Goal: Task Accomplishment & Management: Manage account settings

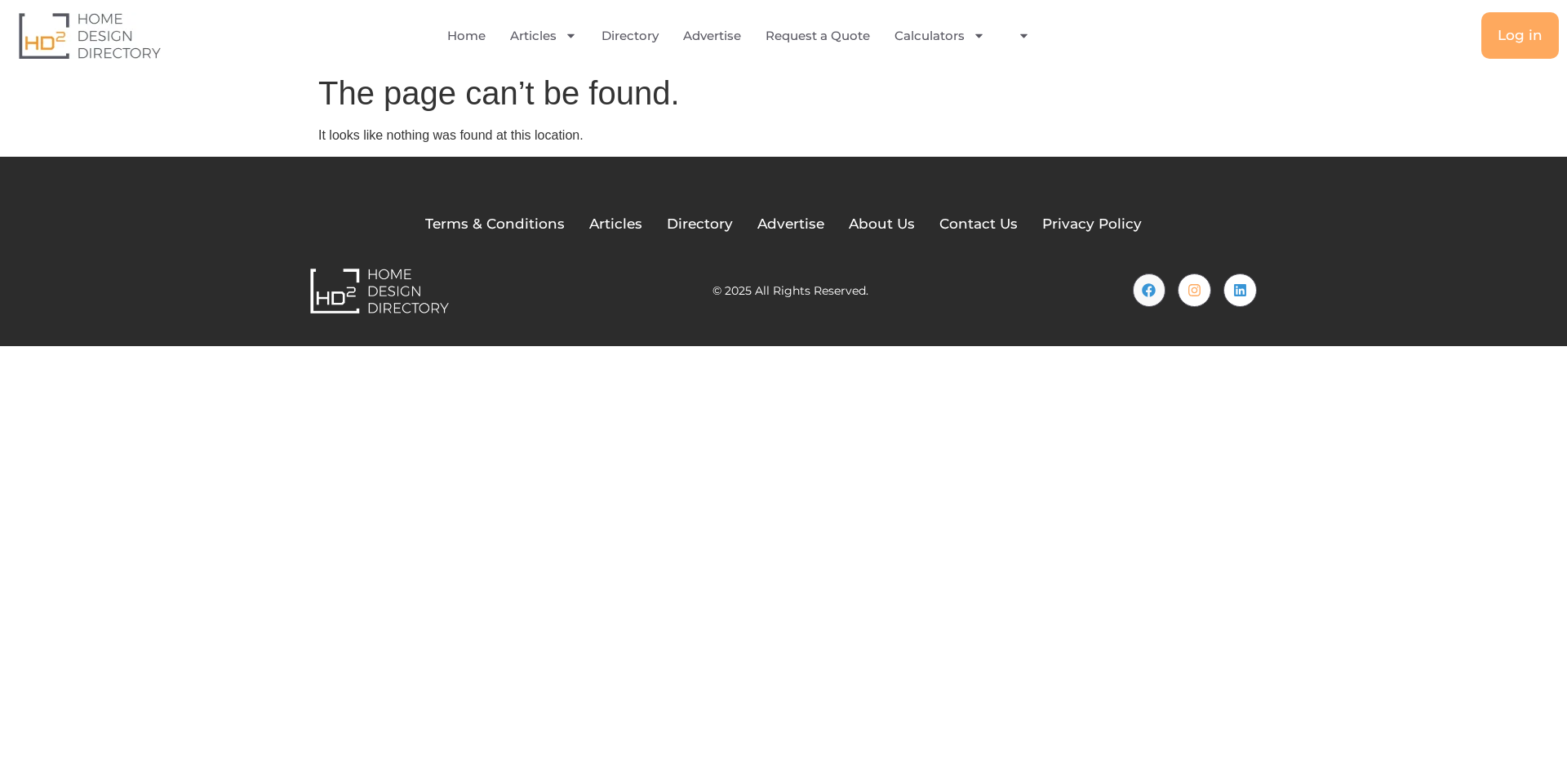
click at [1560, 57] on div "Home Articles Bathroom Renovation Ideas & Services Building Construction Materi…" at bounding box center [783, 33] width 1567 height 67
click at [1526, 51] on link "Log in" at bounding box center [1521, 35] width 78 height 47
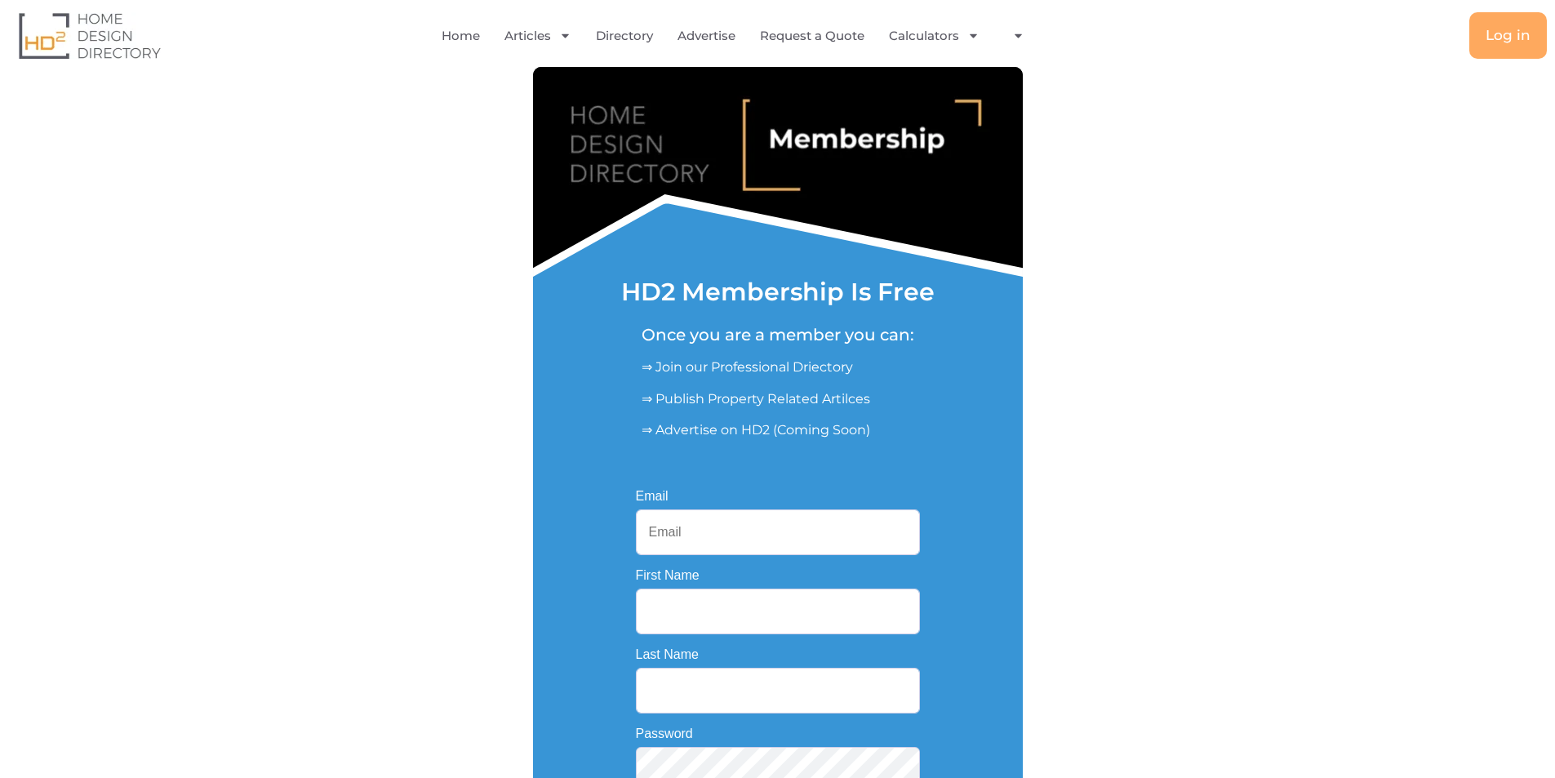
click at [856, 511] on input "Email" at bounding box center [778, 532] width 284 height 46
click at [1519, 39] on span "Log in" at bounding box center [1508, 36] width 45 height 14
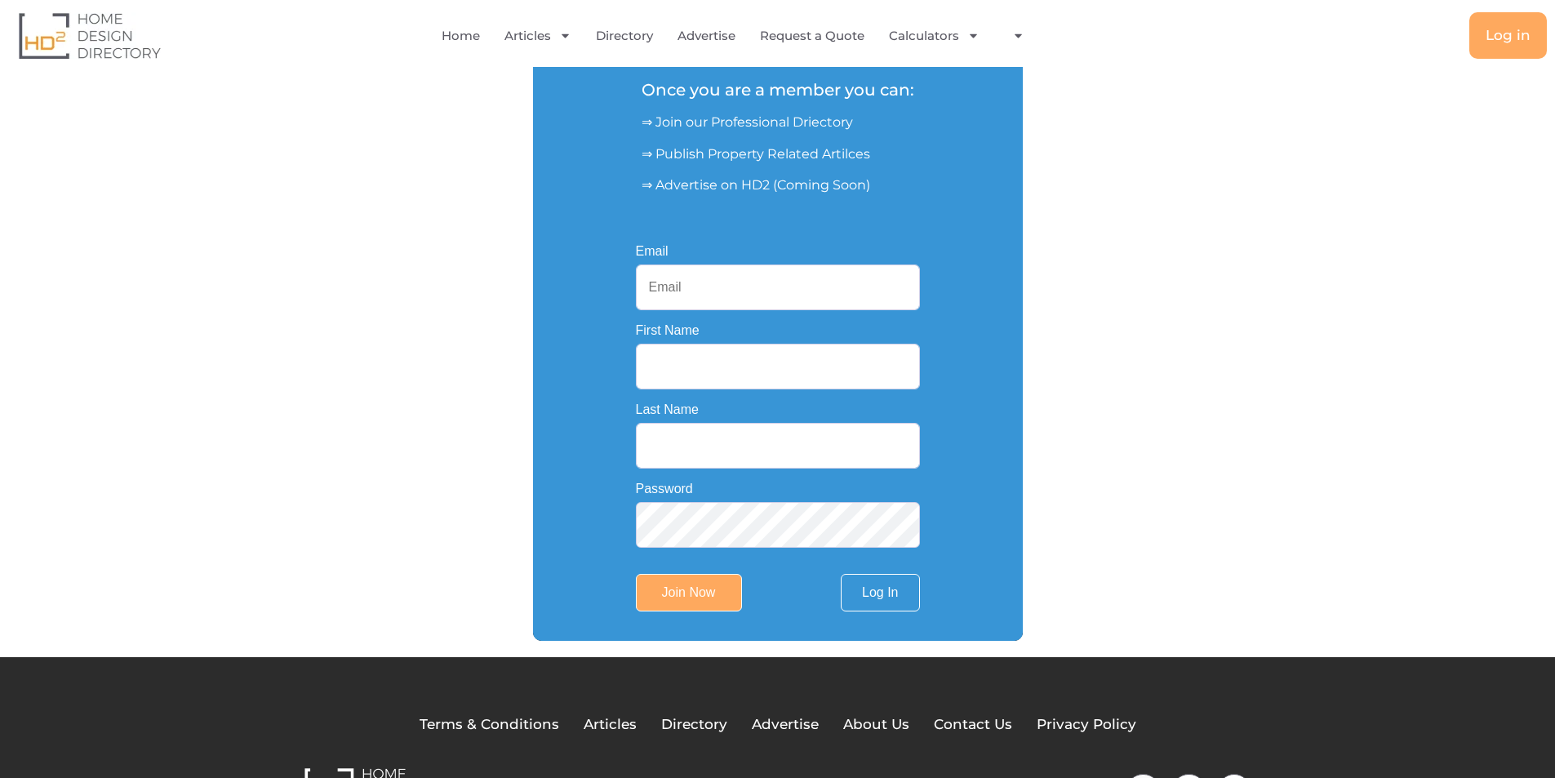
click at [709, 380] on input "First Name" at bounding box center [778, 367] width 284 height 46
click at [680, 373] on input "First Name" at bounding box center [778, 367] width 284 height 46
type input "SEQ"
type input "Sparky"
click at [703, 298] on input "Email" at bounding box center [778, 287] width 284 height 46
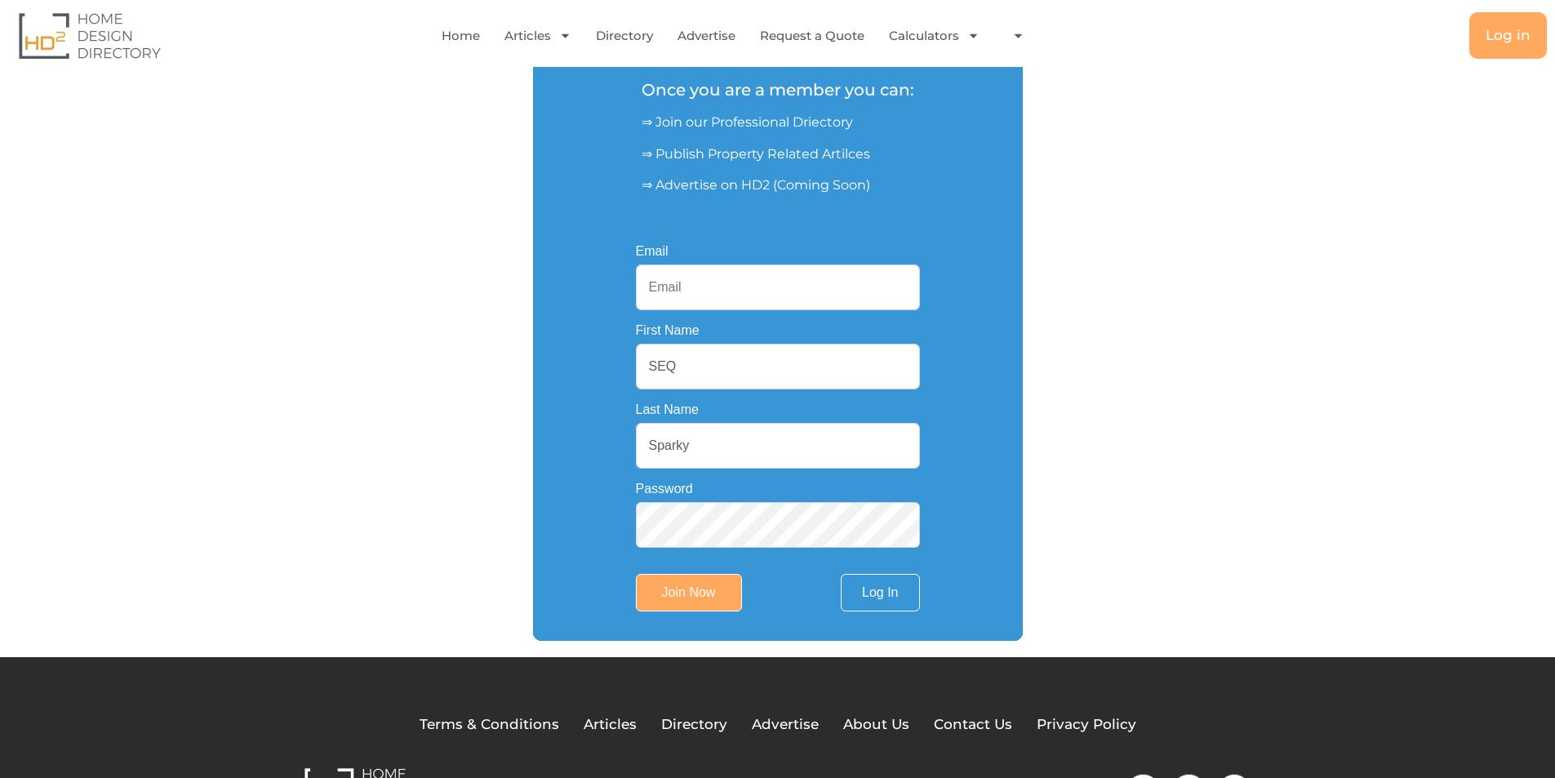
paste input "Seqsparky551@gmail.com"
type input "Seqsparky551@gmail.com"
click at [685, 591] on input "Join Now" at bounding box center [689, 593] width 106 height 38
drag, startPoint x: 804, startPoint y: 454, endPoint x: 536, endPoint y: 455, distance: 267.7
click at [536, 455] on div "Username or Email Address Seqsparky551@gmail.com Password Remember Me Forgot Pa…" at bounding box center [778, 428] width 490 height 425
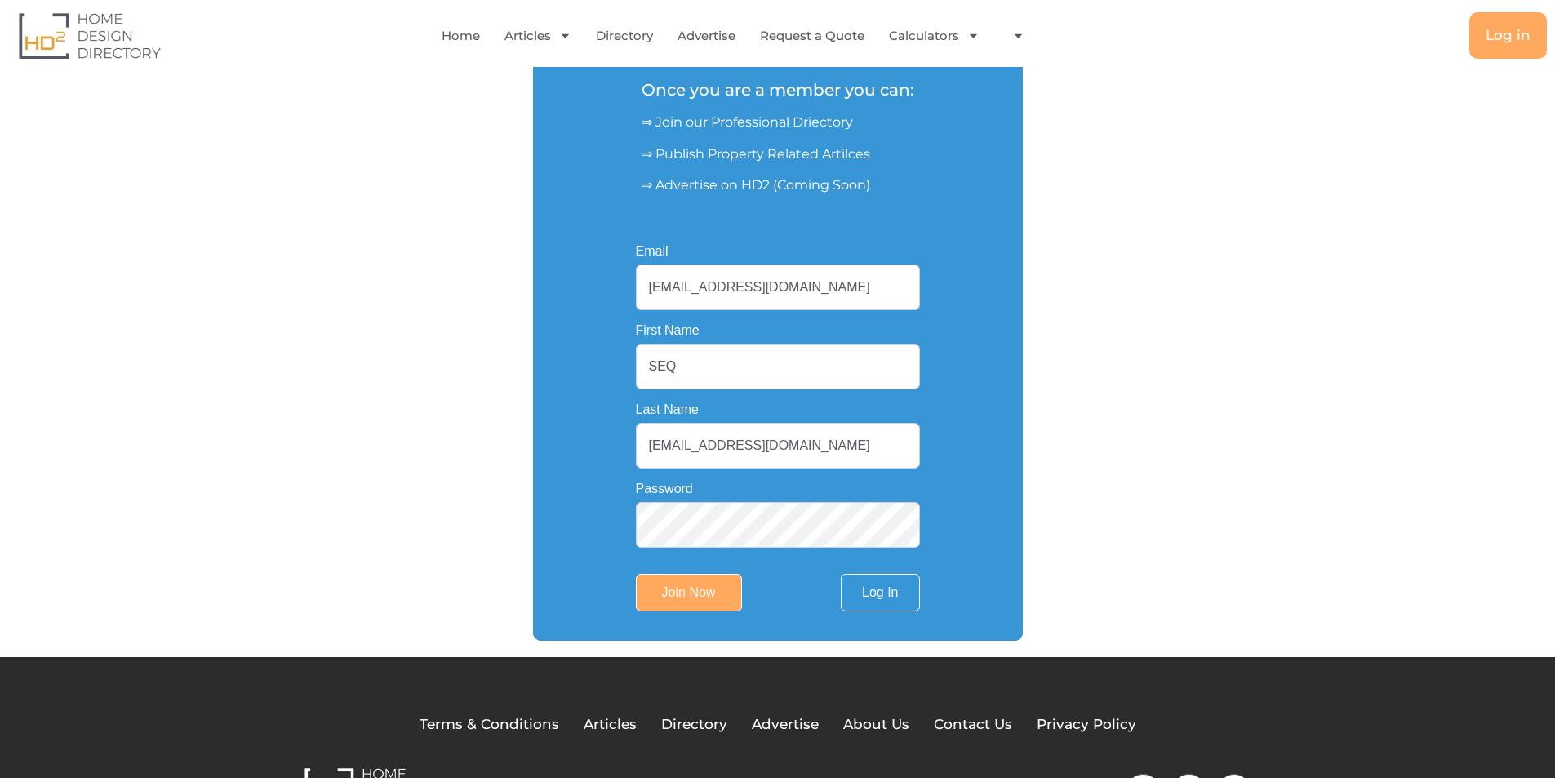
click at [698, 367] on input "SEQ" at bounding box center [778, 367] width 284 height 46
click at [924, 455] on div "Email Seqsparky551@gmail.com First Name SEQ Last Name Seqsparky551@gmail.com Pa…" at bounding box center [777, 428] width 341 height 424
drag, startPoint x: 557, startPoint y: 447, endPoint x: 477, endPoint y: 440, distance: 80.3
click at [477, 440] on div "HD2 Membership Is Free Once you are a member you can: ⇒ Join our Professional D…" at bounding box center [778, 231] width 980 height 819
click at [830, 455] on input "[EMAIL_ADDRESS][DOMAIN_NAME]" at bounding box center [778, 446] width 284 height 46
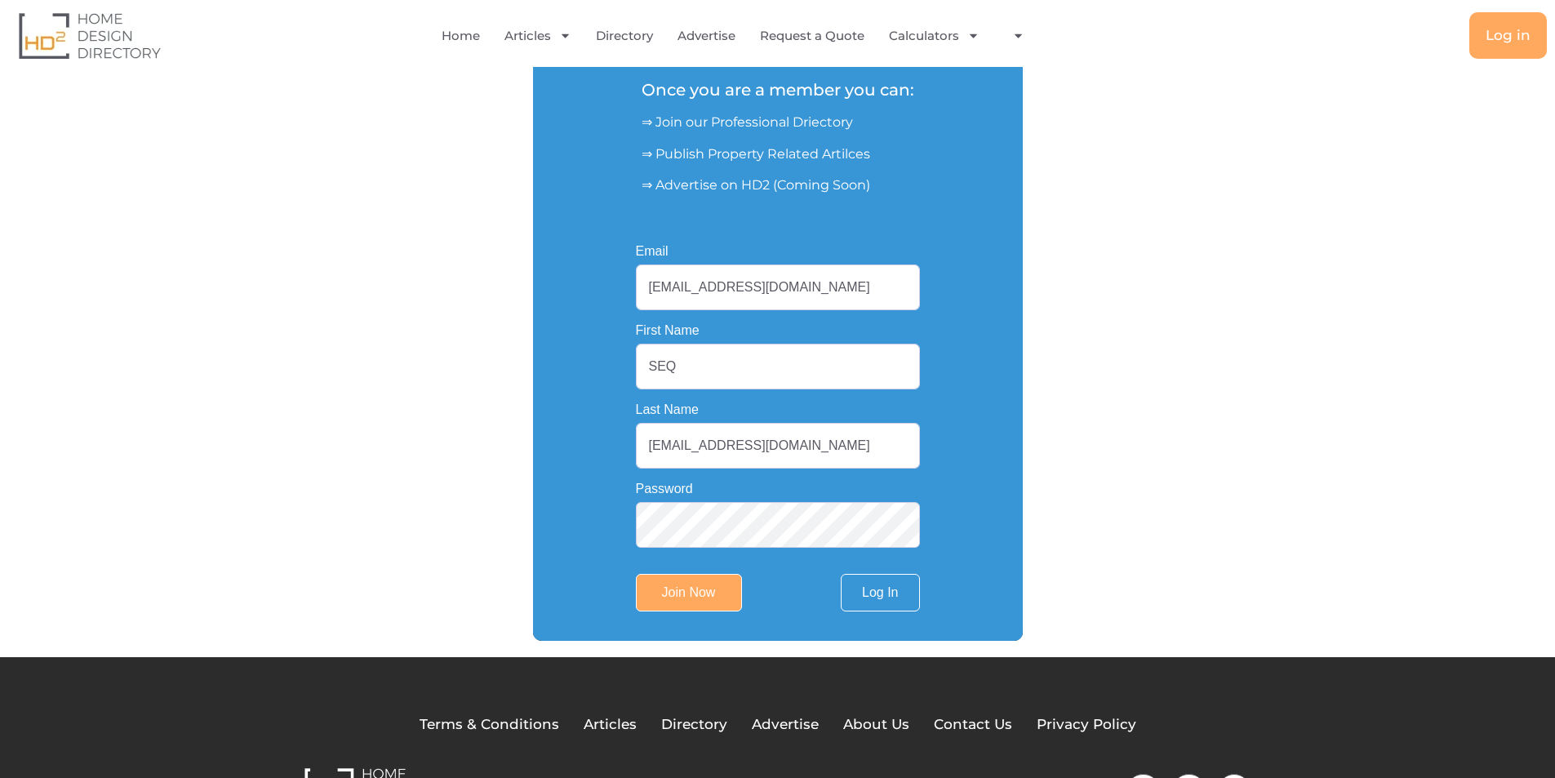
click at [829, 455] on input "[EMAIL_ADDRESS][DOMAIN_NAME]" at bounding box center [778, 446] width 284 height 46
type input "Sparky"
click at [892, 602] on link "Log In" at bounding box center [880, 593] width 78 height 38
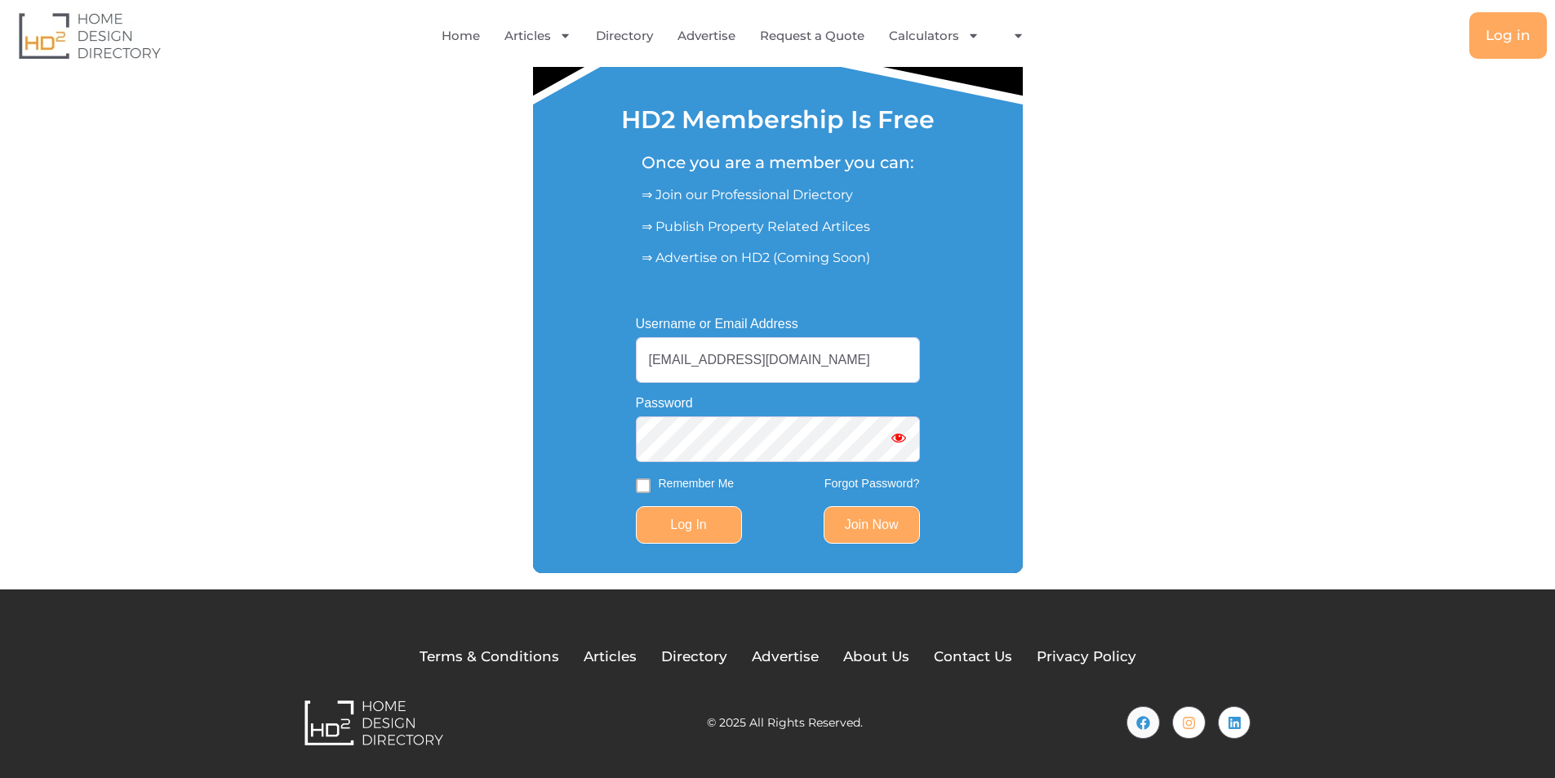
click at [692, 523] on input "Log In" at bounding box center [689, 525] width 106 height 38
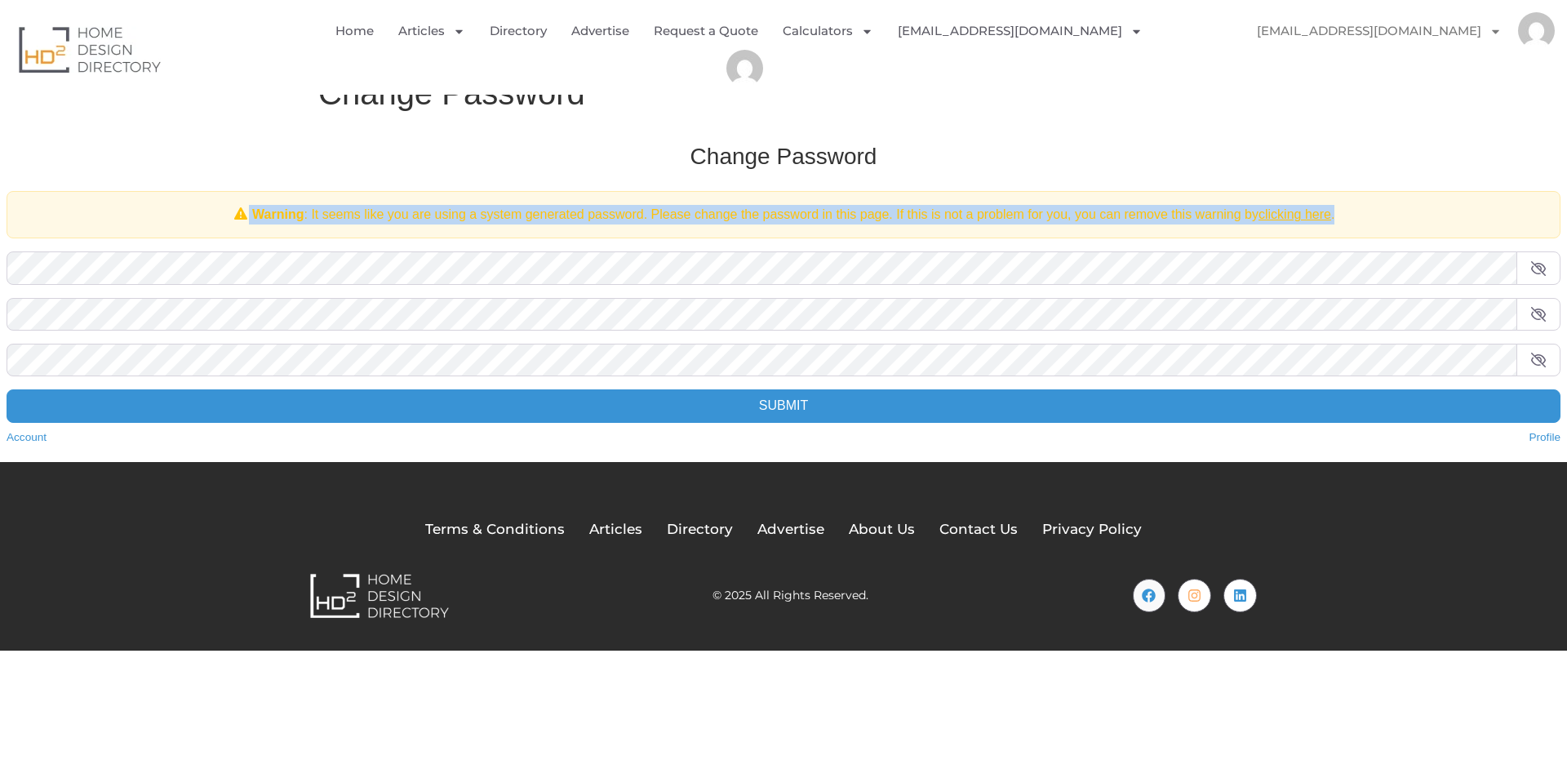
drag, startPoint x: 233, startPoint y: 214, endPoint x: 1350, endPoint y: 219, distance: 1117.5
click at [1350, 219] on div "Warning : It seems like you are using a system generated password. Please chang…" at bounding box center [784, 214] width 1554 height 47
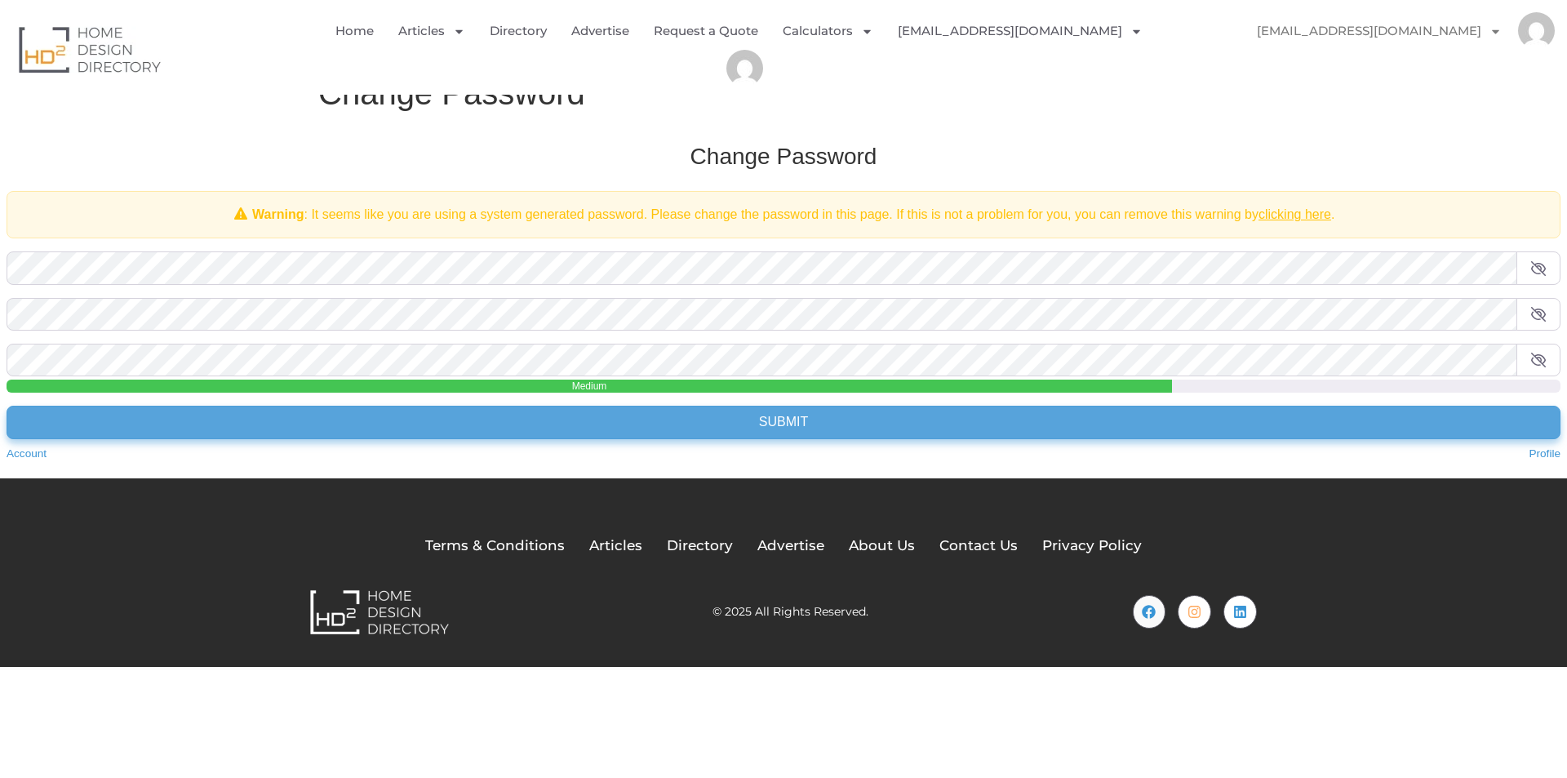
drag, startPoint x: 785, startPoint y: 454, endPoint x: 780, endPoint y: 429, distance: 25.1
click at [784, 445] on div "Change Password Warning : It seems like you are using a system generated passwo…" at bounding box center [783, 302] width 1587 height 353
click at [780, 429] on input "Submit" at bounding box center [784, 422] width 1554 height 33
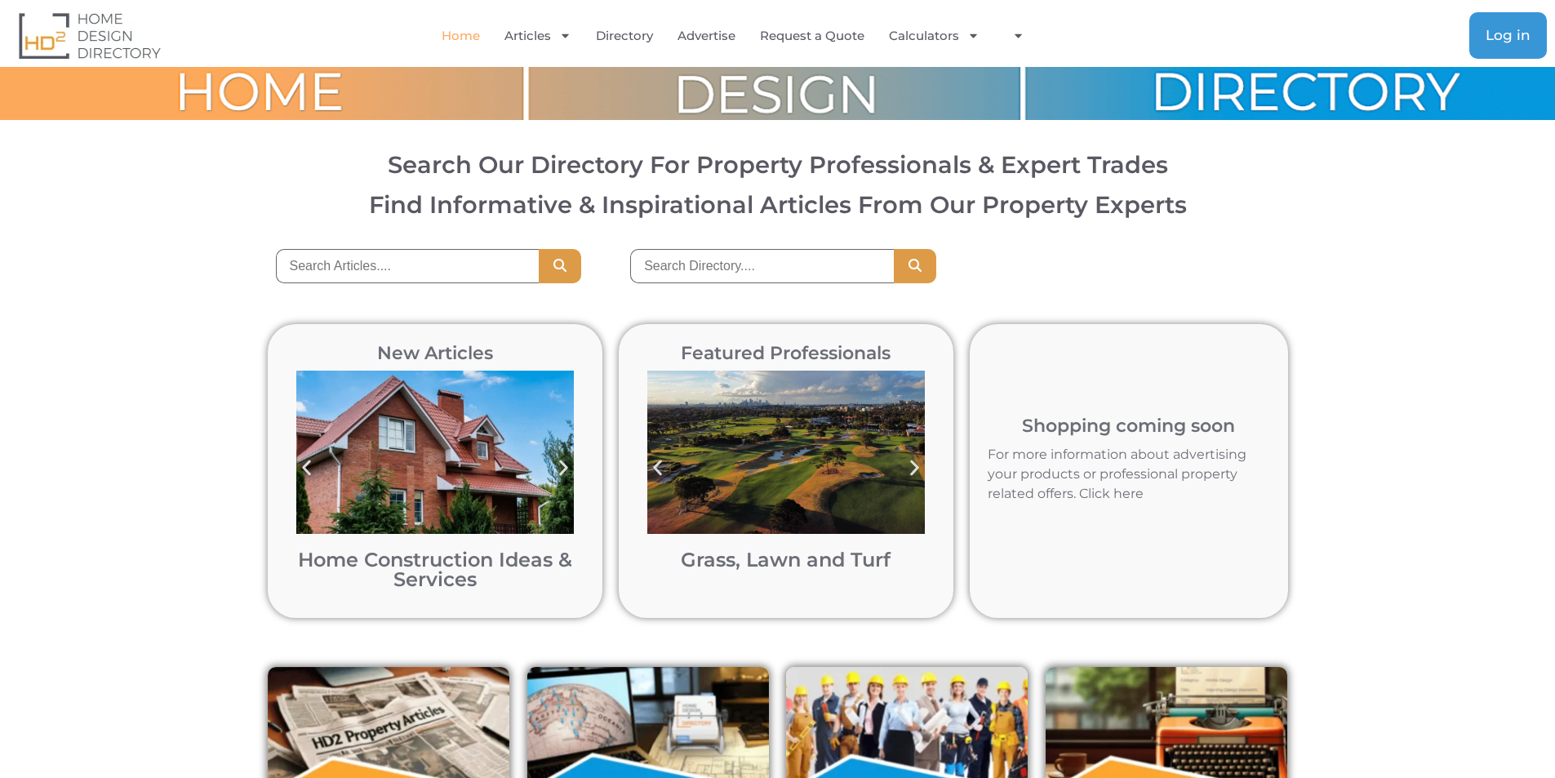
click at [1517, 31] on span "Log in" at bounding box center [1508, 36] width 45 height 14
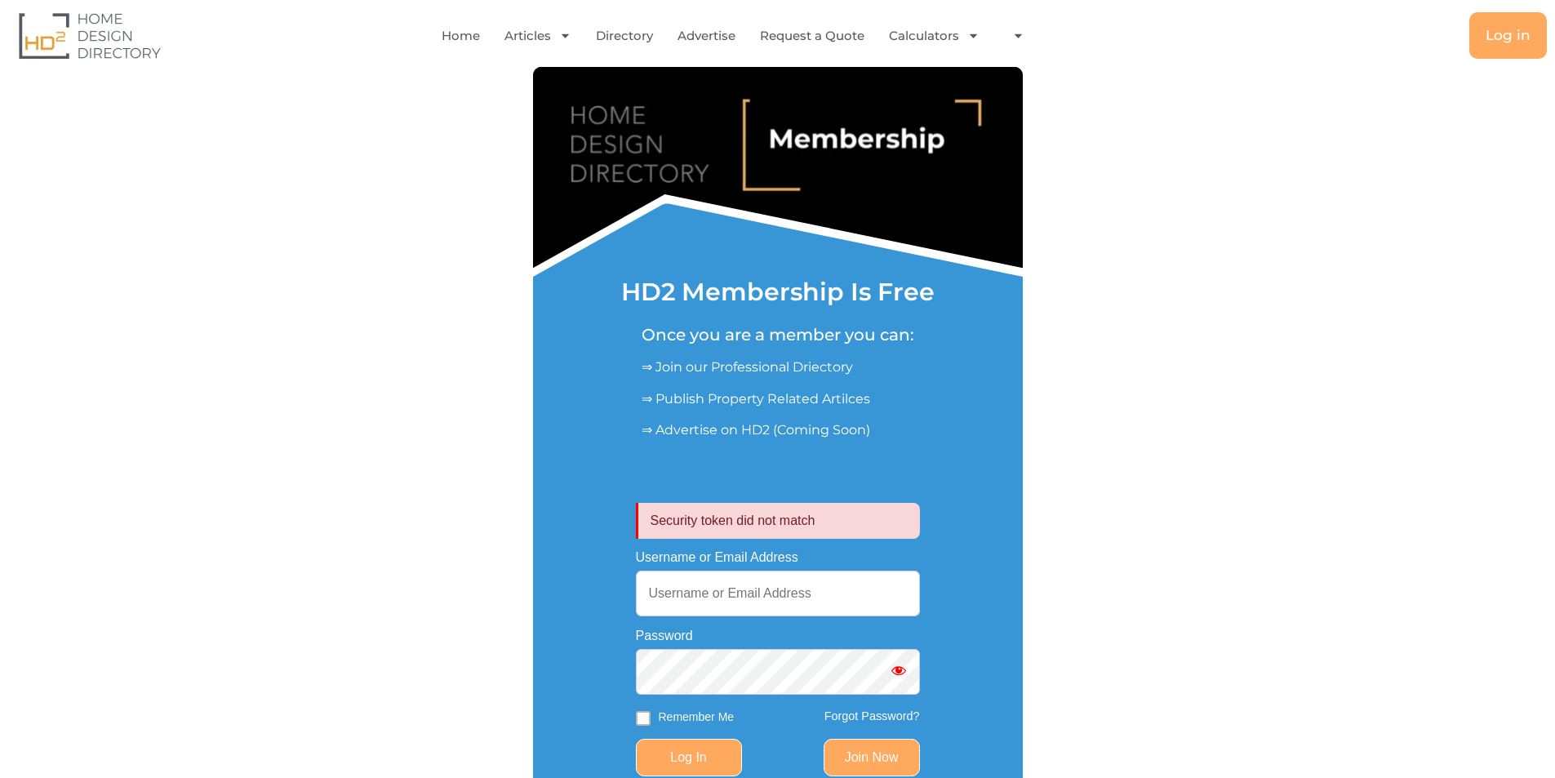
type input "[EMAIL_ADDRESS][DOMAIN_NAME]"
click at [700, 757] on input "Log In" at bounding box center [689, 758] width 106 height 38
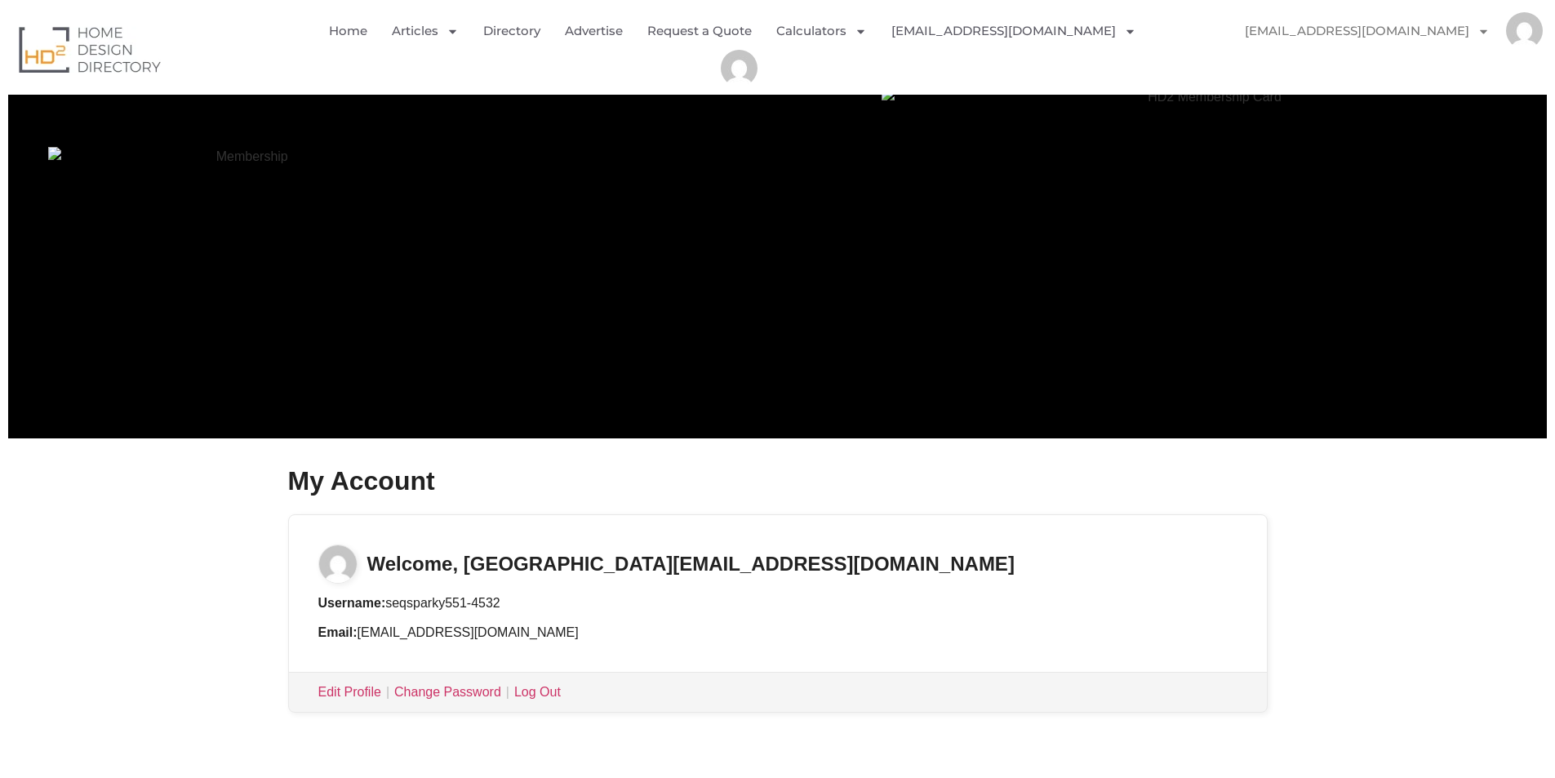
click at [524, 571] on h3 "Welcome, [GEOGRAPHIC_DATA][EMAIL_ADDRESS][DOMAIN_NAME]" at bounding box center [778, 549] width 978 height 69
click at [1424, 21] on link "[EMAIL_ADDRESS][DOMAIN_NAME]" at bounding box center [1368, 31] width 278 height 38
click at [1420, 28] on link "[EMAIL_ADDRESS][DOMAIN_NAME]" at bounding box center [1368, 31] width 278 height 38
click at [1310, 113] on link "Profile" at bounding box center [1283, 106] width 108 height 38
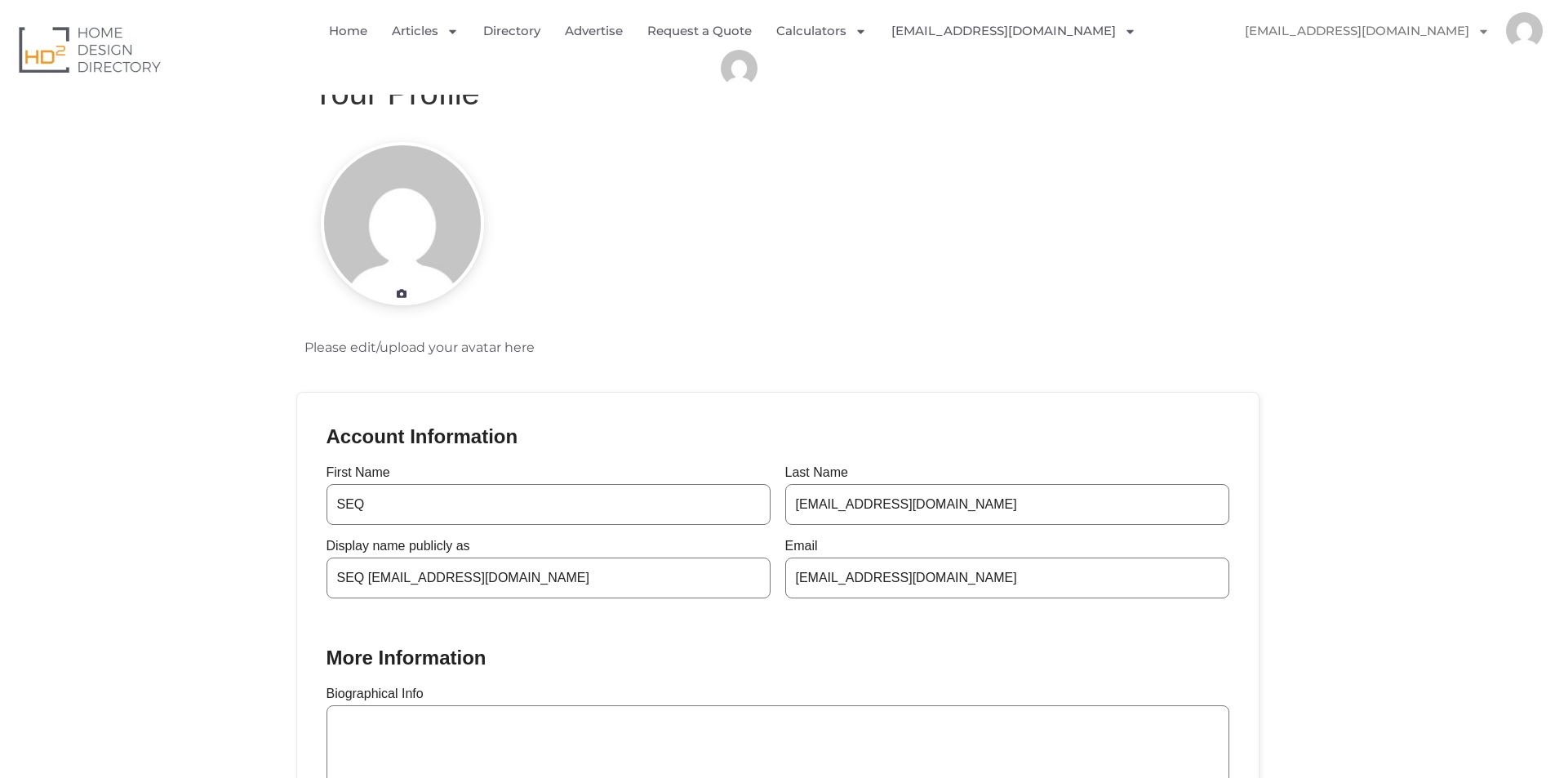
click at [400, 279] on div at bounding box center [402, 223] width 183 height 163
click at [400, 297] on icon at bounding box center [402, 294] width 12 height 10
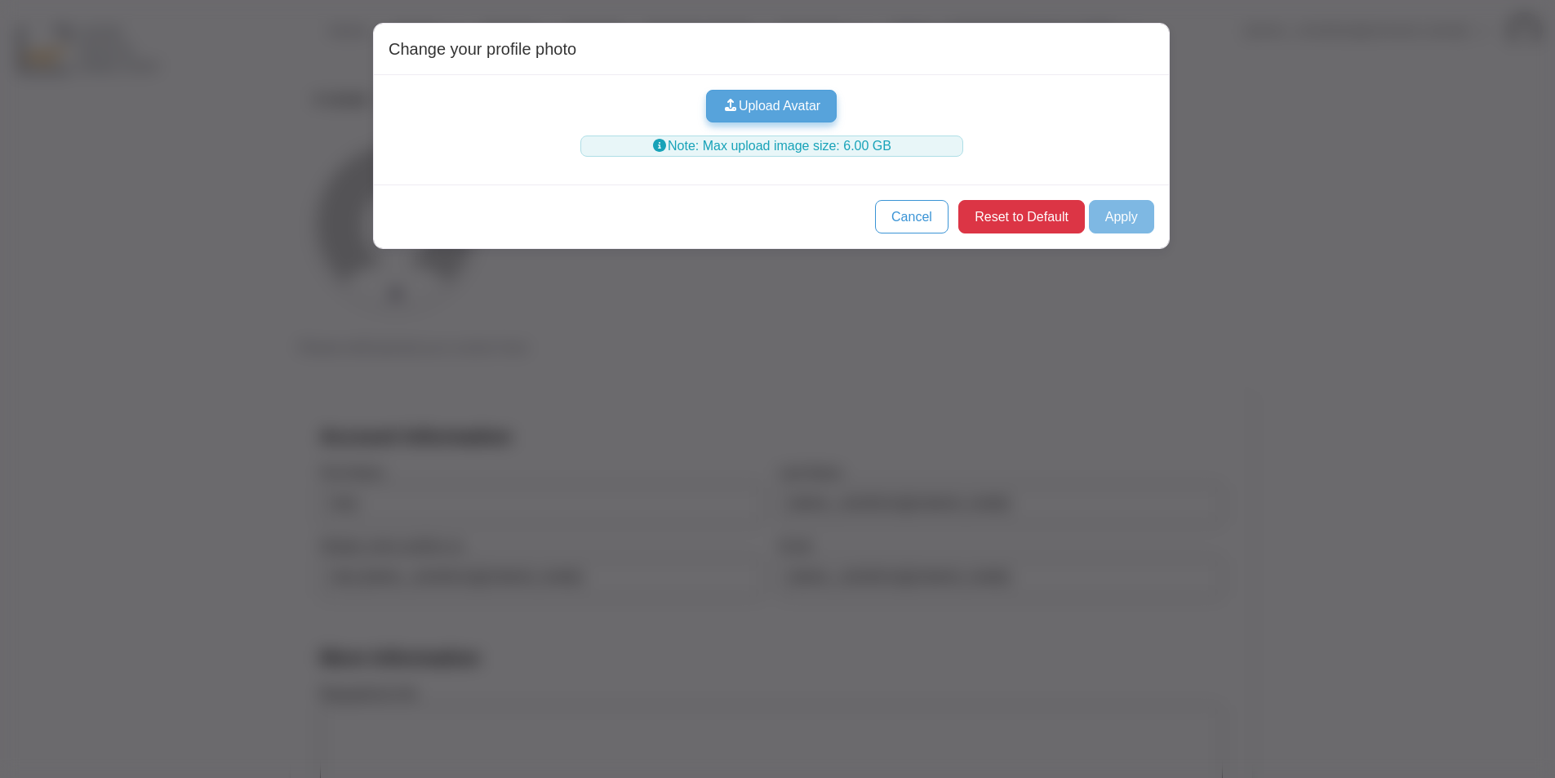
click at [784, 114] on button "Upload Avatar" at bounding box center [771, 106] width 131 height 33
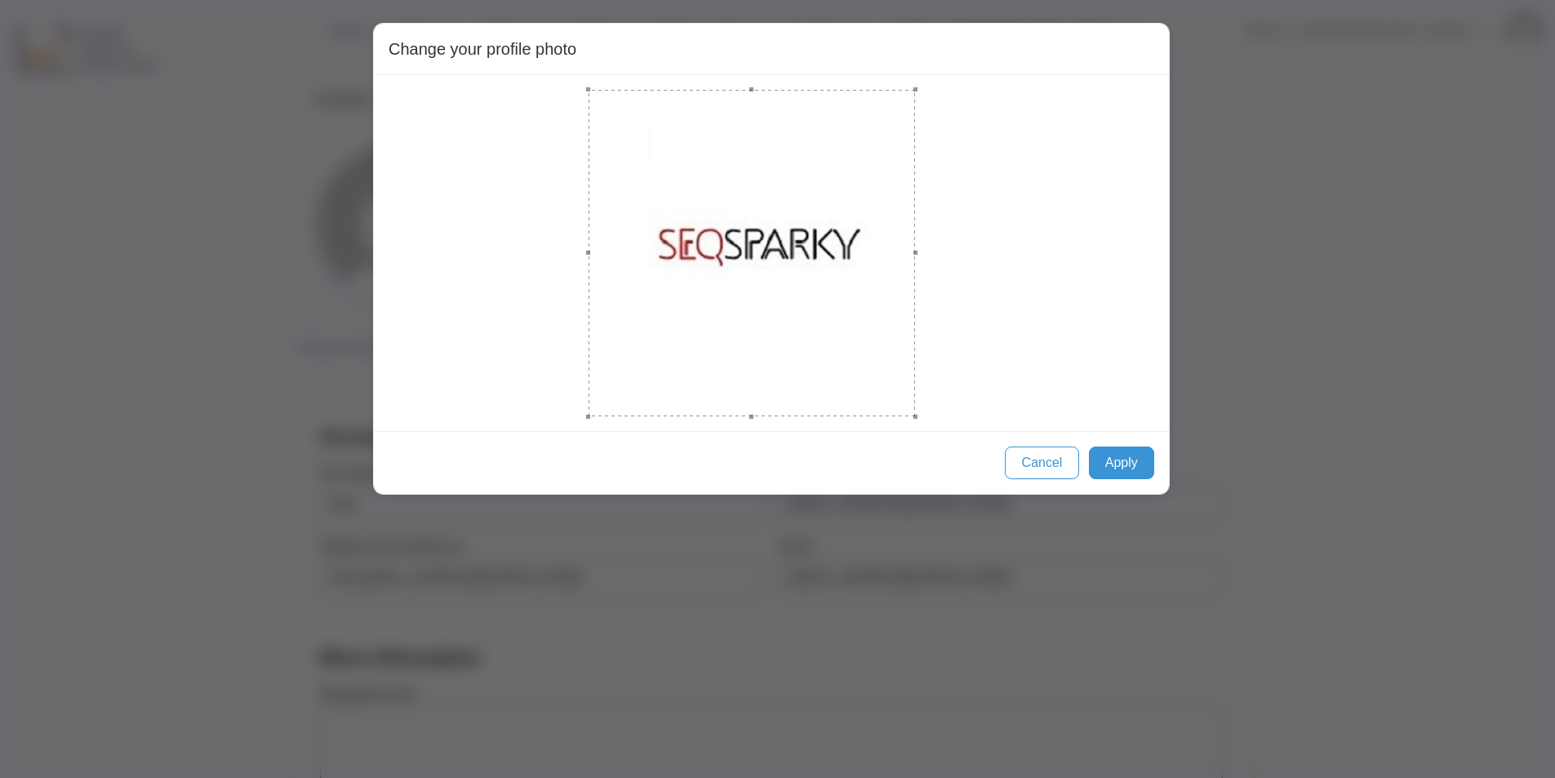
drag, startPoint x: 663, startPoint y: 162, endPoint x: 972, endPoint y: 398, distance: 389.1
click at [1009, 460] on div "Change your profile photo Cancel Apply" at bounding box center [771, 259] width 797 height 472
drag, startPoint x: 733, startPoint y: 263, endPoint x: 769, endPoint y: 266, distance: 36.1
click at [769, 266] on div at bounding box center [780, 253] width 327 height 327
drag, startPoint x: 918, startPoint y: 351, endPoint x: 989, endPoint y: 402, distance: 87.7
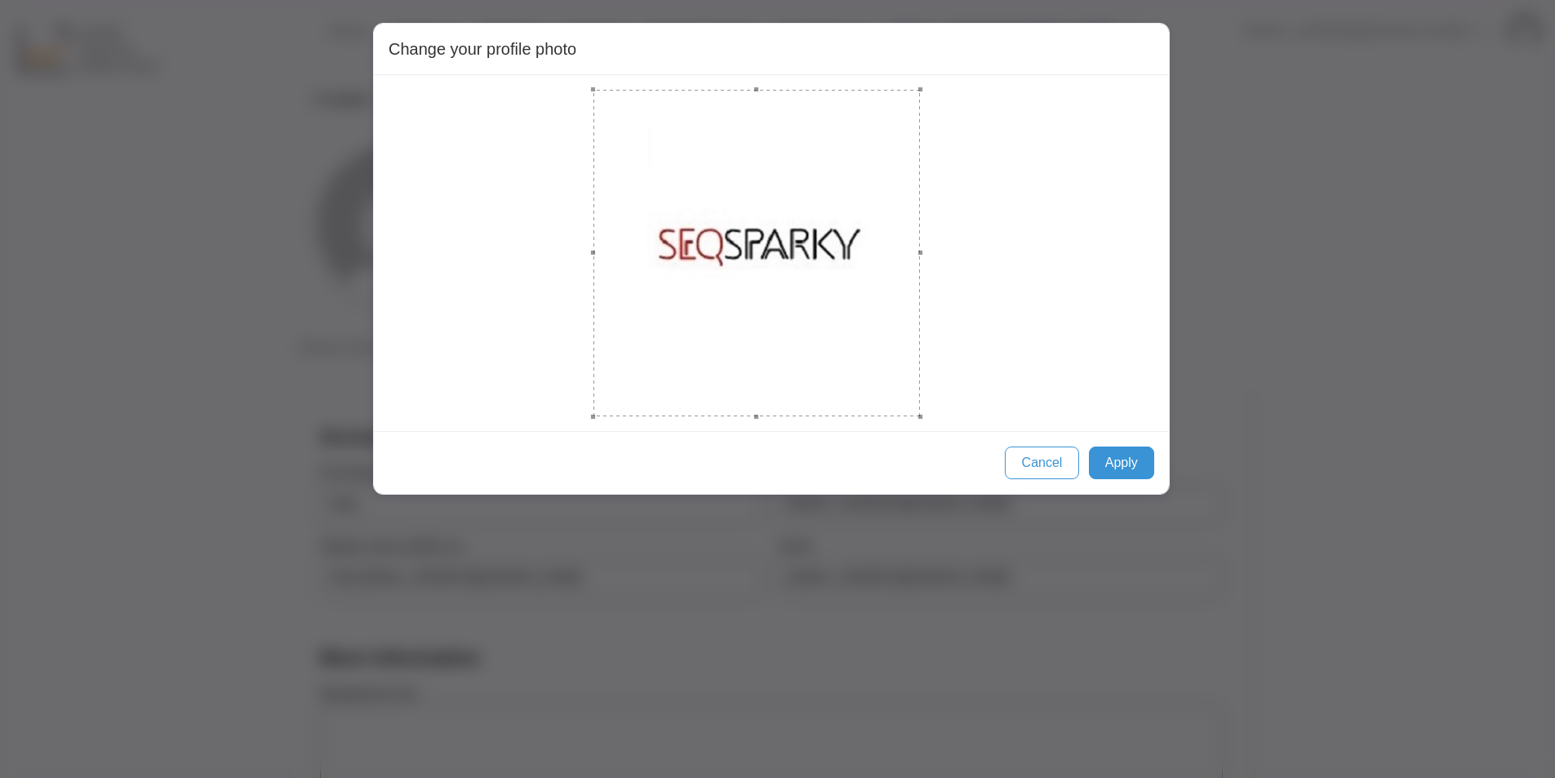
click at [892, 345] on div at bounding box center [756, 253] width 327 height 327
click at [1113, 460] on button "Apply" at bounding box center [1121, 463] width 65 height 33
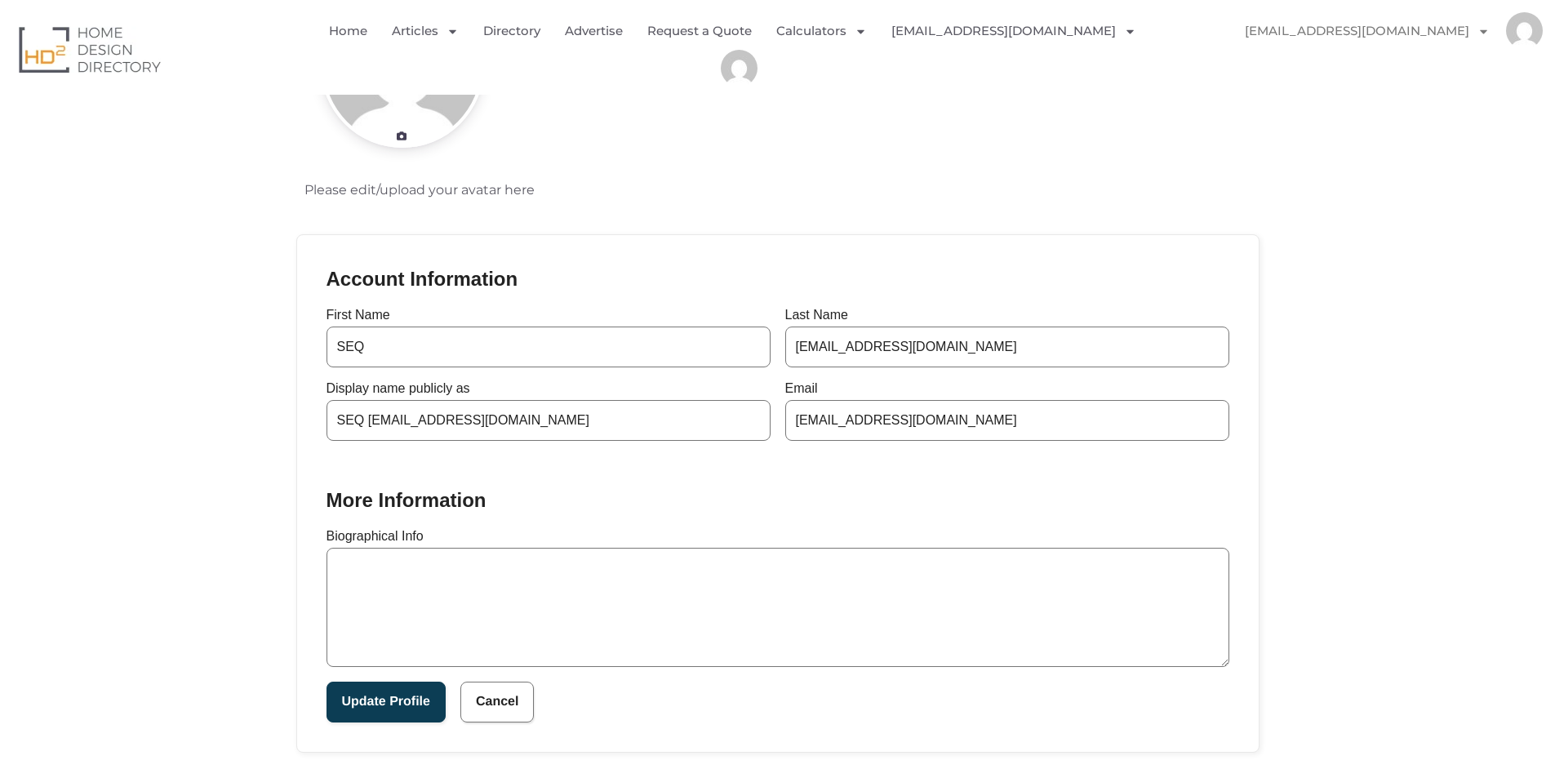
scroll to position [163, 0]
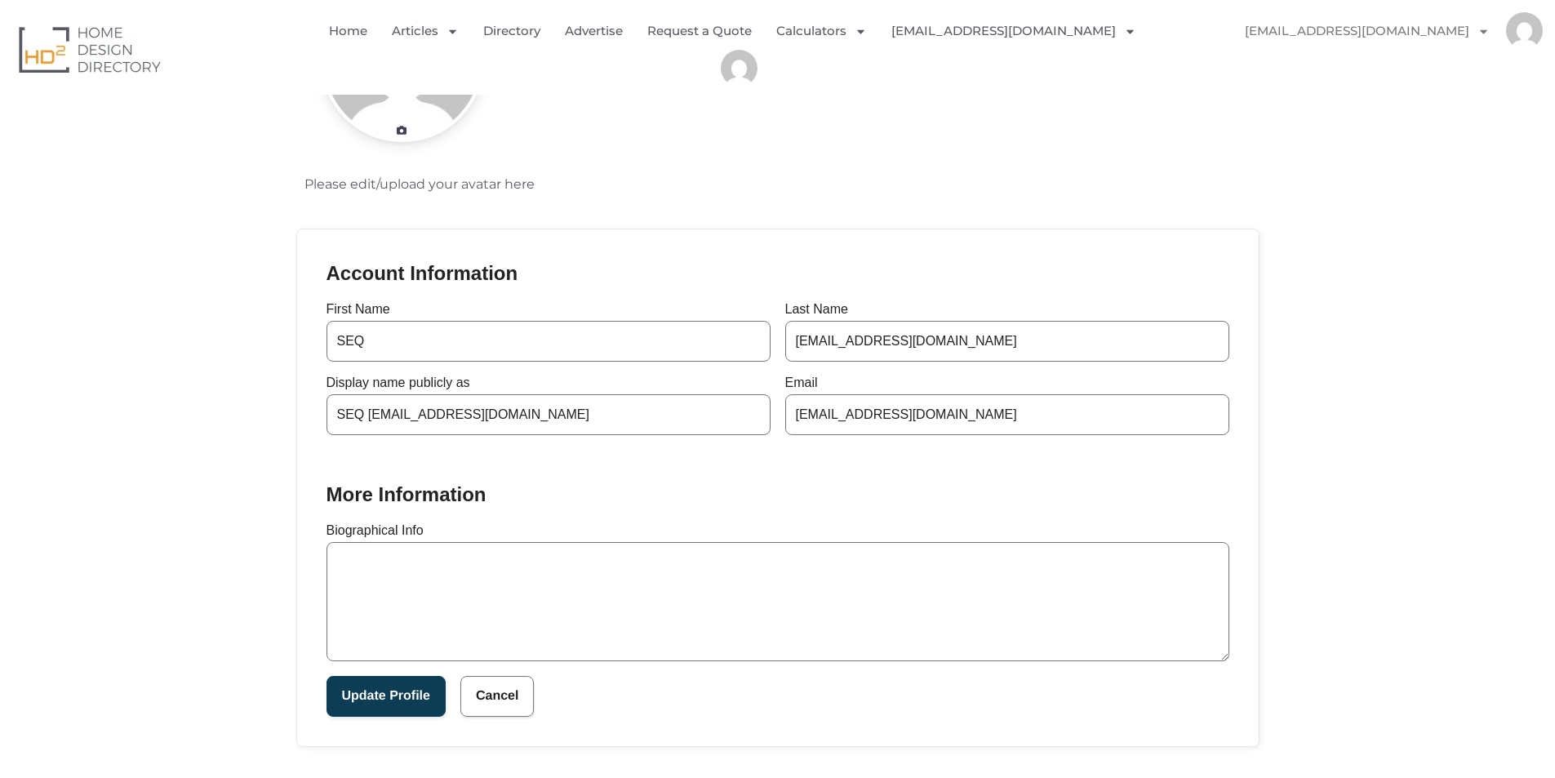
click at [560, 557] on textarea "Biographical Info" at bounding box center [778, 601] width 903 height 119
paste textarea "Ensure safety and compliance with expert electrical testing services from SEQ S…"
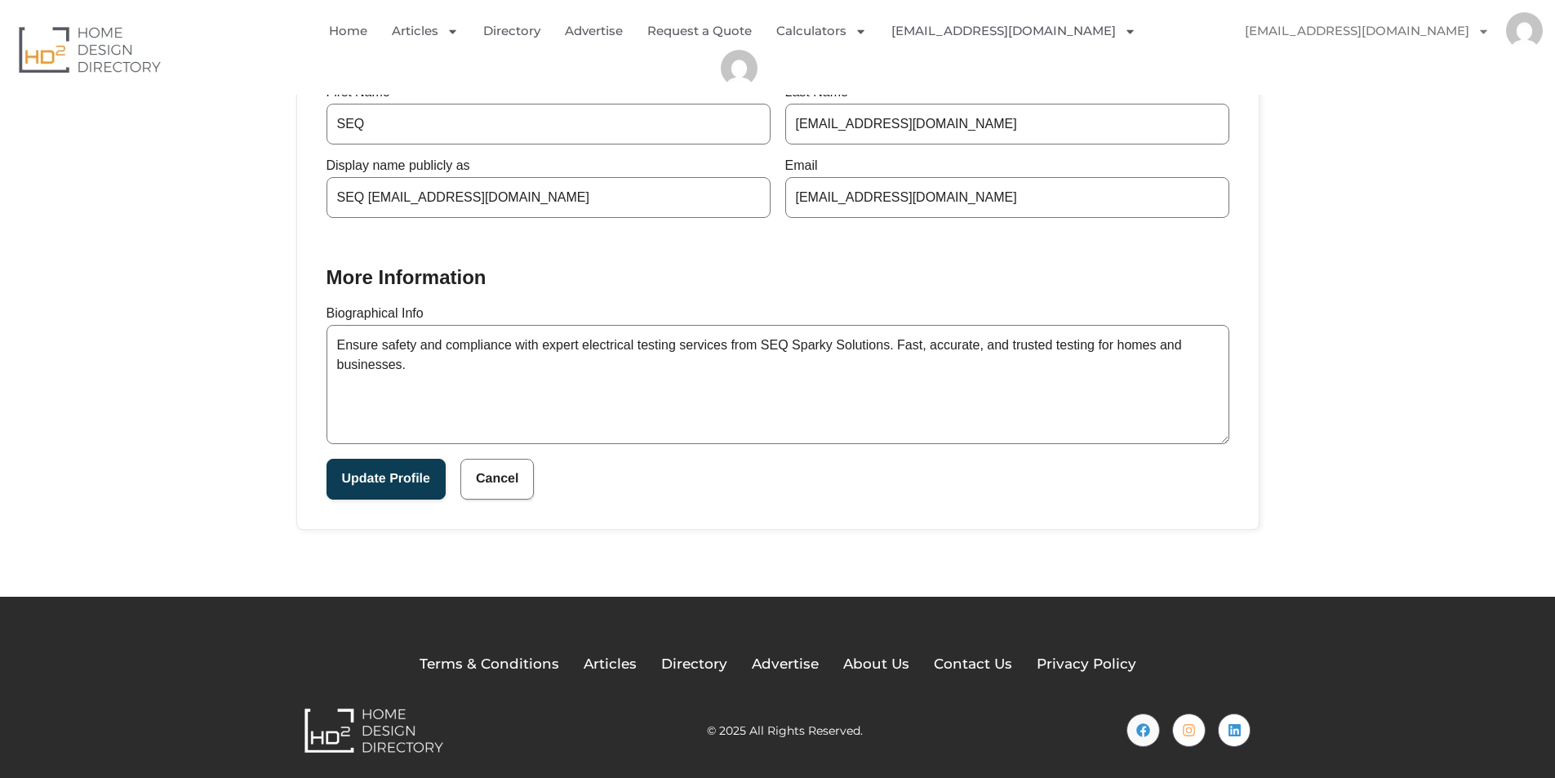
scroll to position [388, 0]
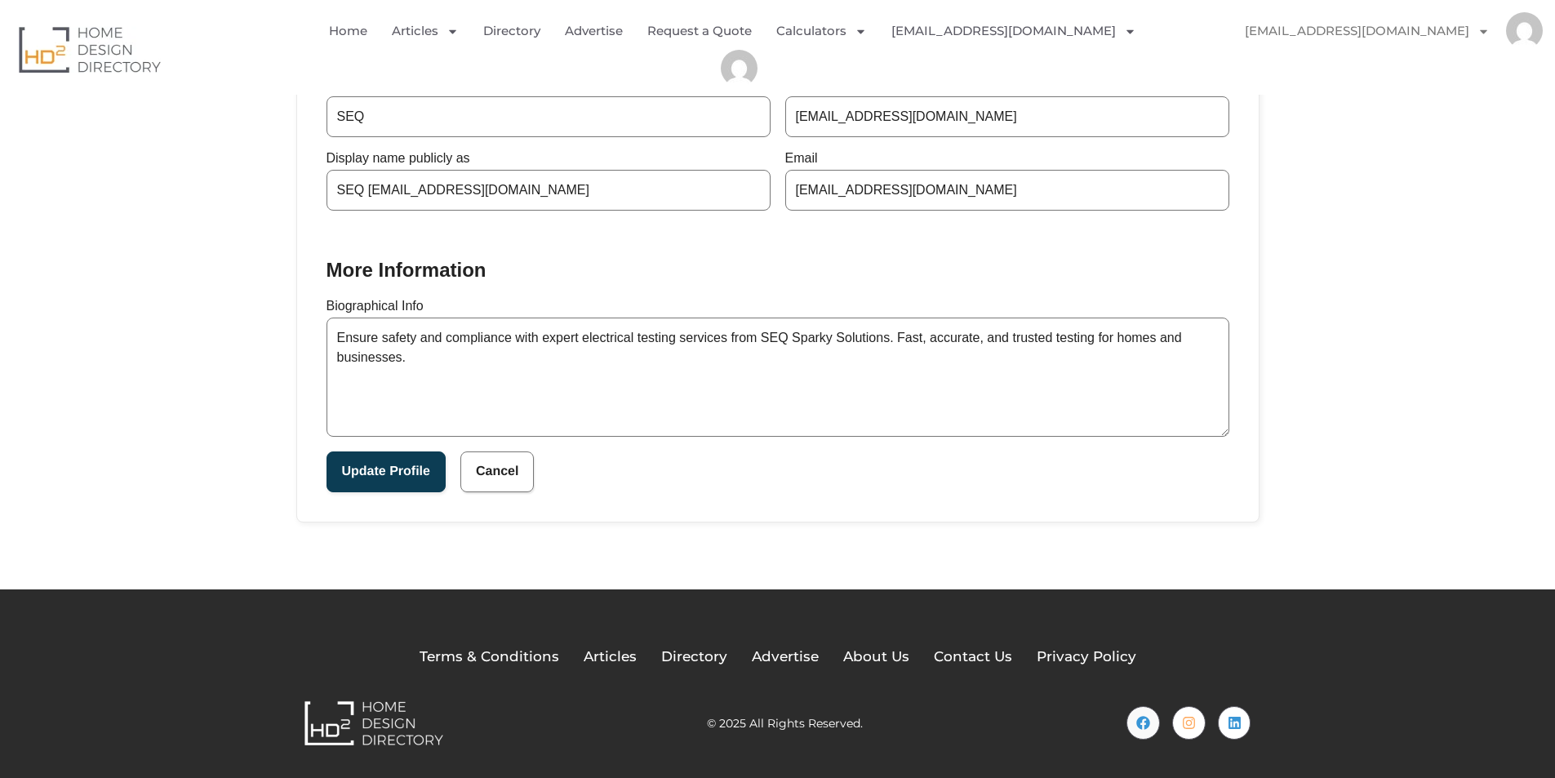
type textarea "Ensure safety and compliance with expert electrical testing services from SEQ S…"
drag, startPoint x: 562, startPoint y: 192, endPoint x: 212, endPoint y: 193, distance: 350.2
click at [212, 193] on section "Please edit/upload your avatar here Account Information First Name SEQ Last Nam…" at bounding box center [777, 163] width 1555 height 851
paste input "SEQSparky"
type input "SEQSparky"
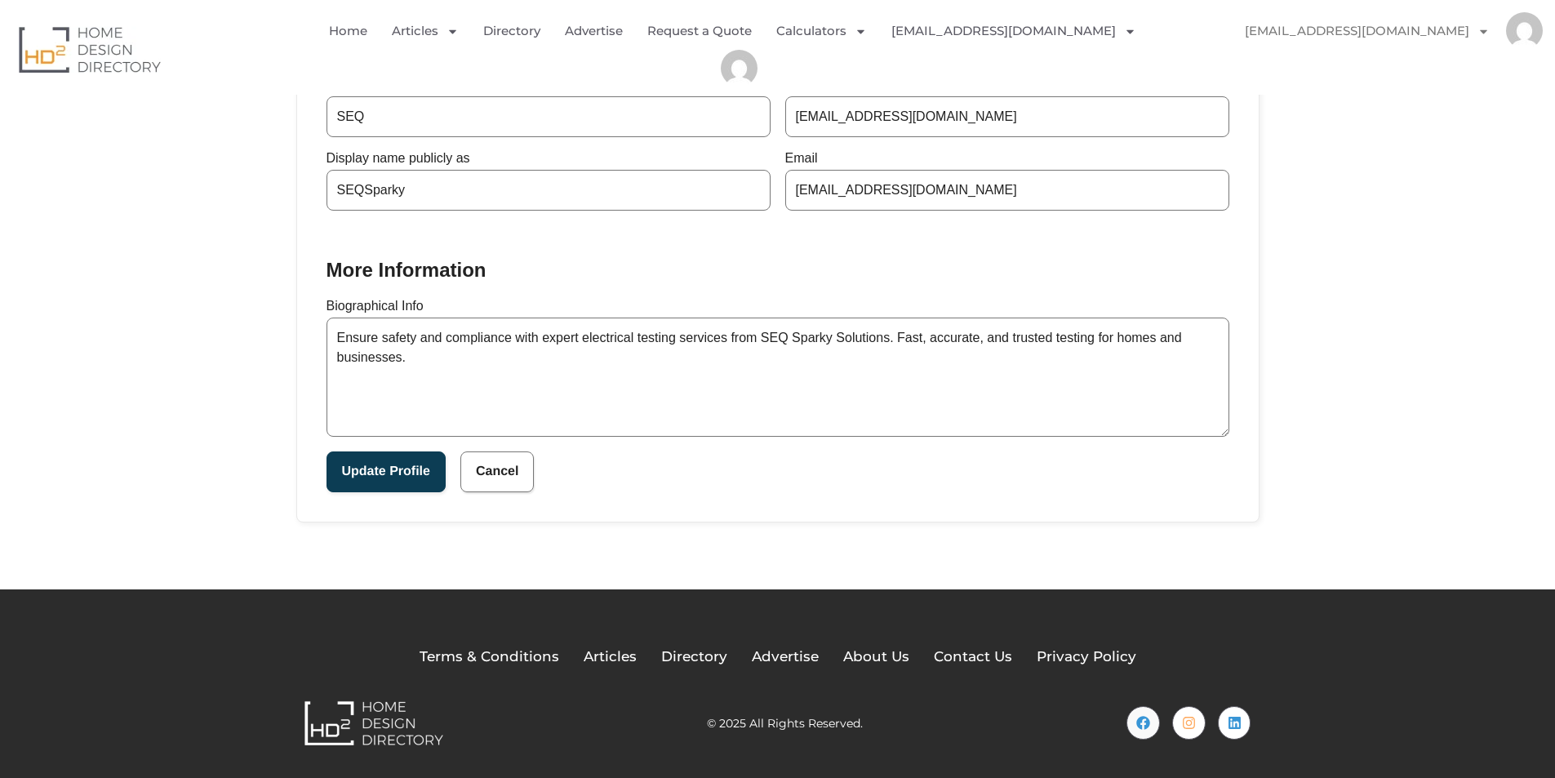
click at [369, 258] on h2 "More Information" at bounding box center [407, 269] width 160 height 29
click at [447, 367] on textarea "Ensure safety and compliance with expert electrical testing services from SEQ S…" at bounding box center [778, 377] width 903 height 119
type textarea "Ensure safety and compliance with expert electrical testing services from SEQ S…"
drag, startPoint x: 1042, startPoint y: 109, endPoint x: 611, endPoint y: 130, distance: 431.5
click at [611, 130] on div "First Name SEQ Last Name Seqsparky551@gmail.com Display name publicly as SEQSpa…" at bounding box center [778, 144] width 903 height 132
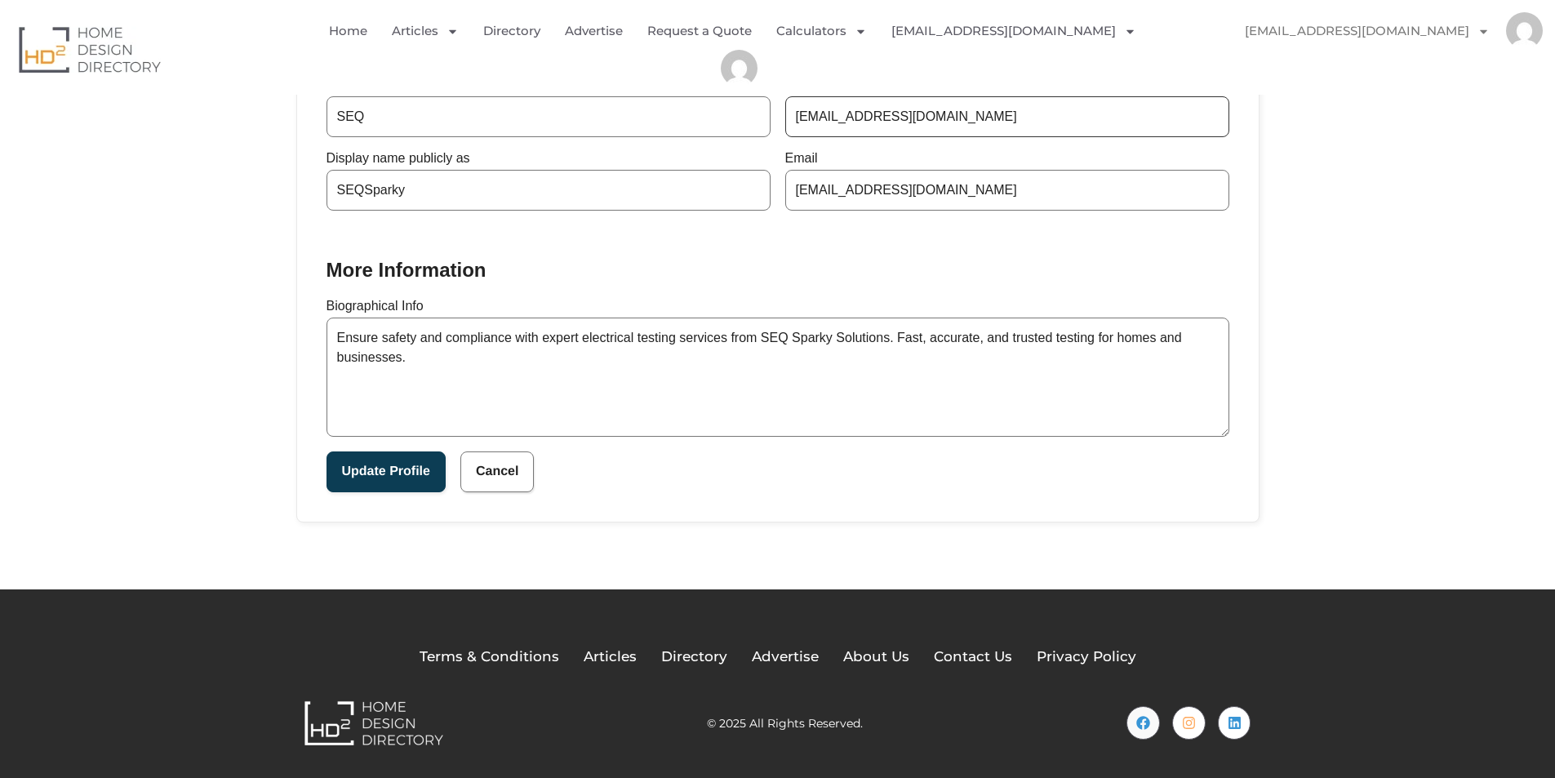
click at [919, 126] on input "[EMAIL_ADDRESS][DOMAIN_NAME]" at bounding box center [1007, 116] width 444 height 41
drag, startPoint x: 975, startPoint y: 114, endPoint x: 853, endPoint y: 114, distance: 122.4
click at [853, 114] on input "[EMAIL_ADDRESS][DOMAIN_NAME]" at bounding box center [1007, 116] width 444 height 41
drag, startPoint x: 816, startPoint y: 122, endPoint x: 775, endPoint y: 120, distance: 41.7
click at [775, 120] on div "First Name SEQ Last Name Seqsparky Display name publicly as SEQSparky Email Seq…" at bounding box center [778, 144] width 903 height 132
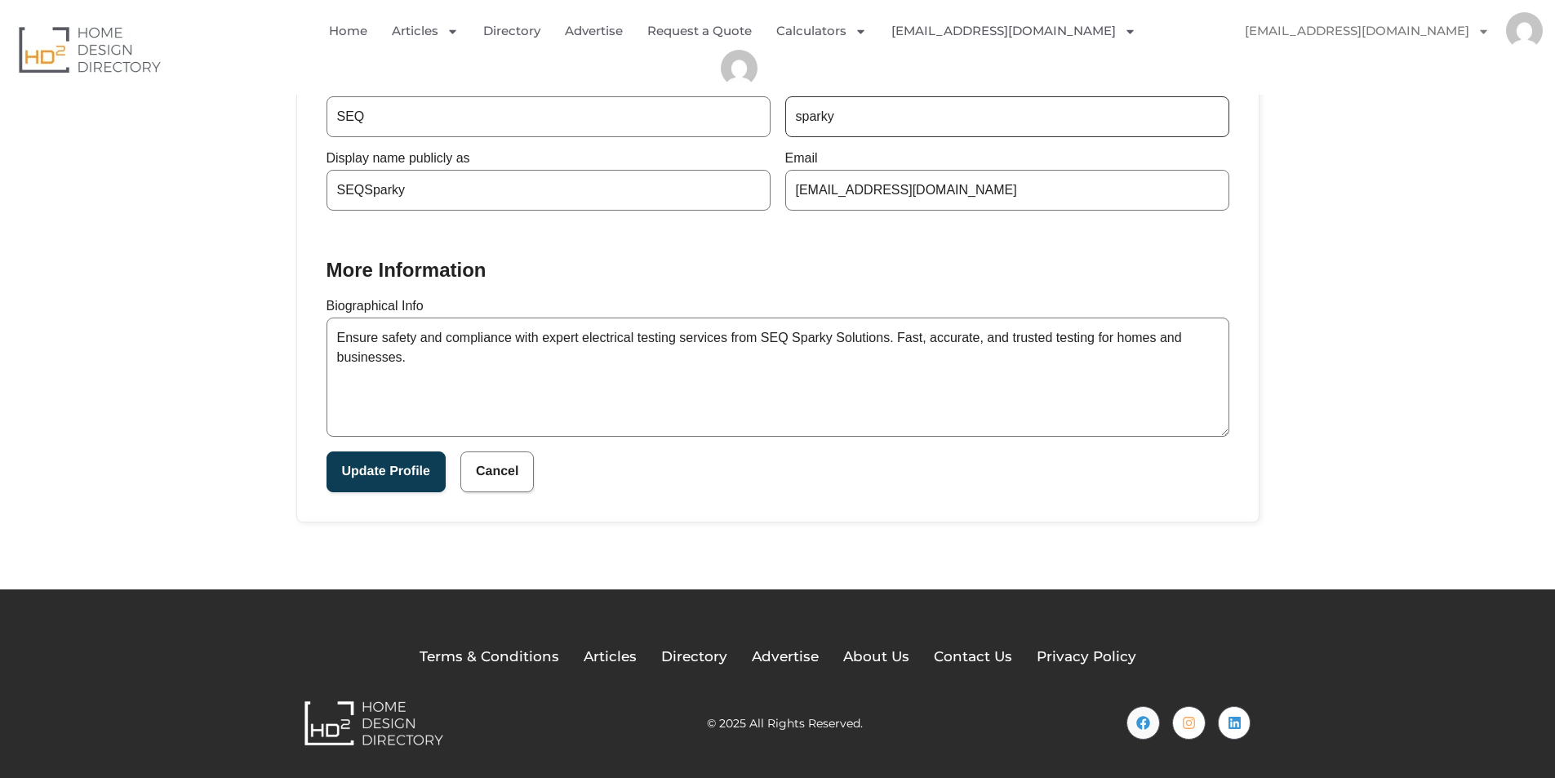
type input "sparky"
click at [492, 378] on textarea "Ensure safety and compliance with expert electrical testing services from SEQ S…" at bounding box center [778, 377] width 903 height 119
paste textarea "https://seqsparky.com.au/"
type textarea "Ensure safety and compliance with expert electrical testing services from SEQ S…"
click at [385, 467] on button "Update Profile" at bounding box center [386, 471] width 119 height 41
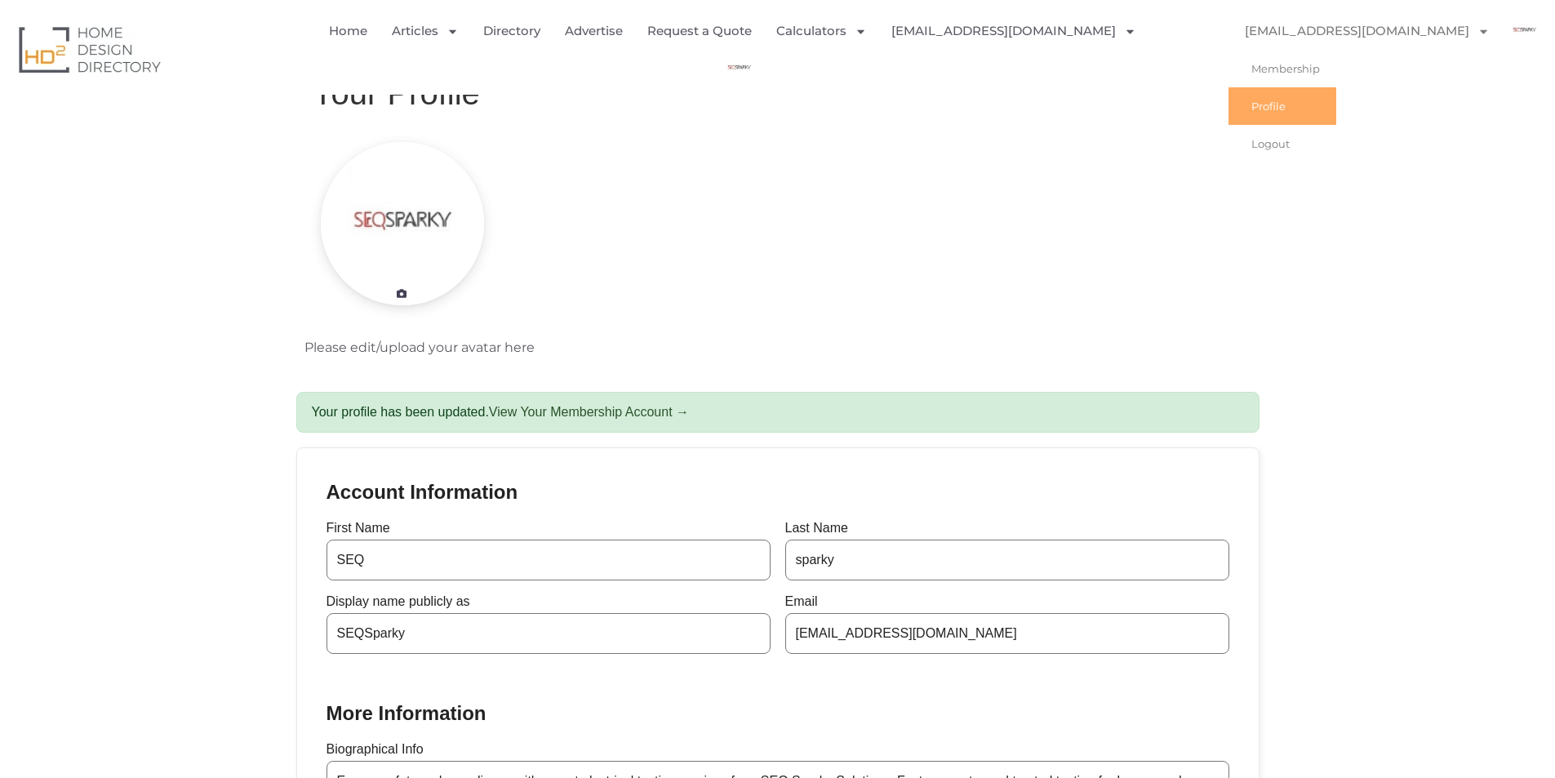
click at [1335, 124] on link "Profile" at bounding box center [1283, 106] width 108 height 38
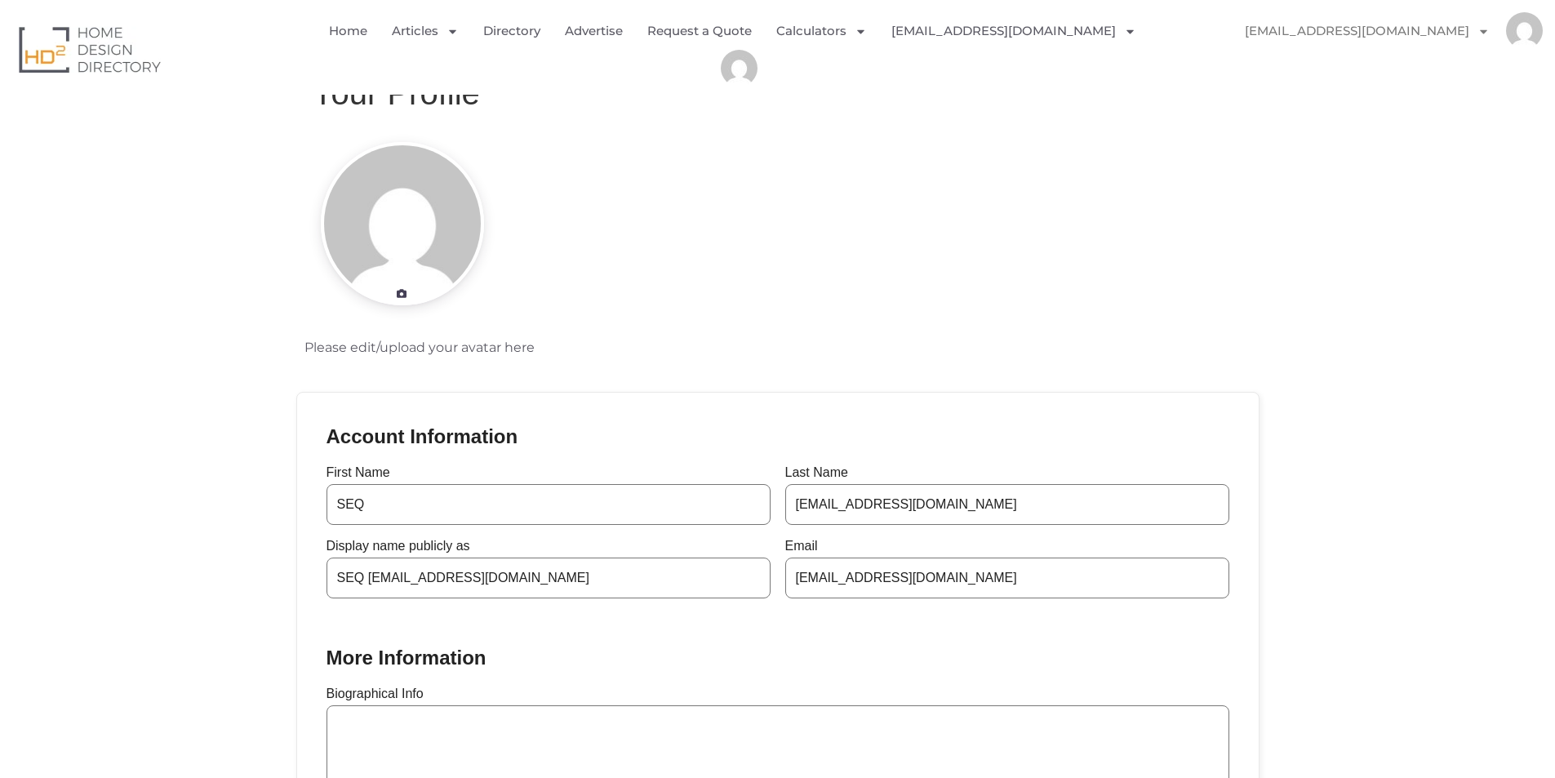
click at [1515, 38] on img "Menu" at bounding box center [1524, 30] width 37 height 37
click at [1526, 29] on img "Menu" at bounding box center [1524, 30] width 37 height 37
click at [1453, 29] on link "[EMAIL_ADDRESS][DOMAIN_NAME]" at bounding box center [1368, 31] width 278 height 38
click at [1318, 102] on link "Profile" at bounding box center [1283, 106] width 108 height 38
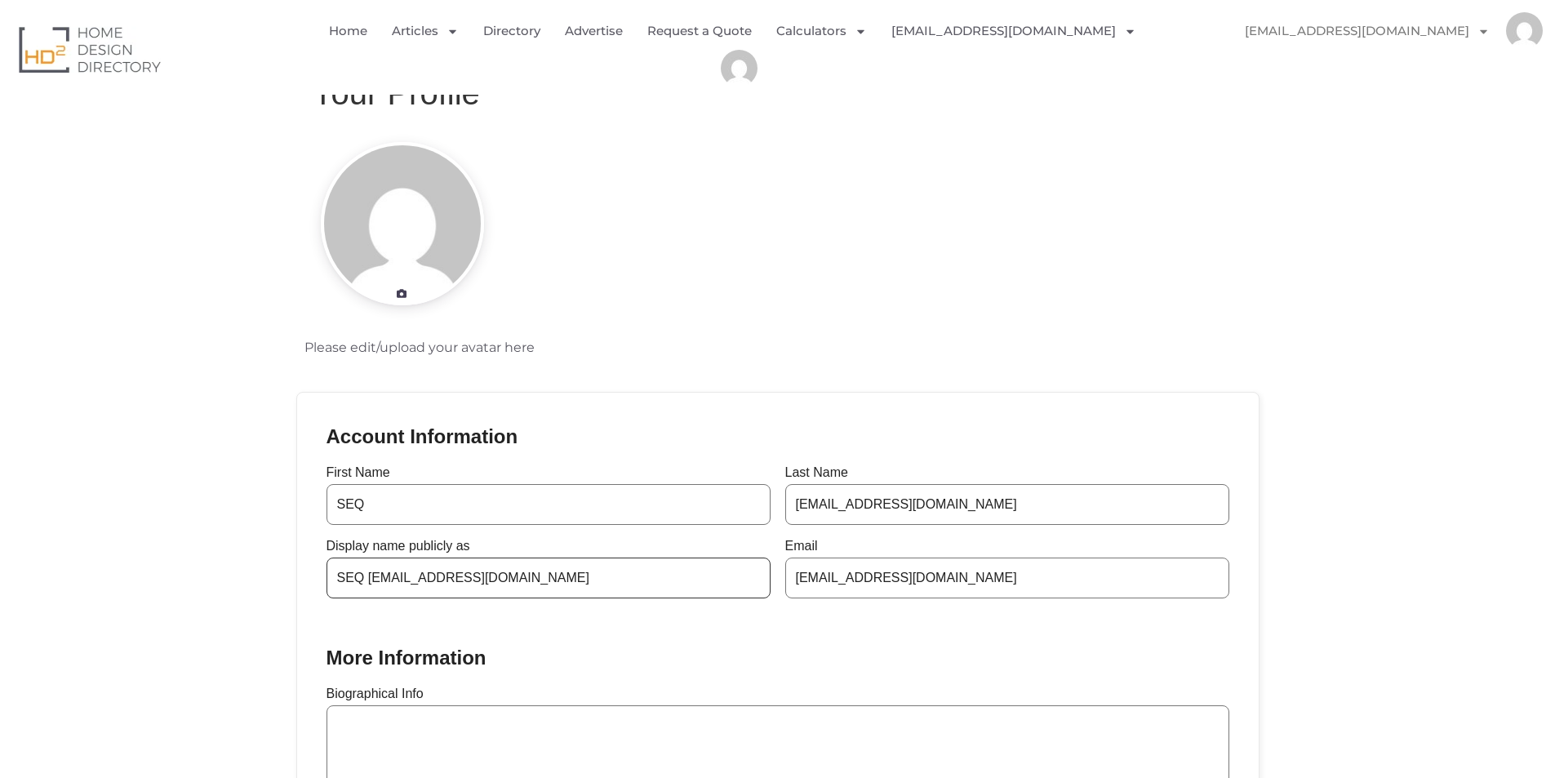
drag, startPoint x: 575, startPoint y: 596, endPoint x: 158, endPoint y: 562, distance: 418.5
click at [158, 562] on section "Please edit/upload your avatar here Account Information First Name SEQ Last Nam…" at bounding box center [777, 551] width 1555 height 851
click at [466, 600] on div "Account Information First Name SEQ Last Name Seqsparky551@gmail.com Display nam…" at bounding box center [778, 651] width 962 height 517
click at [448, 580] on input "Display name publicly as" at bounding box center [549, 578] width 444 height 41
paste input "SEQSparky"
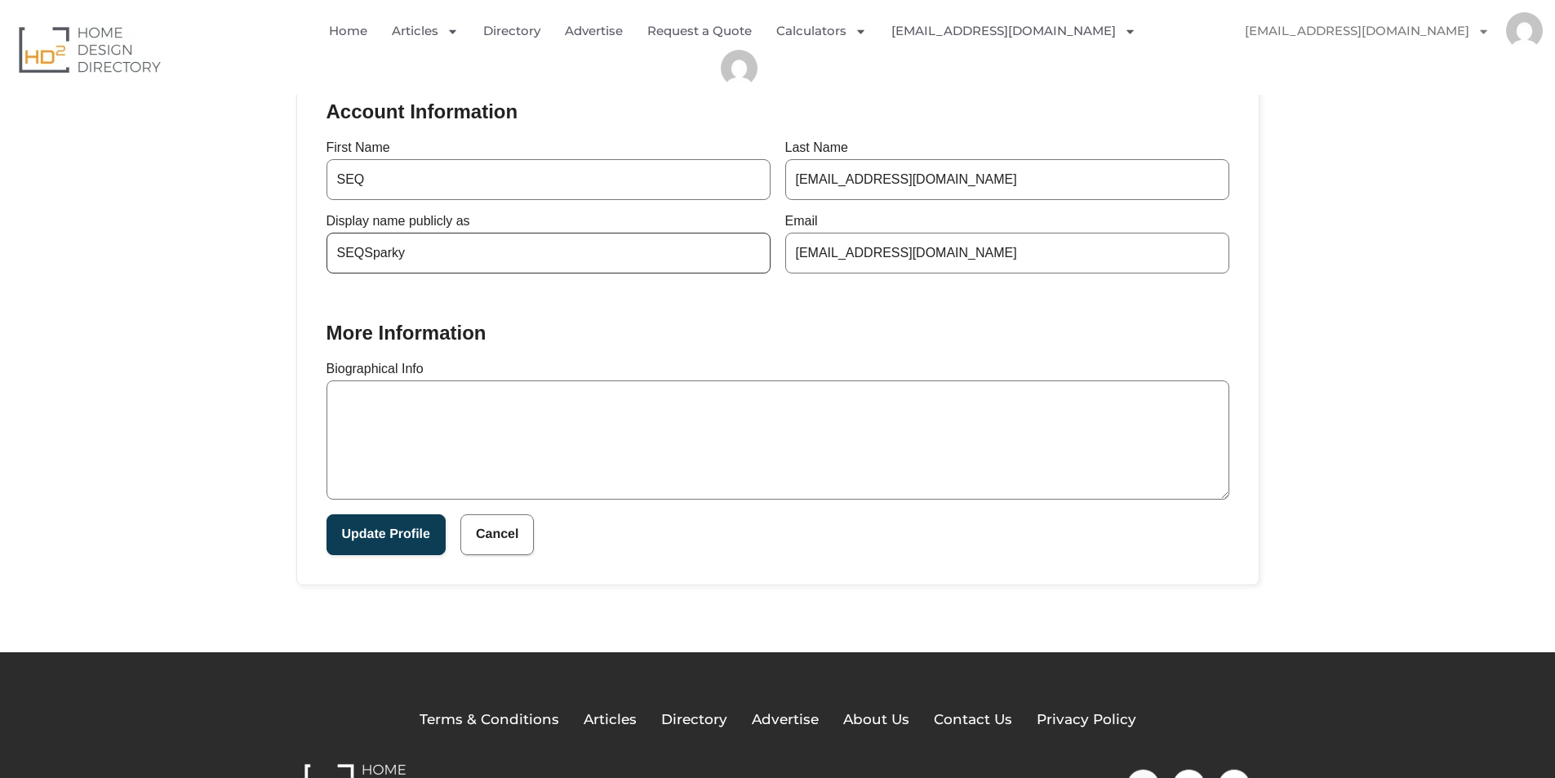
scroll to position [327, 0]
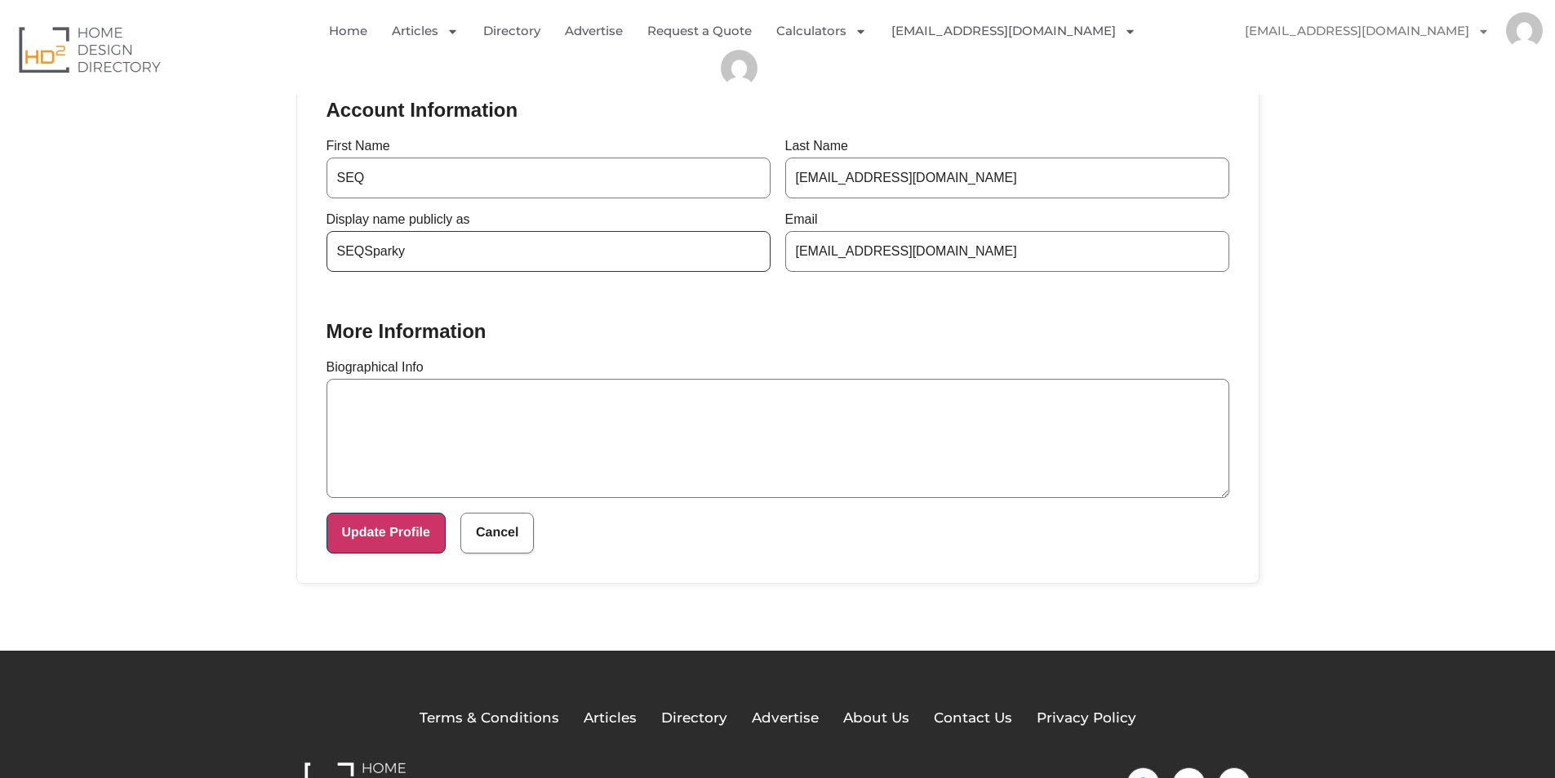
type input "SEQSparky"
click at [371, 526] on button "Update Profile" at bounding box center [386, 533] width 119 height 41
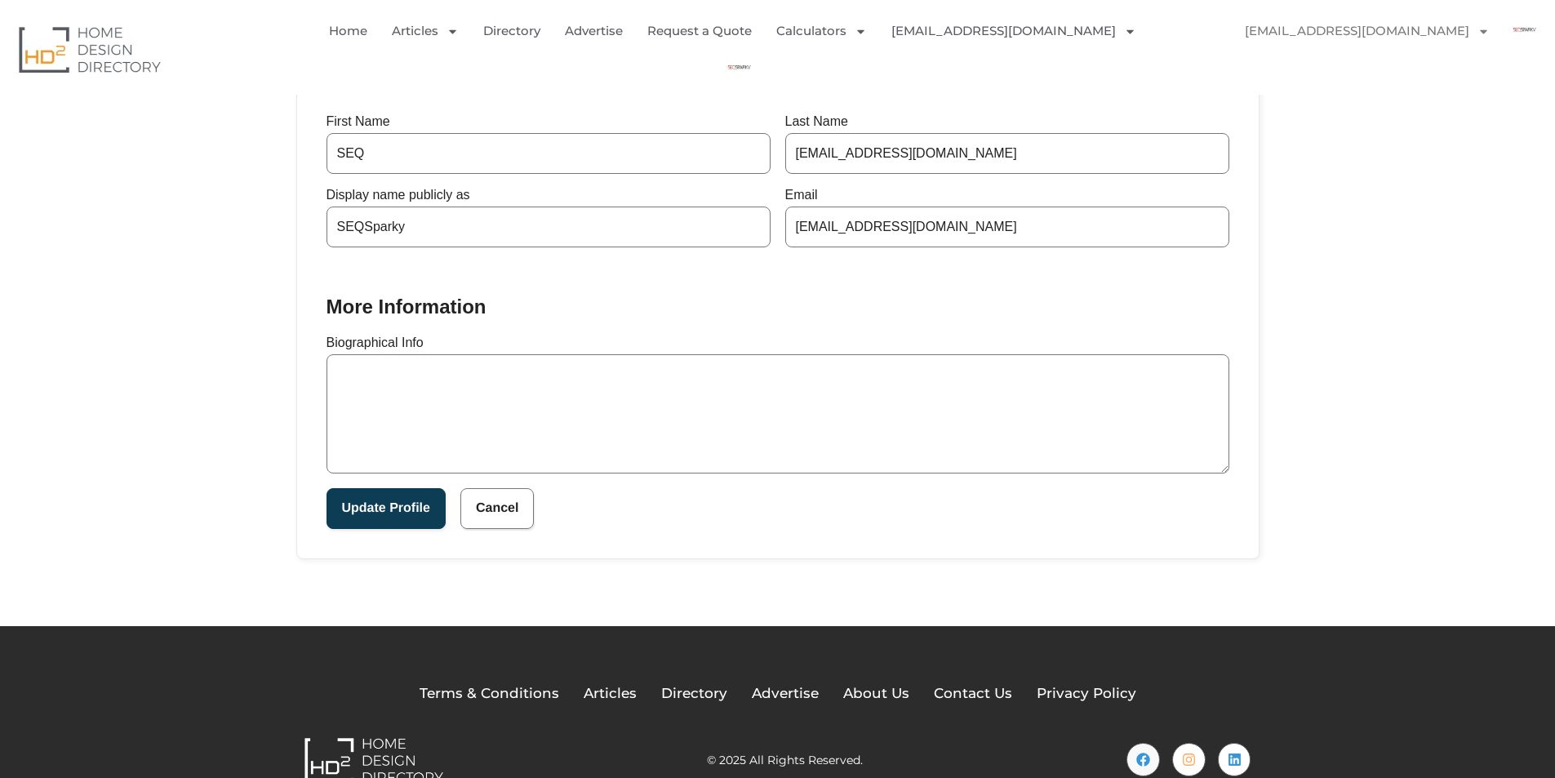
scroll to position [408, 0]
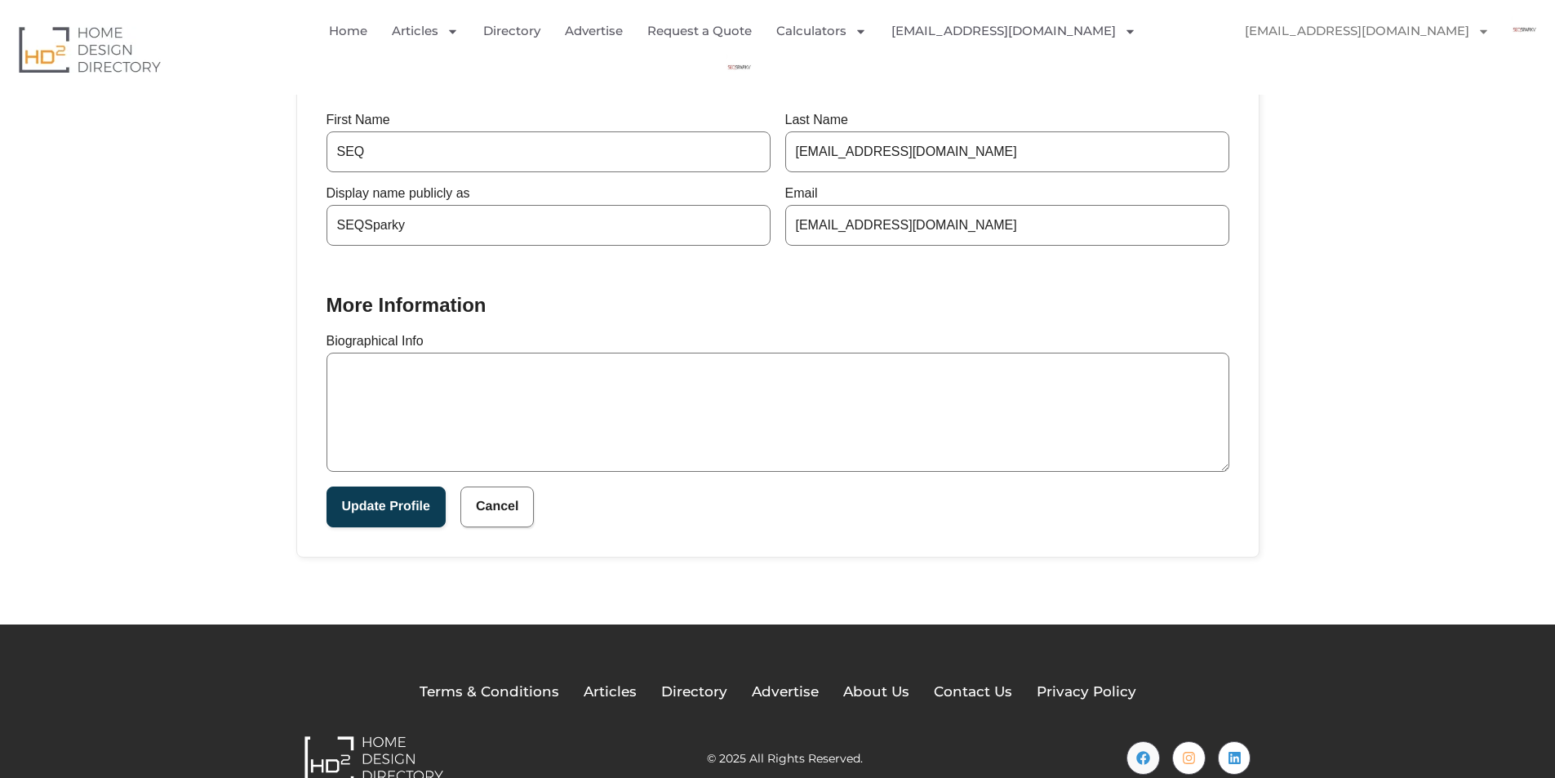
click at [404, 434] on textarea "Biographical Info" at bounding box center [778, 412] width 903 height 119
paste textarea "Ensure safety and compliance with expert electrical testing services from SEQ S…"
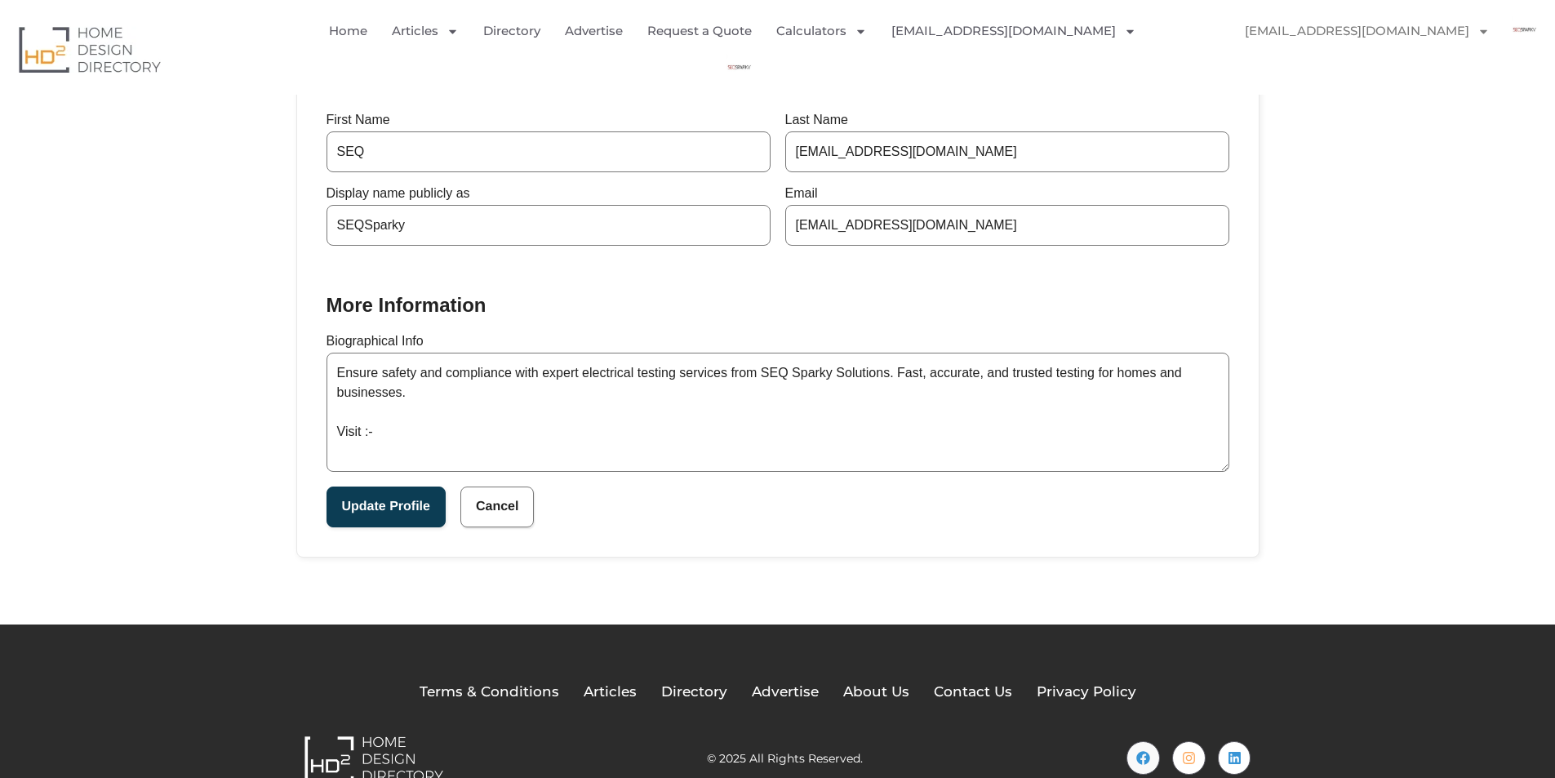
paste textarea "https://seqsparky.com.au/"
type textarea "Ensure safety and compliance with expert electrical testing services from SEQ S…"
click at [379, 517] on button "Update Profile" at bounding box center [386, 507] width 119 height 41
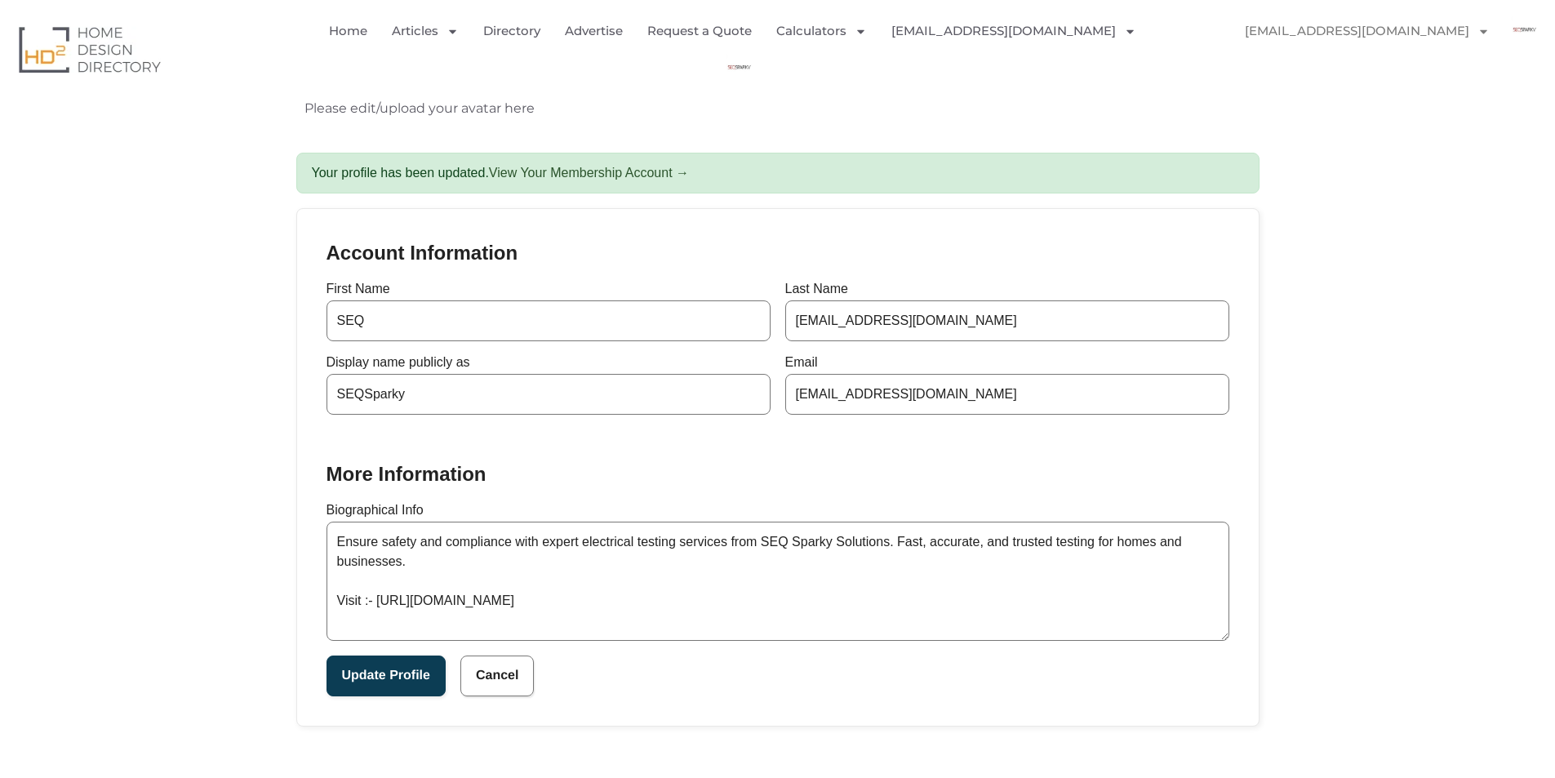
scroll to position [245, 0]
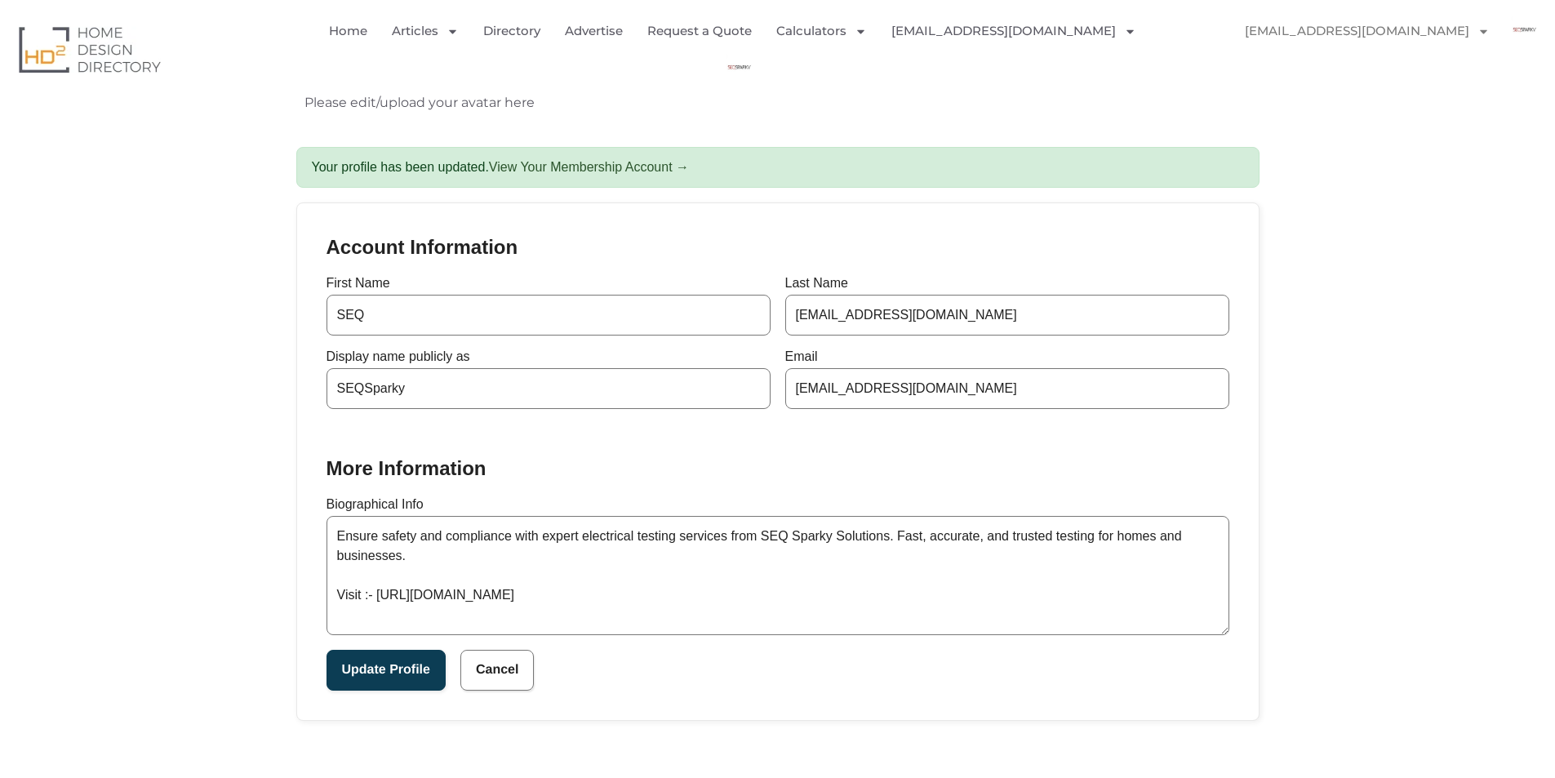
click at [758, 50] on img "Menu" at bounding box center [739, 68] width 37 height 37
click at [1124, 33] on icon "Menu" at bounding box center [1130, 31] width 12 height 12
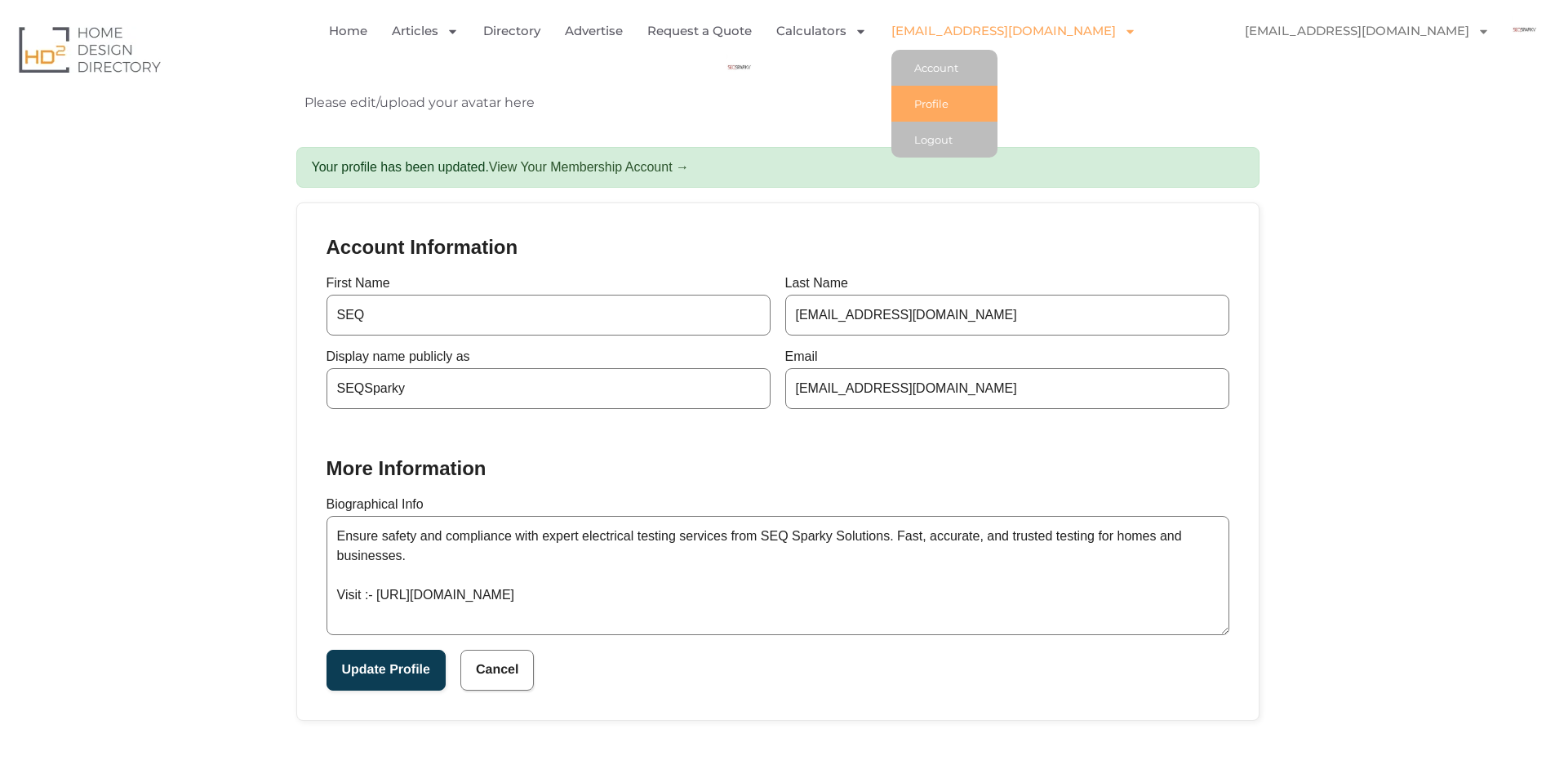
click at [954, 93] on link "Profile" at bounding box center [944, 104] width 106 height 36
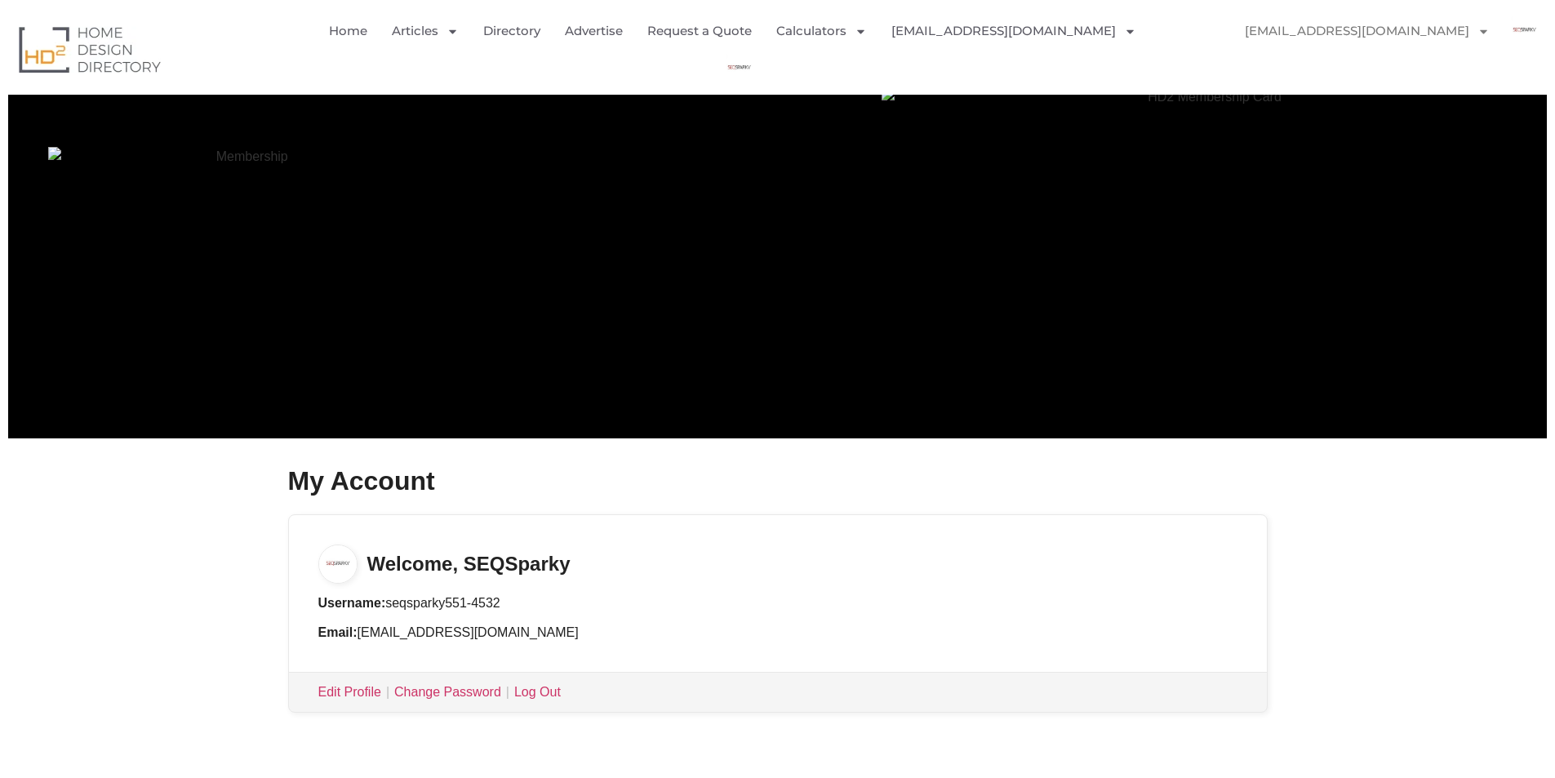
click at [345, 568] on img at bounding box center [337, 563] width 39 height 39
drag, startPoint x: 505, startPoint y: 607, endPoint x: 386, endPoint y: 603, distance: 119.2
click at [386, 603] on li "Username: seqsparky551-4532" at bounding box center [777, 603] width 919 height 20
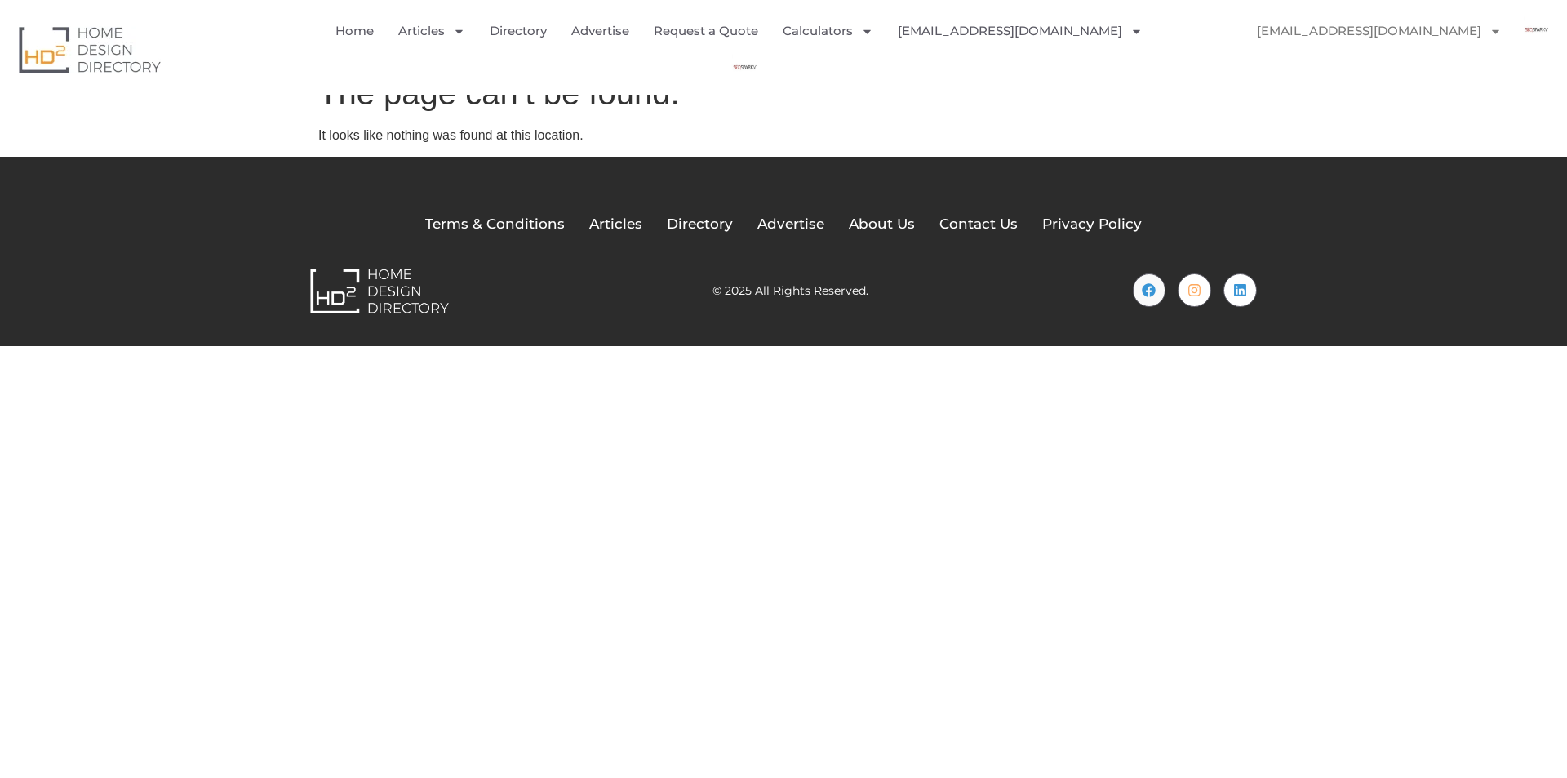
click at [1379, 36] on link "[EMAIL_ADDRESS][DOMAIN_NAME]" at bounding box center [1380, 31] width 278 height 38
click at [763, 50] on img "Menu" at bounding box center [744, 68] width 37 height 37
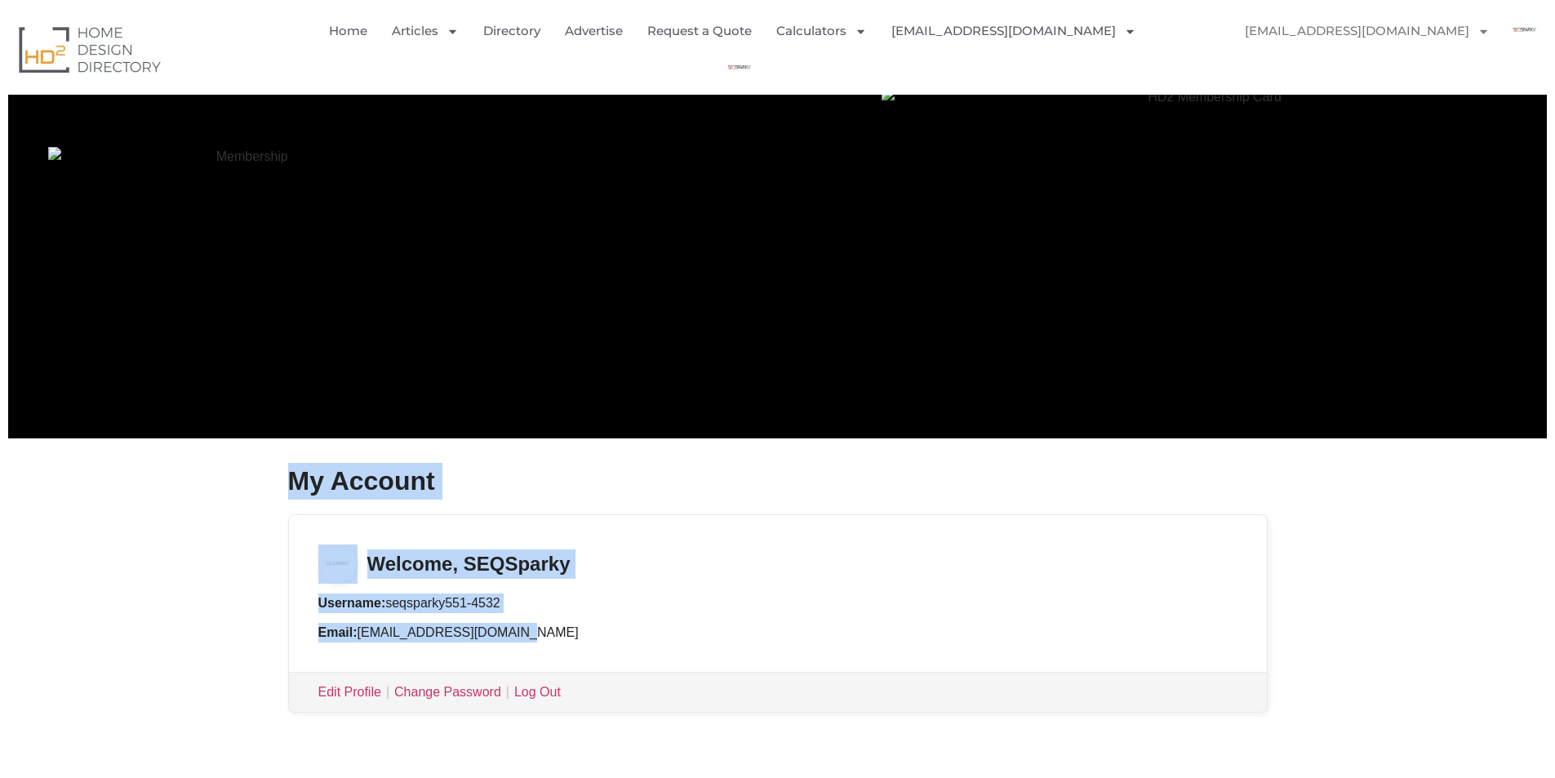
drag, startPoint x: 713, startPoint y: 624, endPoint x: 271, endPoint y: 584, distance: 444.2
click at [271, 584] on div "[//pmpro_levels] My Account Welcome, [GEOGRAPHIC_DATA] Username: seqsparky551-4…" at bounding box center [777, 617] width 1522 height 309
click at [748, 611] on li "Username: seqsparky551-4532" at bounding box center [777, 603] width 919 height 20
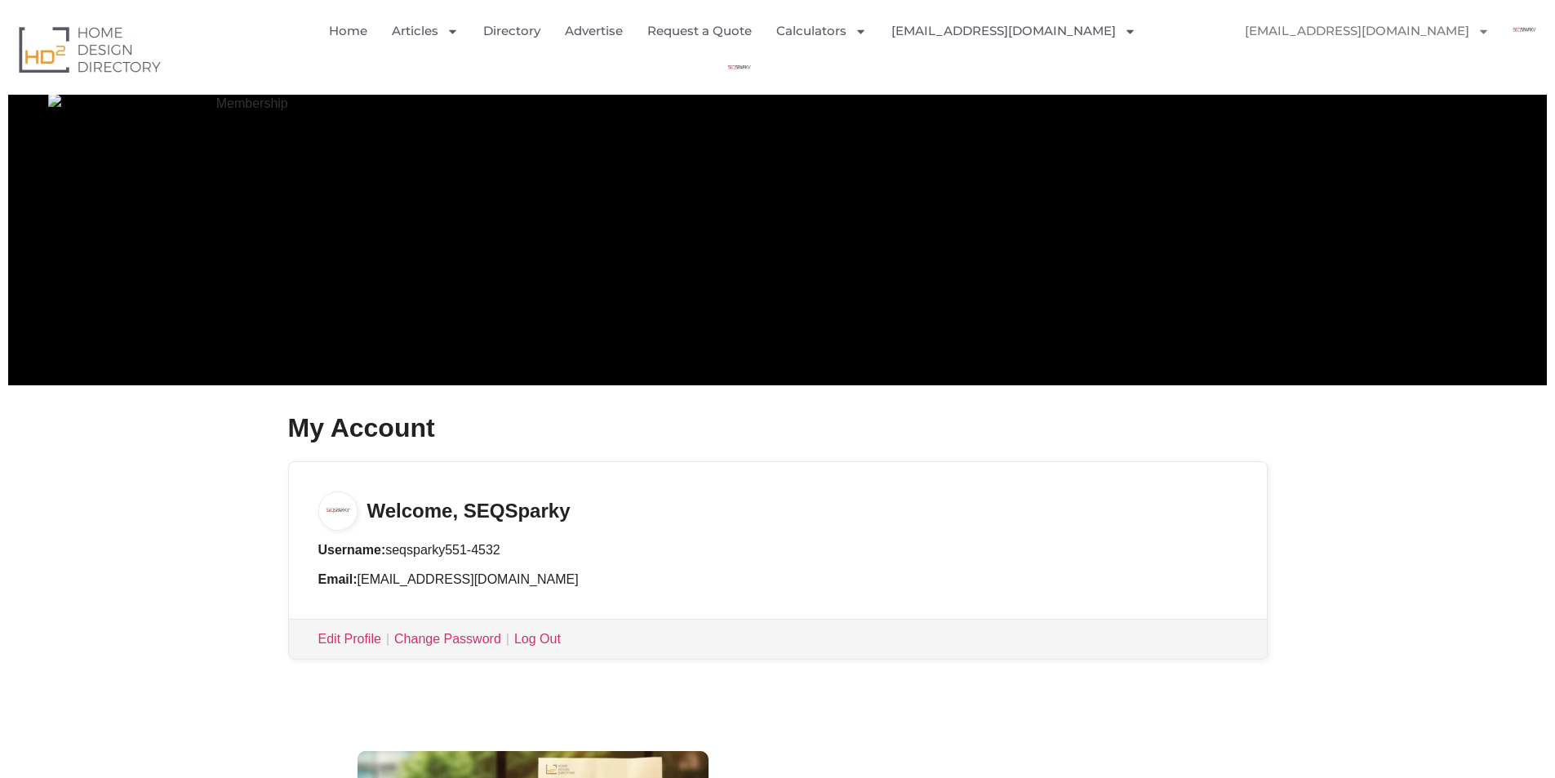
scroll to position [82, 0]
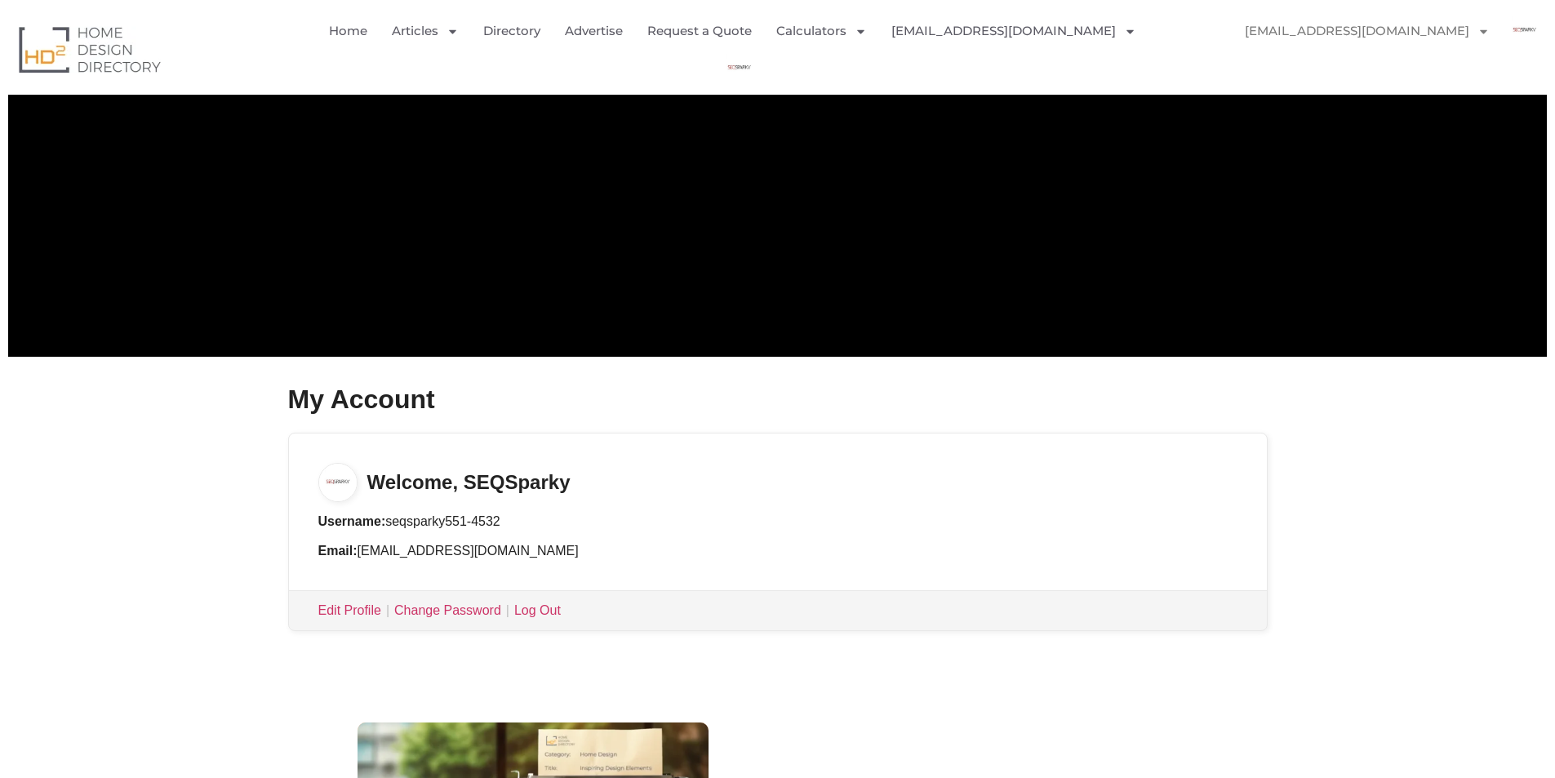
drag, startPoint x: 590, startPoint y: 463, endPoint x: 415, endPoint y: 463, distance: 175.5
click at [415, 463] on h3 "Welcome, SEQSparky" at bounding box center [778, 467] width 978 height 69
drag, startPoint x: 522, startPoint y: 485, endPoint x: 509, endPoint y: 485, distance: 12.2
click at [509, 484] on h3 "Welcome, SEQSparky" at bounding box center [778, 467] width 978 height 69
click at [621, 487] on h3 "Welcome, SEQSparky" at bounding box center [778, 467] width 978 height 69
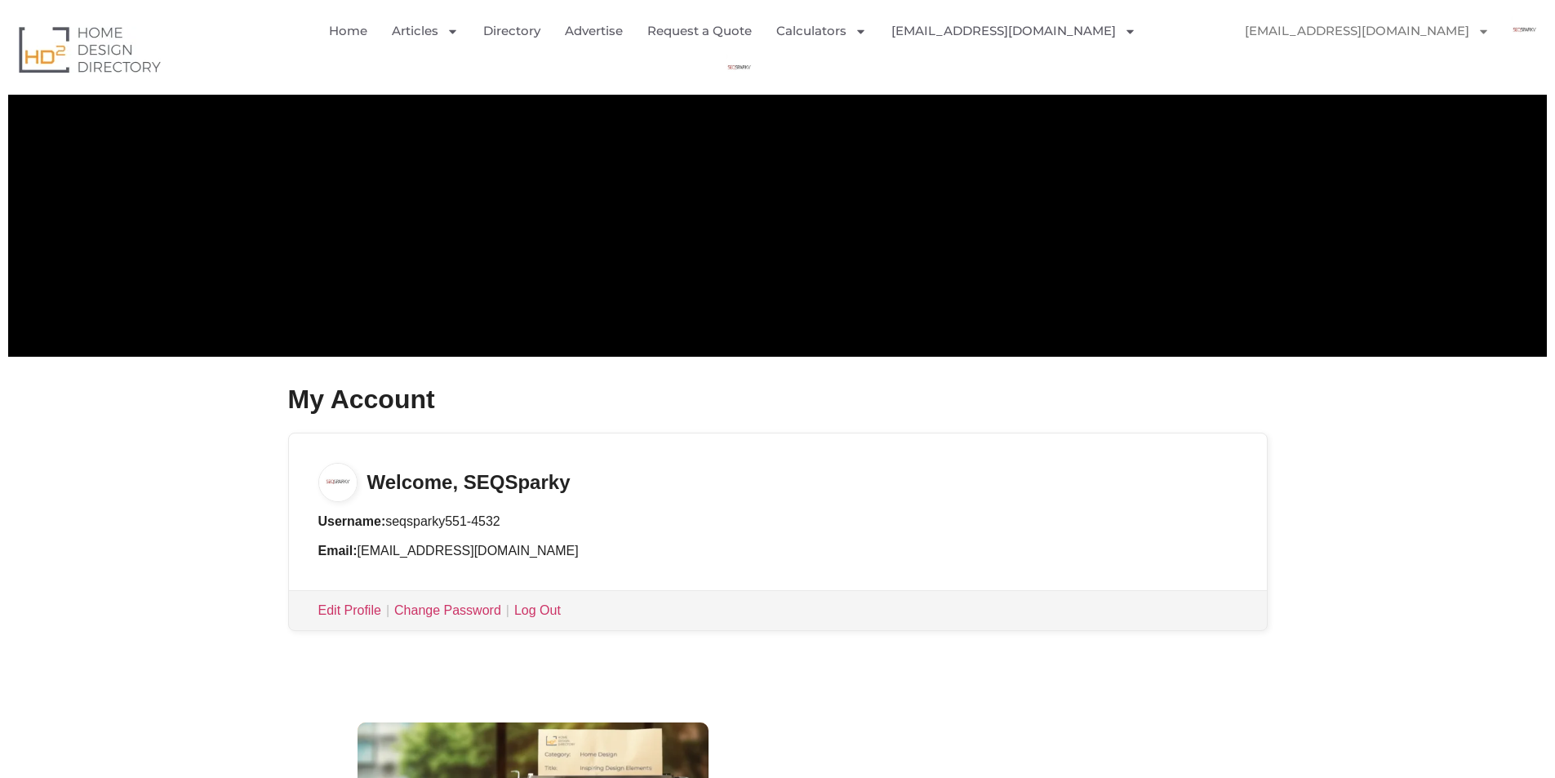
drag, startPoint x: 622, startPoint y: 487, endPoint x: 524, endPoint y: 482, distance: 98.1
click at [524, 482] on h3 "Welcome, SEQSparky" at bounding box center [778, 467] width 978 height 69
click at [655, 487] on h3 "Welcome, SEQSparky" at bounding box center [778, 467] width 978 height 69
drag, startPoint x: 655, startPoint y: 487, endPoint x: 528, endPoint y: 484, distance: 126.6
click at [528, 484] on h3 "Welcome, SEQSparky" at bounding box center [778, 467] width 978 height 69
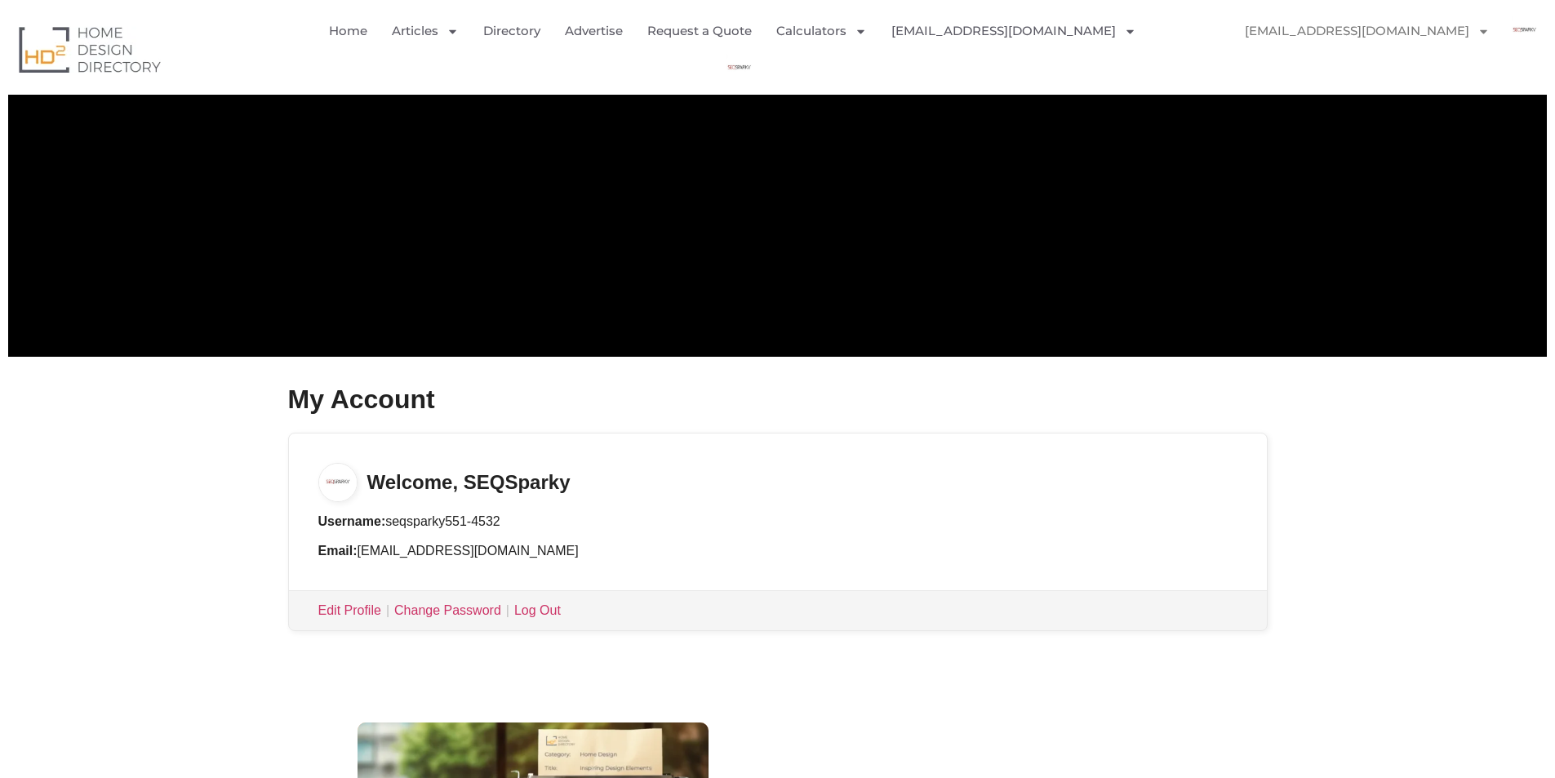
click at [513, 487] on h3 "Welcome, SEQSparky" at bounding box center [778, 467] width 978 height 69
drag, startPoint x: 467, startPoint y: 481, endPoint x: 562, endPoint y: 473, distance: 95.8
click at [562, 473] on h3 "Welcome, SEQSparky" at bounding box center [778, 467] width 978 height 69
click at [586, 486] on h3 "Welcome, SEQSparky" at bounding box center [778, 467] width 978 height 69
drag, startPoint x: 586, startPoint y: 486, endPoint x: 543, endPoint y: 481, distance: 43.5
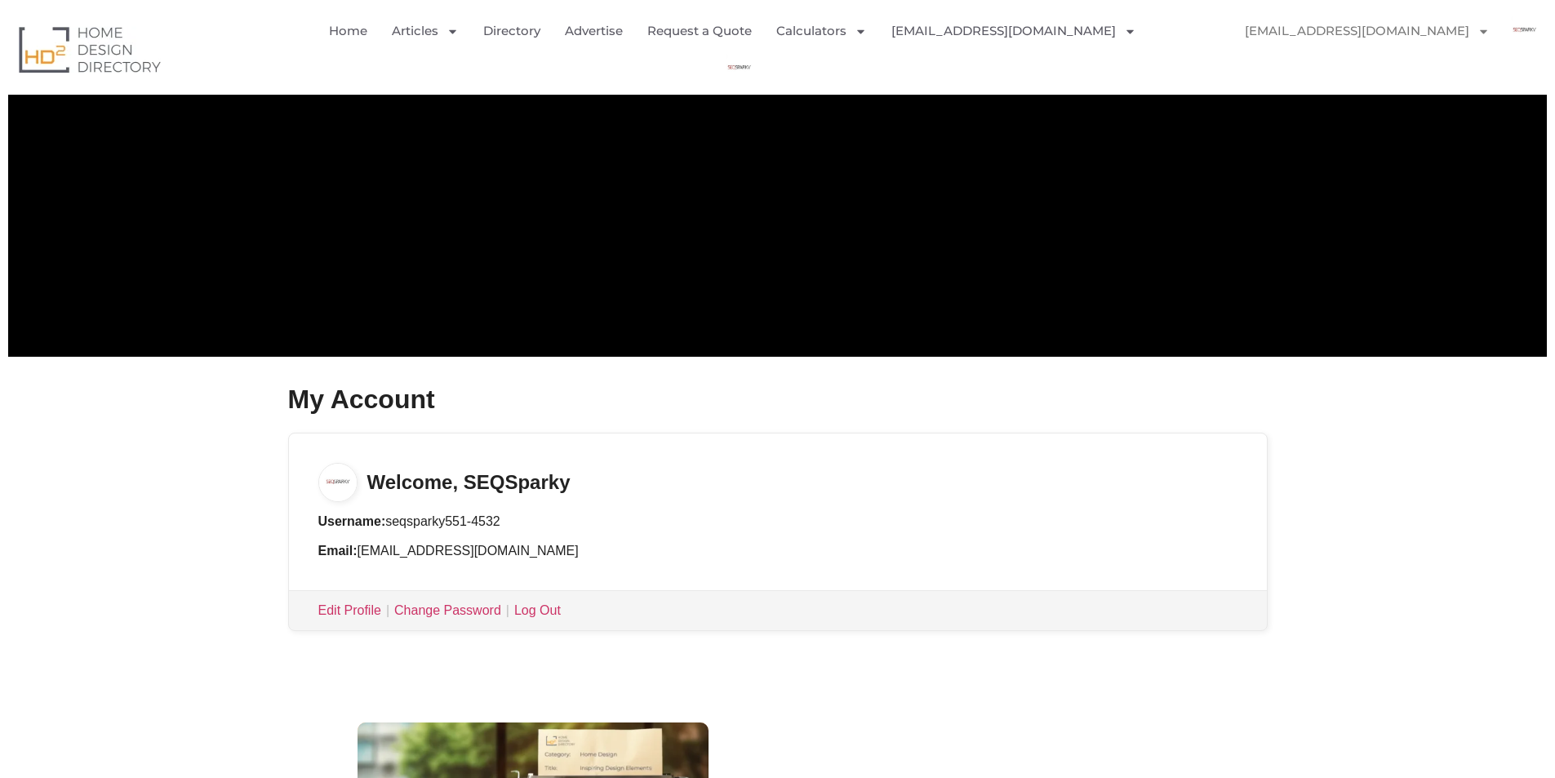
click at [543, 481] on h3 "Welcome, SEQSparky" at bounding box center [778, 467] width 978 height 69
click at [511, 486] on h3 "Welcome, SEQSparky" at bounding box center [778, 467] width 978 height 69
drag, startPoint x: 464, startPoint y: 482, endPoint x: 638, endPoint y: 492, distance: 174.1
click at [558, 482] on h3 "Welcome, SEQSparky" at bounding box center [778, 467] width 978 height 69
click at [666, 496] on h3 "Welcome, SEQSparky" at bounding box center [778, 467] width 978 height 69
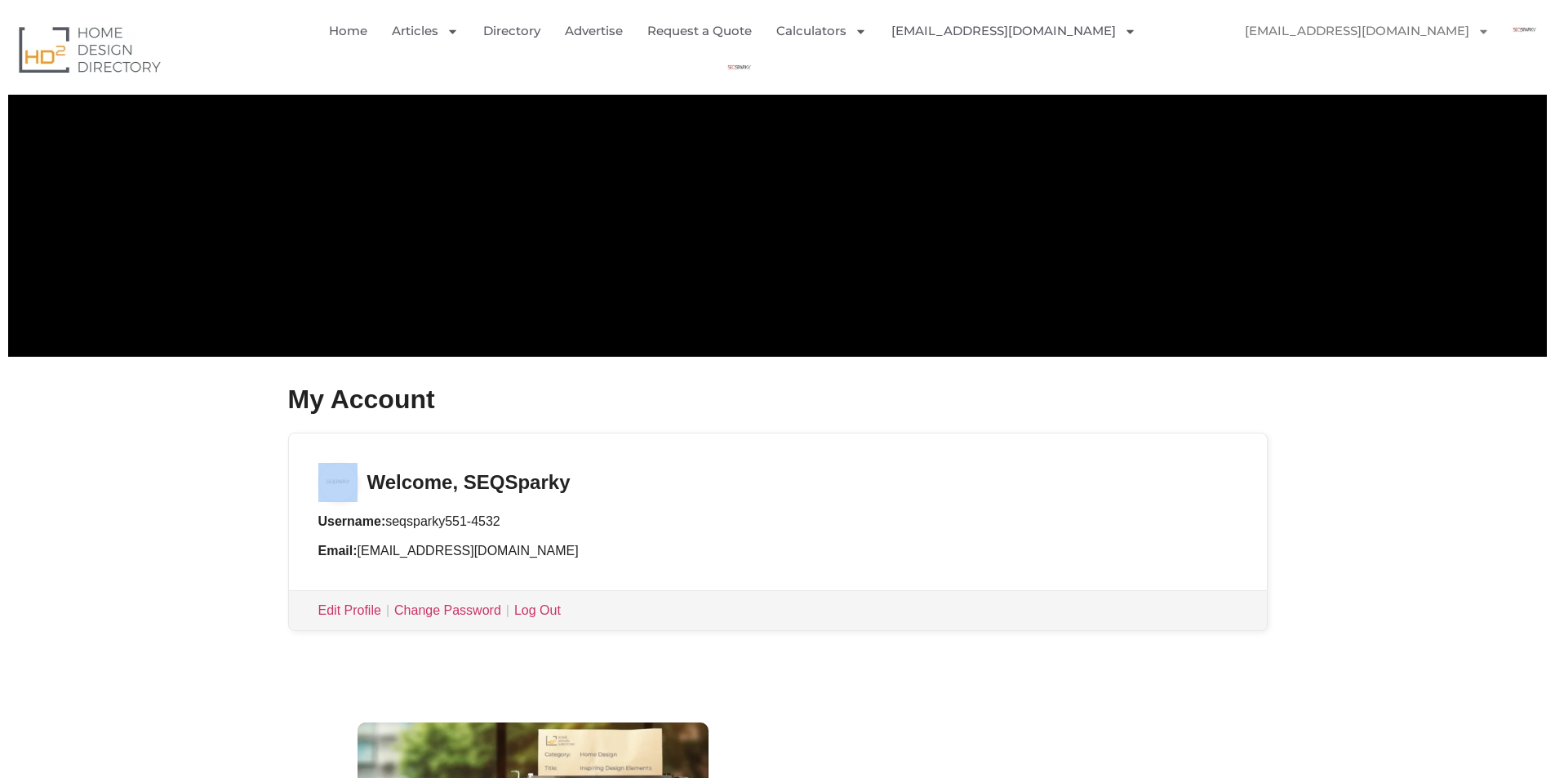
click at [666, 496] on h3 "Welcome, SEQSparky" at bounding box center [778, 467] width 978 height 69
click at [678, 517] on li "Username: seqsparky551-4532" at bounding box center [777, 522] width 919 height 20
click at [837, 482] on h3 "Welcome, SEQSparky" at bounding box center [778, 467] width 978 height 69
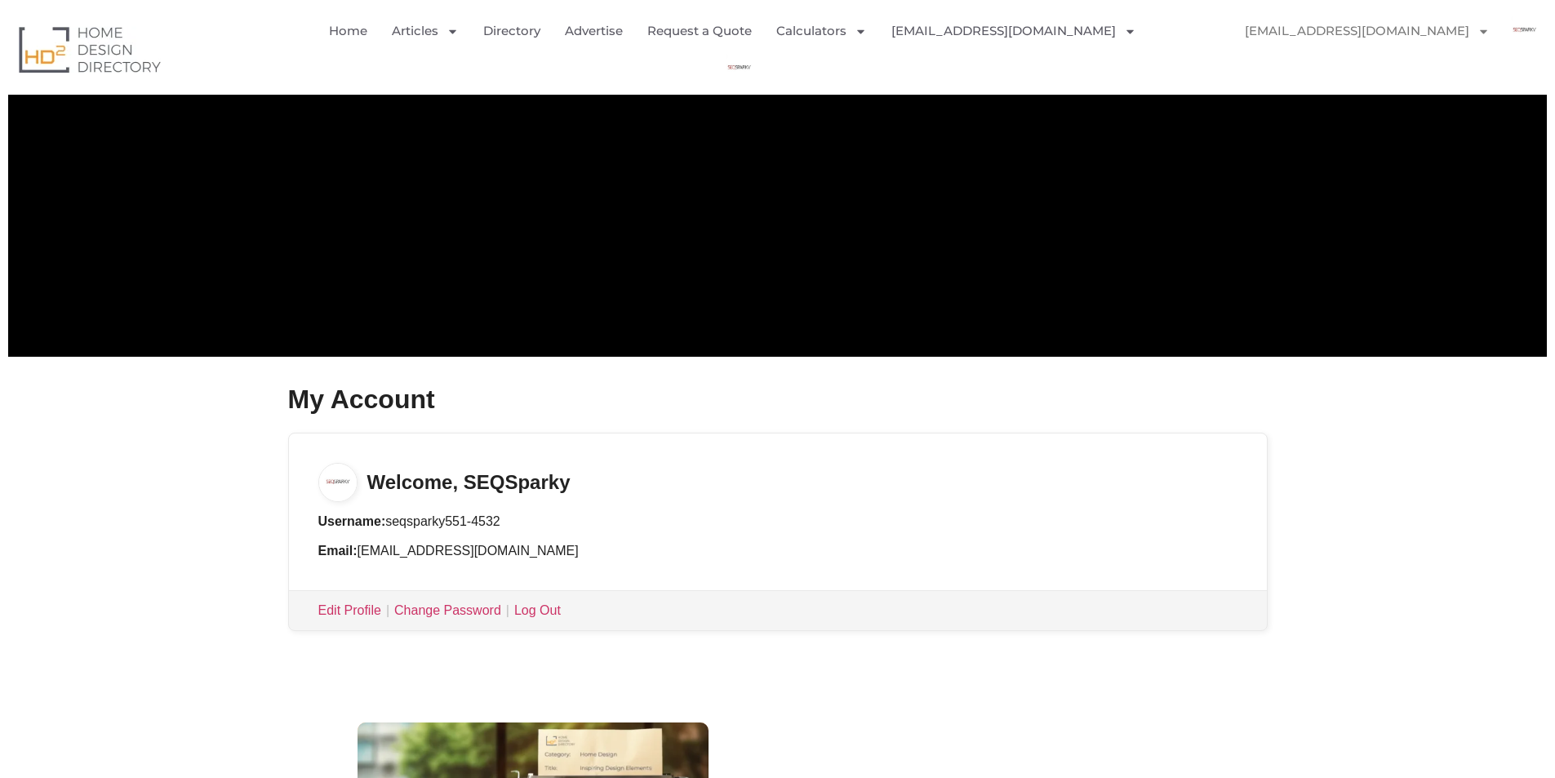
click at [800, 478] on h3 "Welcome, SEQSparky" at bounding box center [778, 467] width 978 height 69
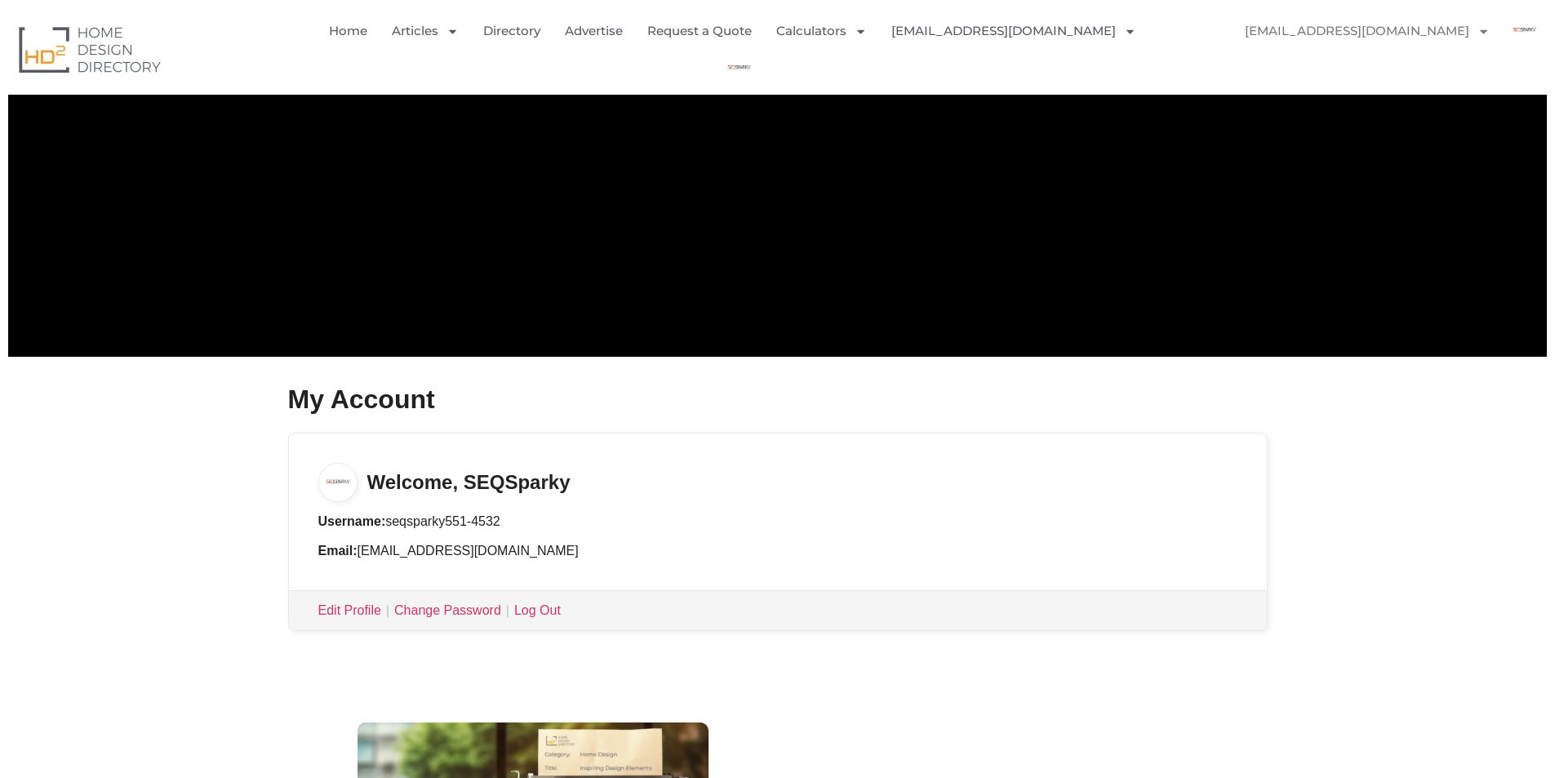
click at [800, 478] on h3 "Welcome, SEQSparky" at bounding box center [778, 467] width 978 height 69
drag, startPoint x: 840, startPoint y: 508, endPoint x: 563, endPoint y: 480, distance: 278.1
click at [563, 480] on div "Welcome, SEQSparky Username: seqsparky551-4532 Email: Seqsparky551@gmail.com Ed…" at bounding box center [778, 532] width 980 height 198
click at [779, 501] on h3 "Welcome, SEQSparky" at bounding box center [778, 467] width 978 height 69
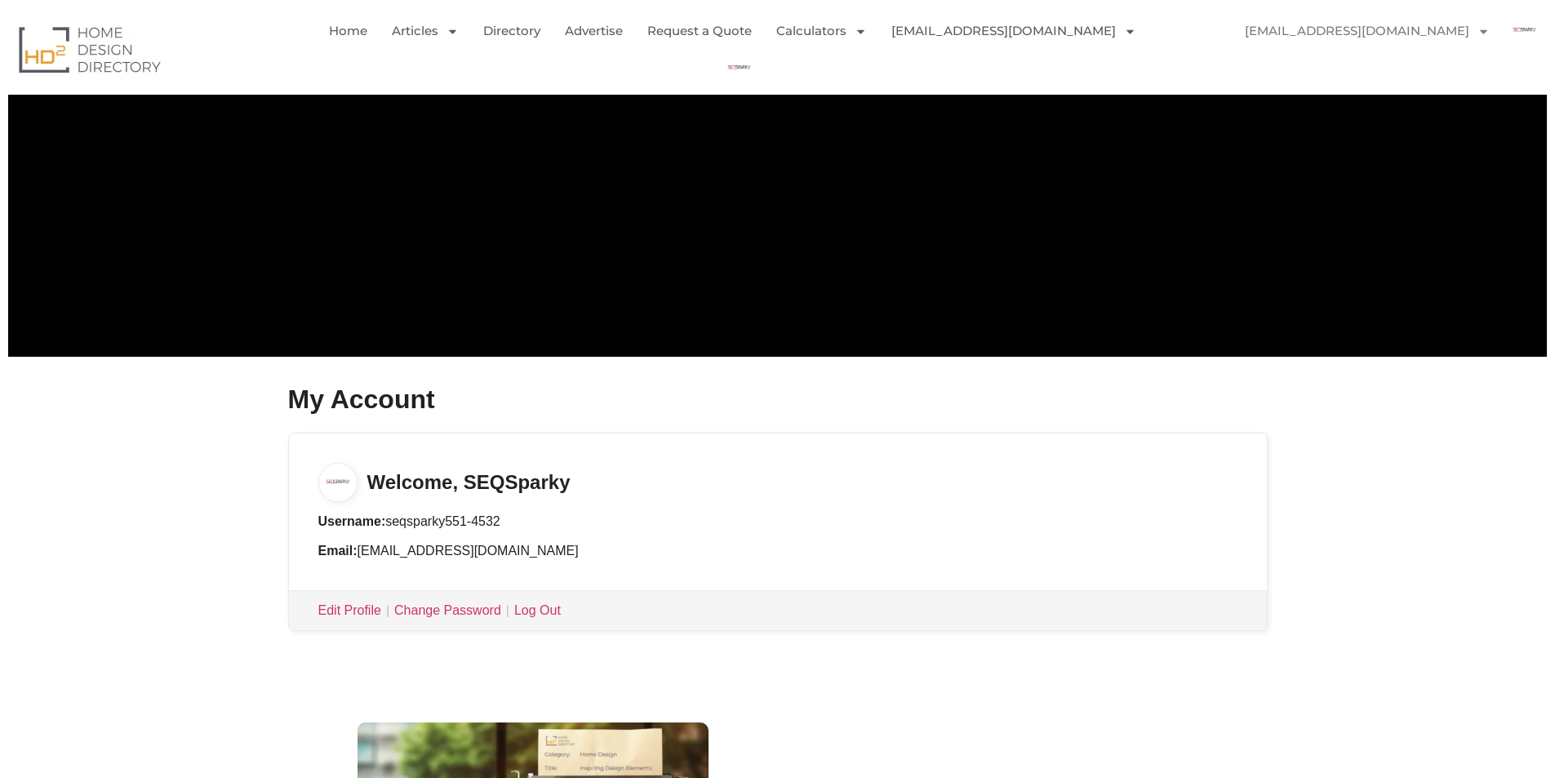
click at [779, 501] on h3 "Welcome, SEQSparky" at bounding box center [778, 467] width 978 height 69
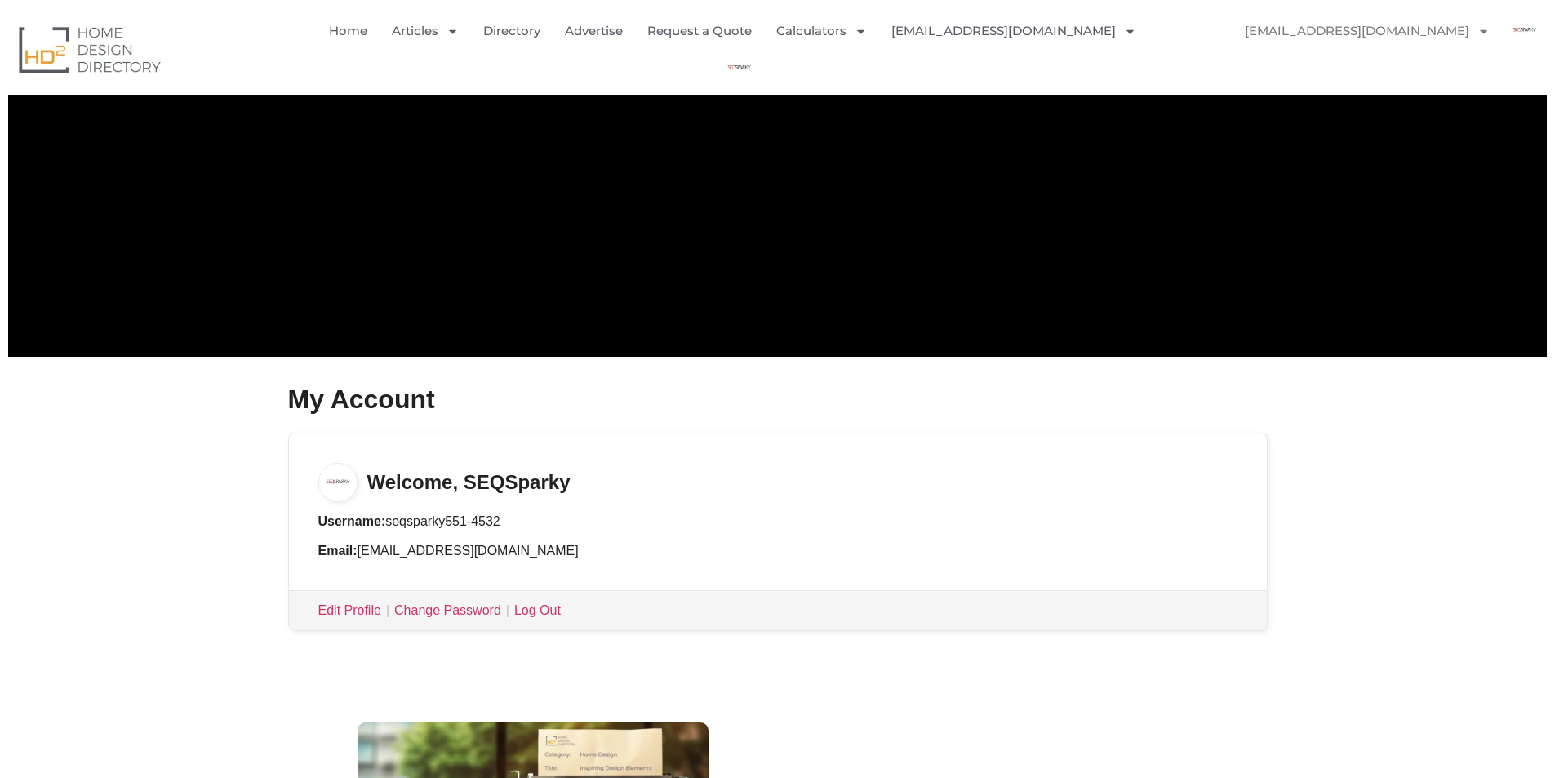
click at [779, 501] on h3 "Welcome, SEQSparky" at bounding box center [778, 467] width 978 height 69
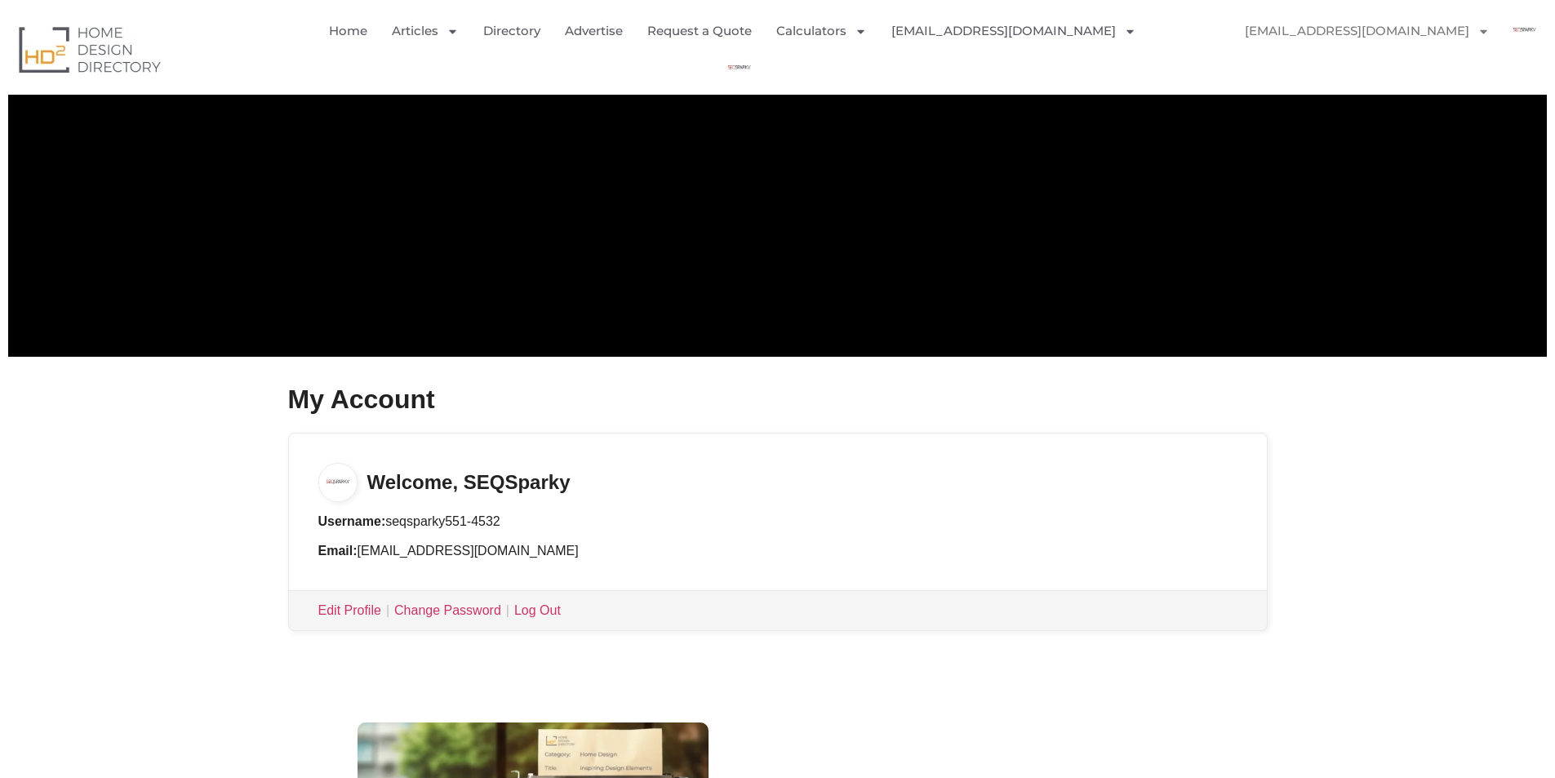
click at [779, 501] on h3 "Welcome, SEQSparky" at bounding box center [778, 467] width 978 height 69
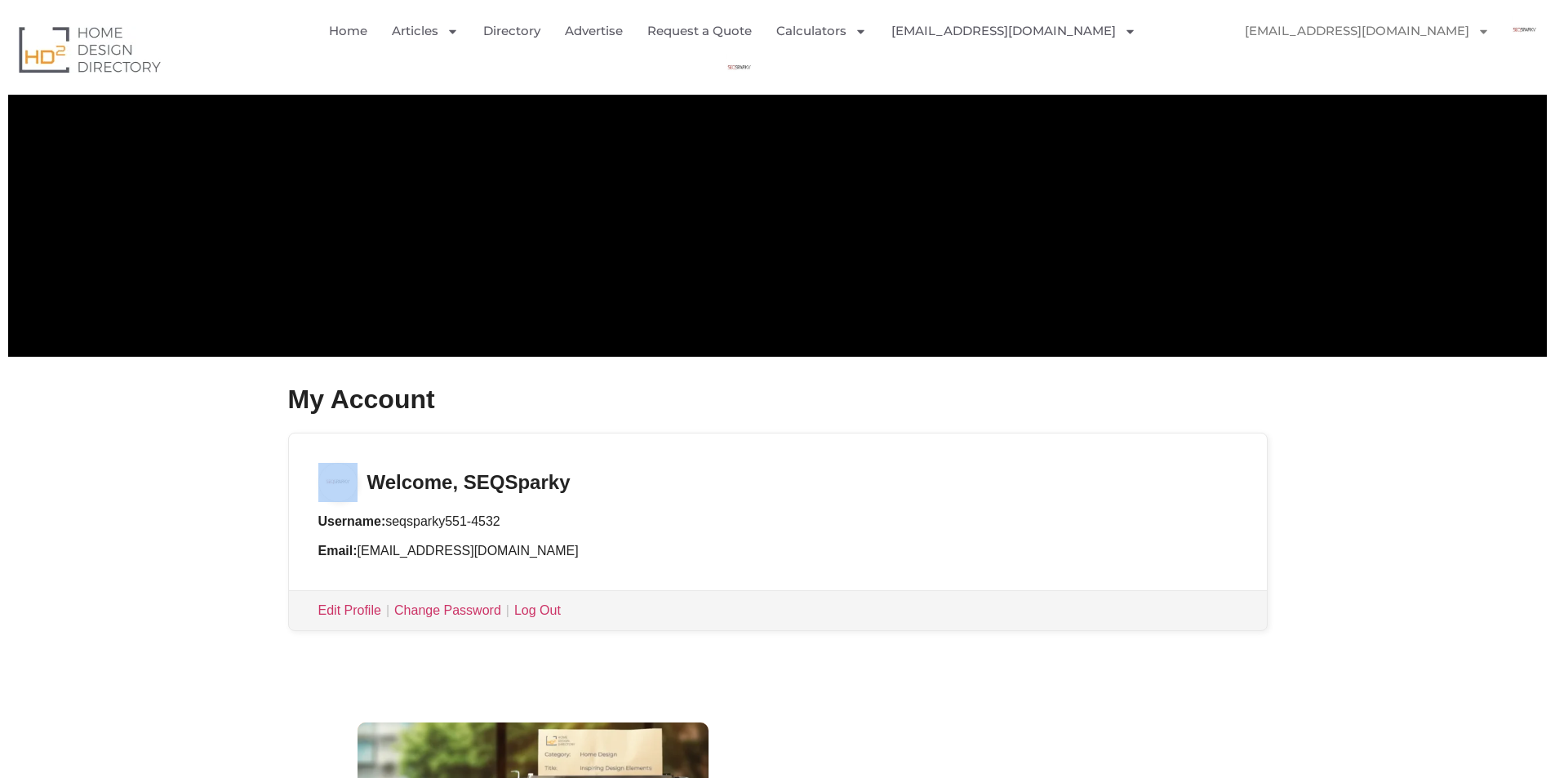
click at [779, 501] on h3 "Welcome, SEQSparky" at bounding box center [778, 467] width 978 height 69
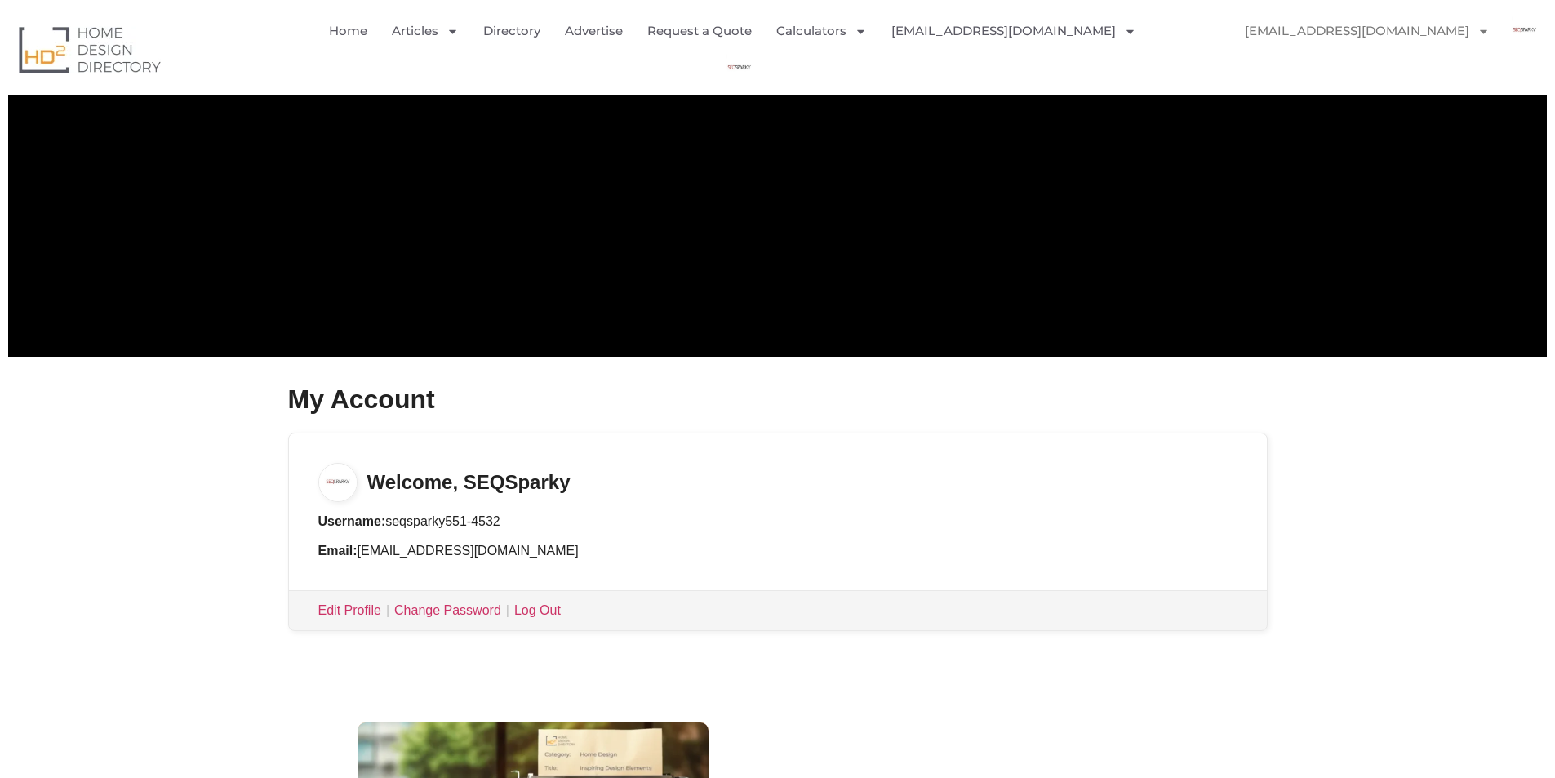
click at [779, 501] on h3 "Welcome, SEQSparky" at bounding box center [778, 467] width 978 height 69
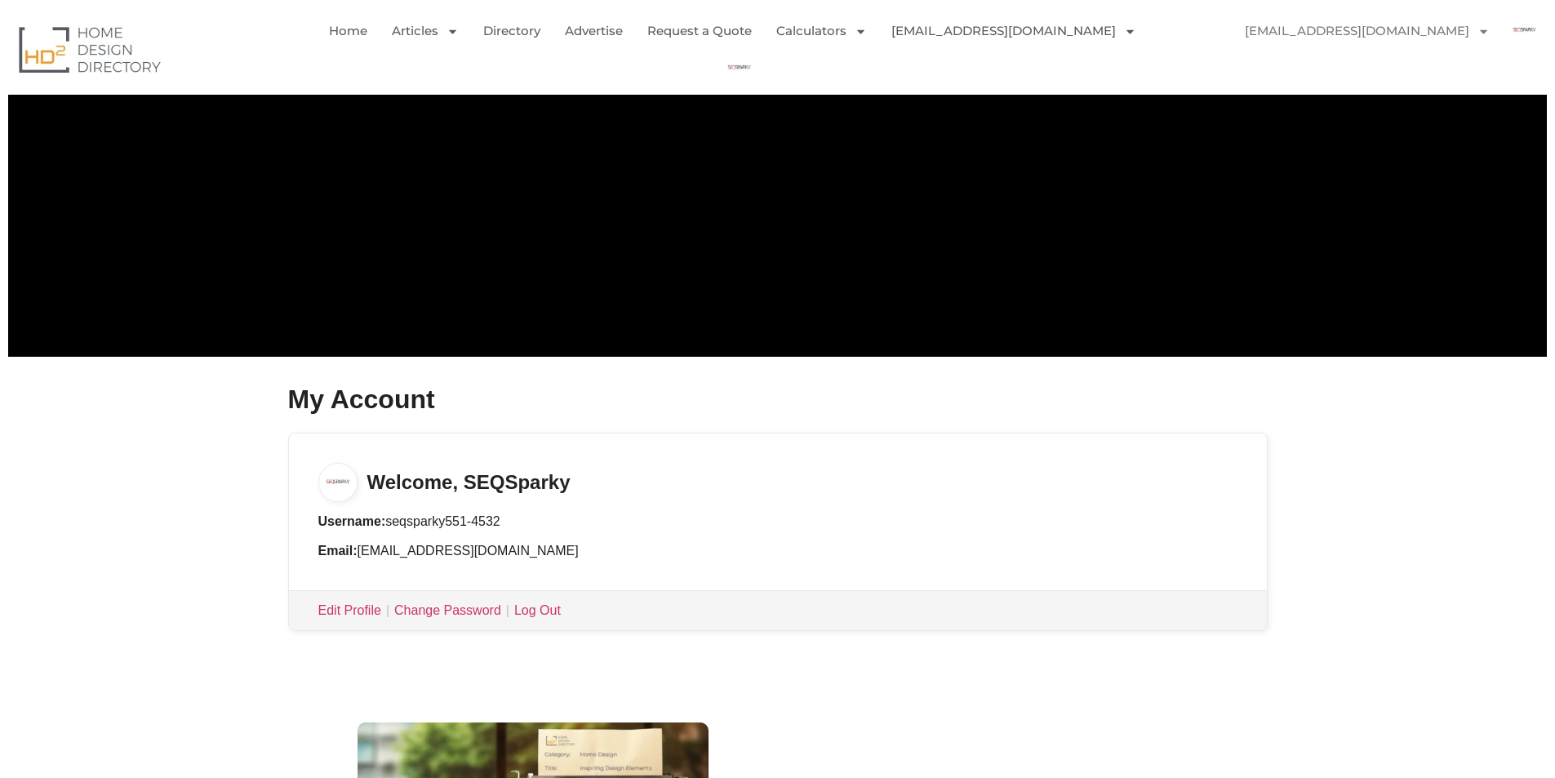
click at [779, 501] on h3 "Welcome, SEQSparky" at bounding box center [778, 467] width 978 height 69
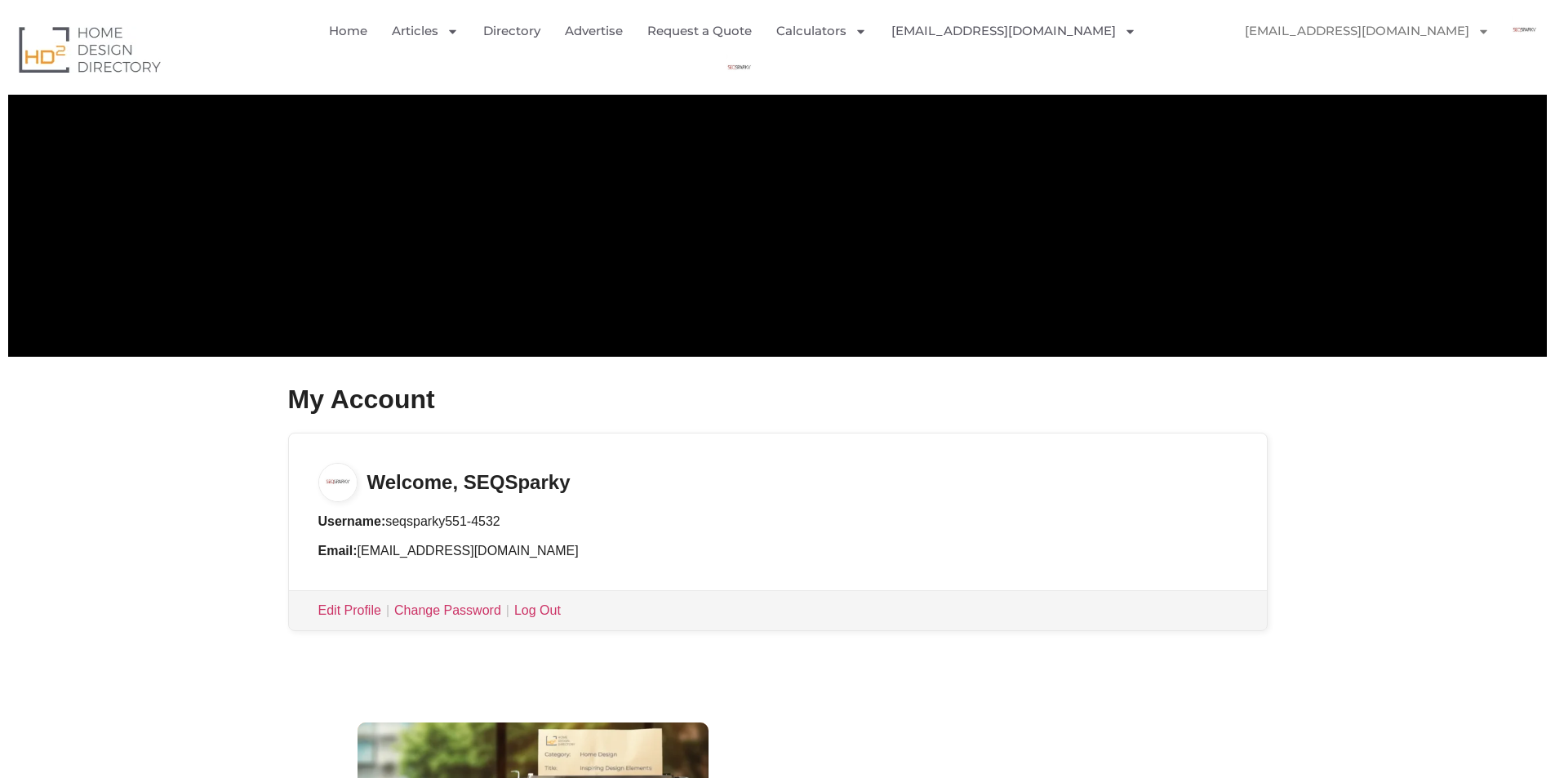
click at [779, 501] on h3 "Welcome, SEQSparky" at bounding box center [778, 467] width 978 height 69
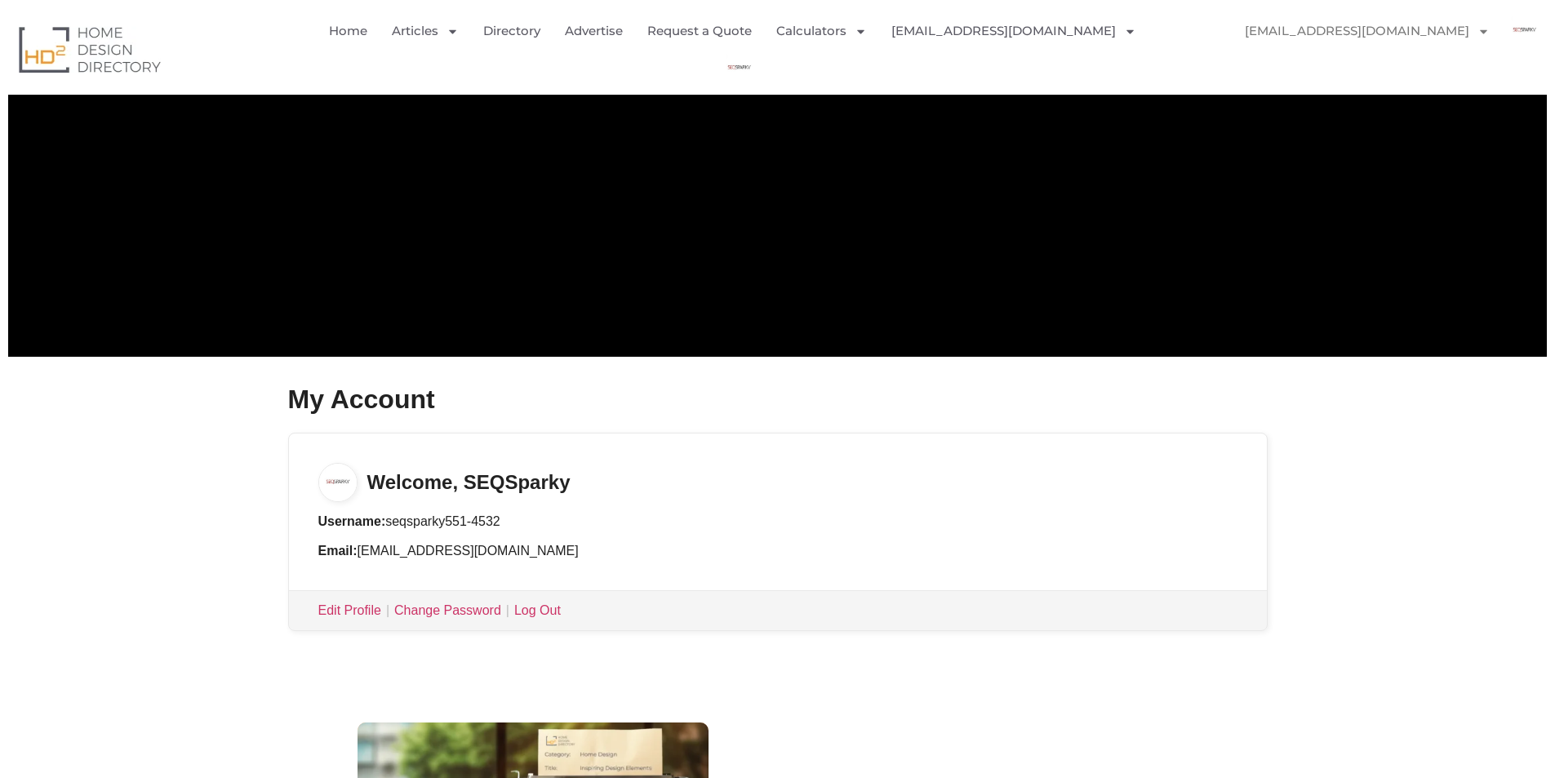
click at [779, 501] on h3 "Welcome, SEQSparky" at bounding box center [778, 467] width 978 height 69
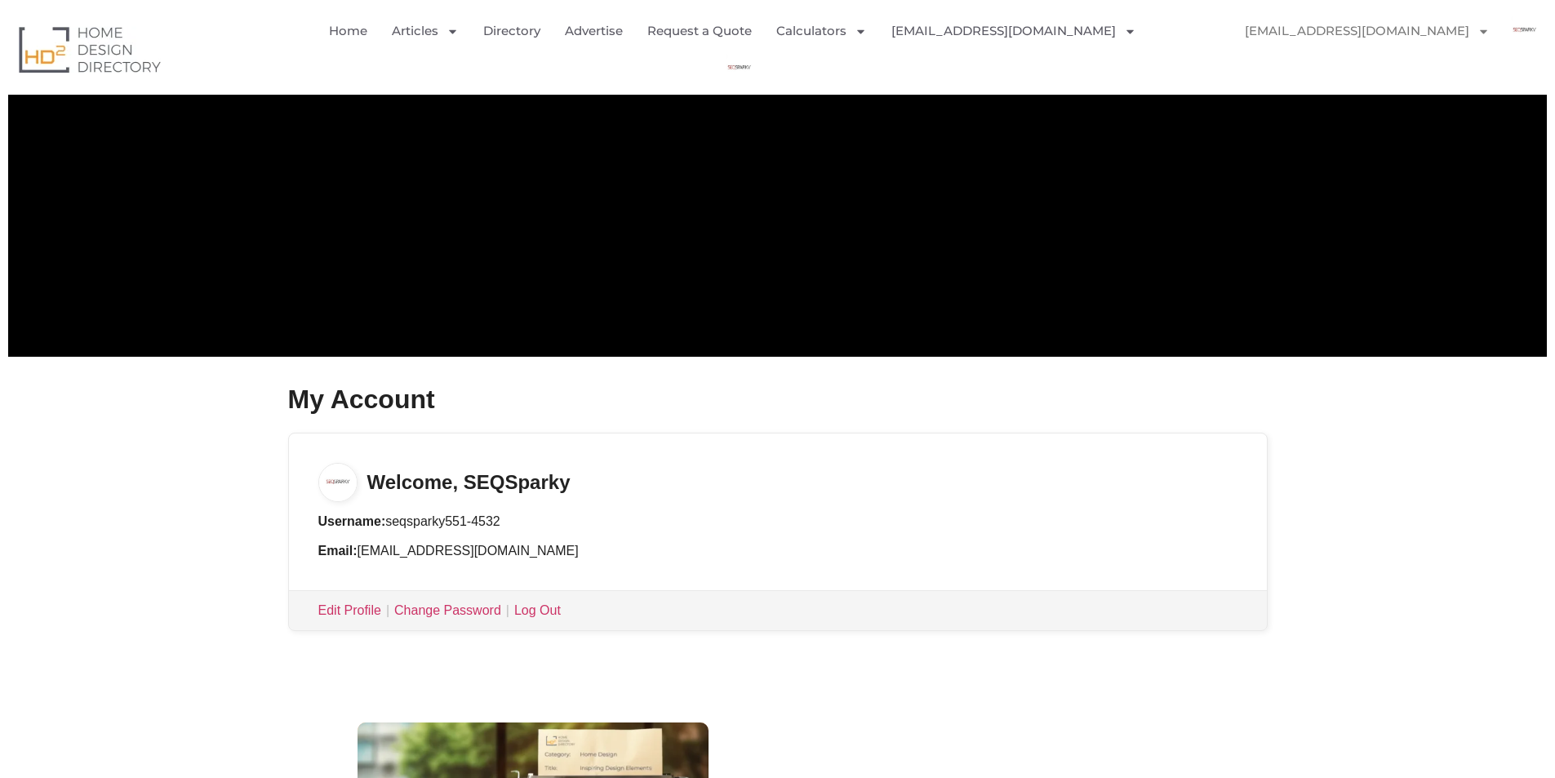
click at [779, 501] on h3 "Welcome, SEQSparky" at bounding box center [778, 467] width 978 height 69
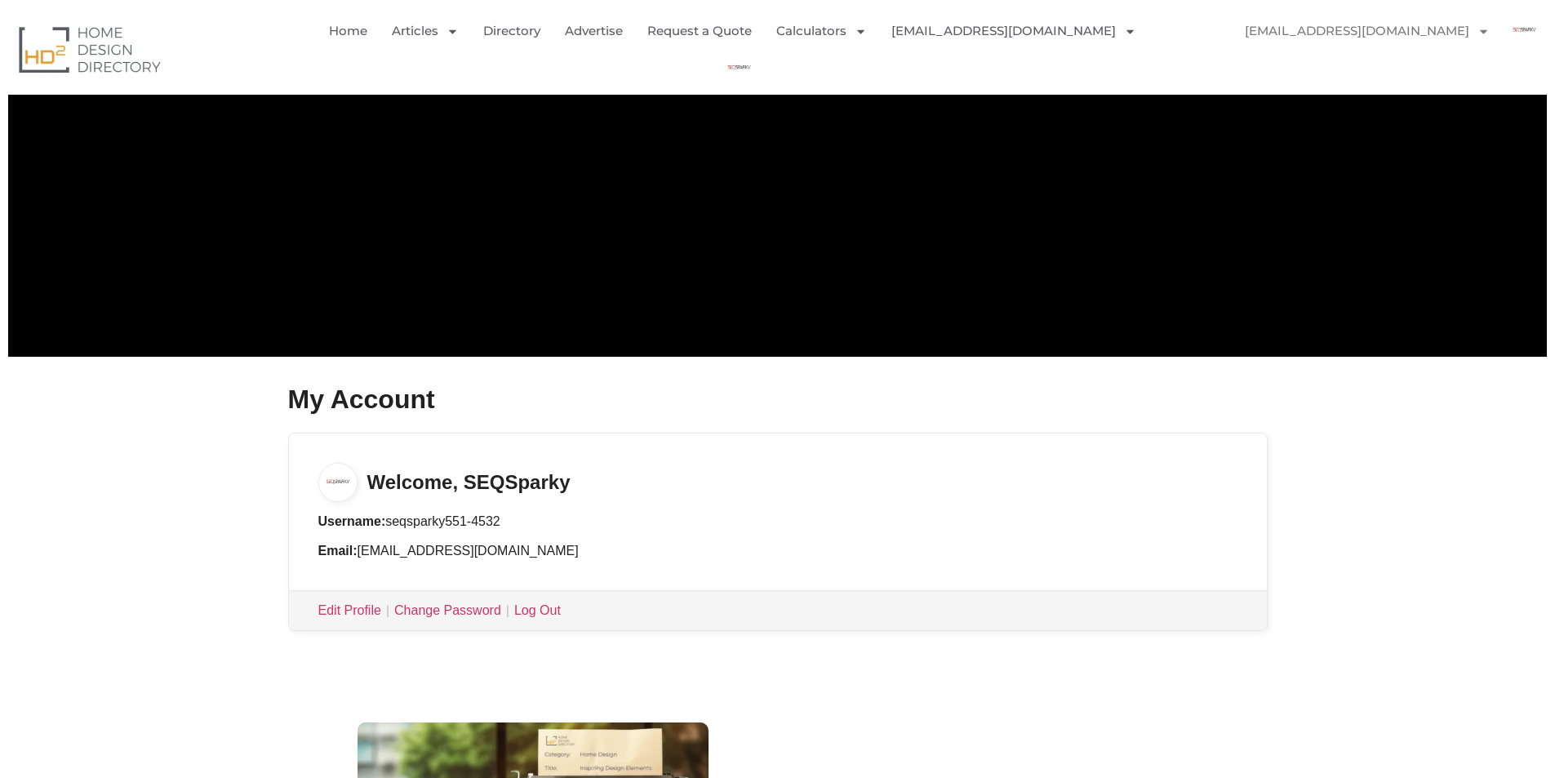
click at [779, 501] on h3 "Welcome, SEQSparky" at bounding box center [778, 467] width 978 height 69
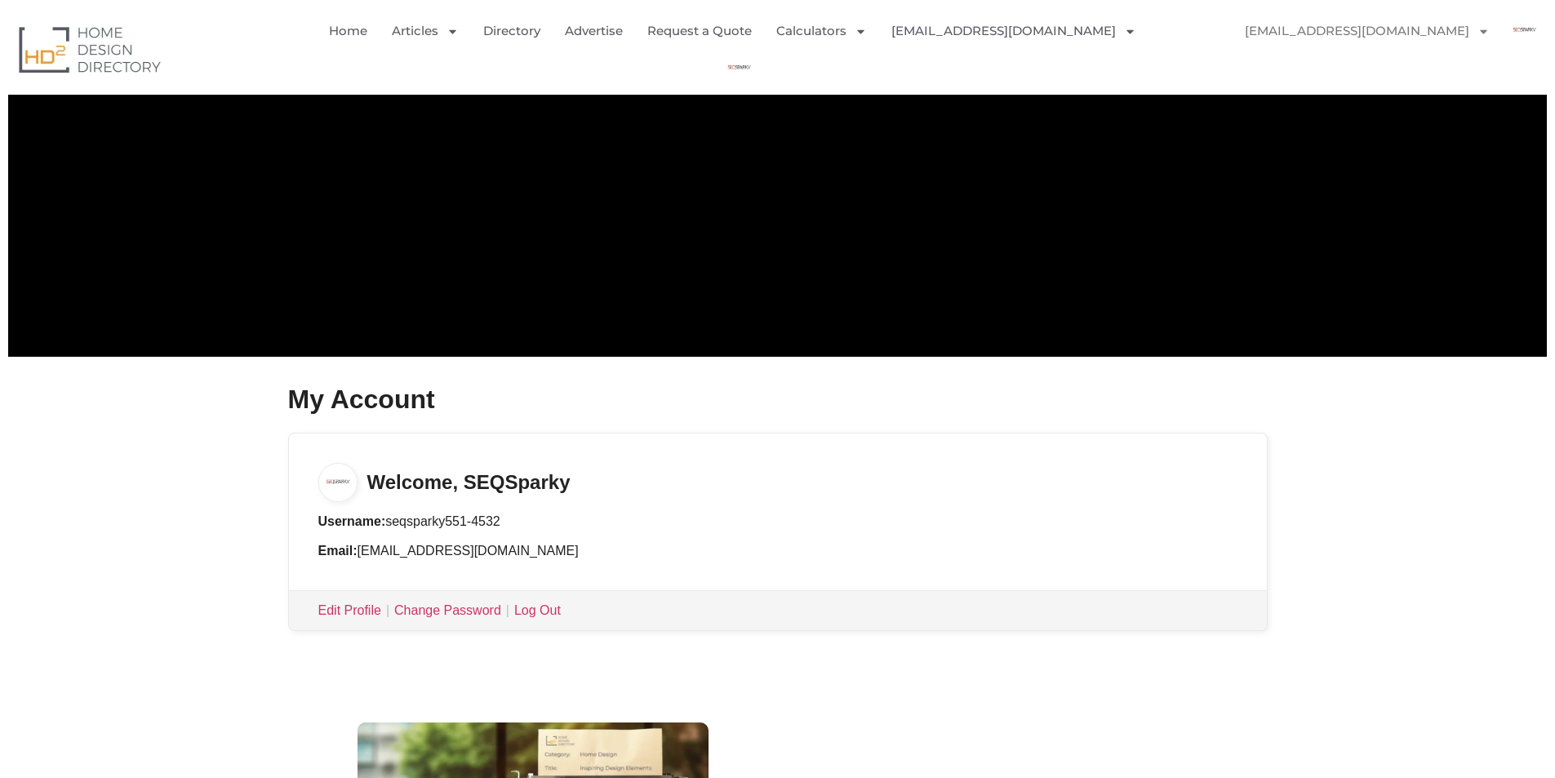
click at [779, 501] on h3 "Welcome, SEQSparky" at bounding box center [778, 467] width 978 height 69
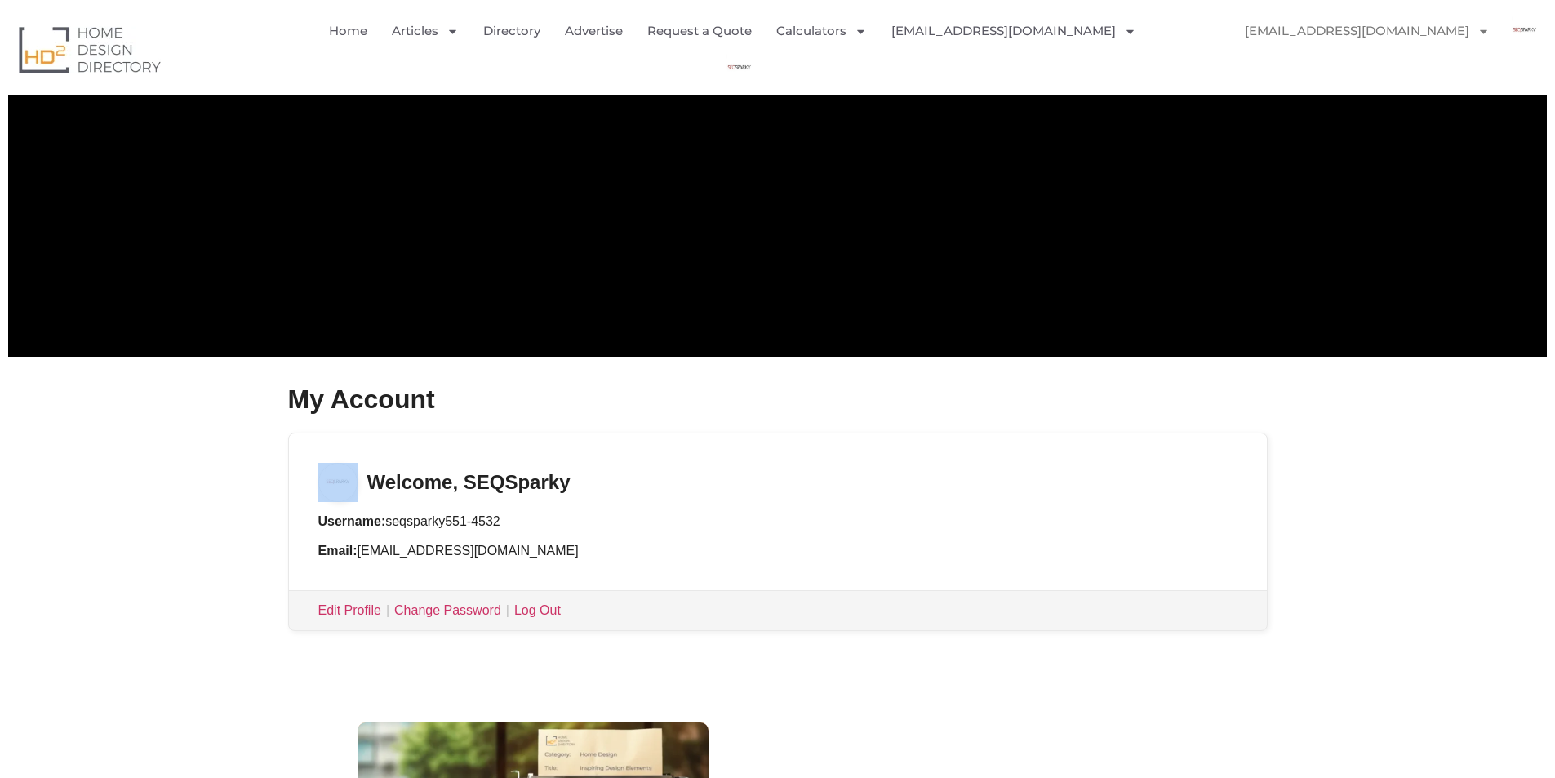
drag, startPoint x: 779, startPoint y: 501, endPoint x: 623, endPoint y: 482, distance: 157.1
click at [623, 482] on h3 "Welcome, SEQSparky" at bounding box center [778, 467] width 978 height 69
click at [632, 480] on h3 "Welcome, SEQSparky" at bounding box center [778, 467] width 978 height 69
click at [633, 479] on h3 "Welcome, SEQSparky" at bounding box center [778, 467] width 978 height 69
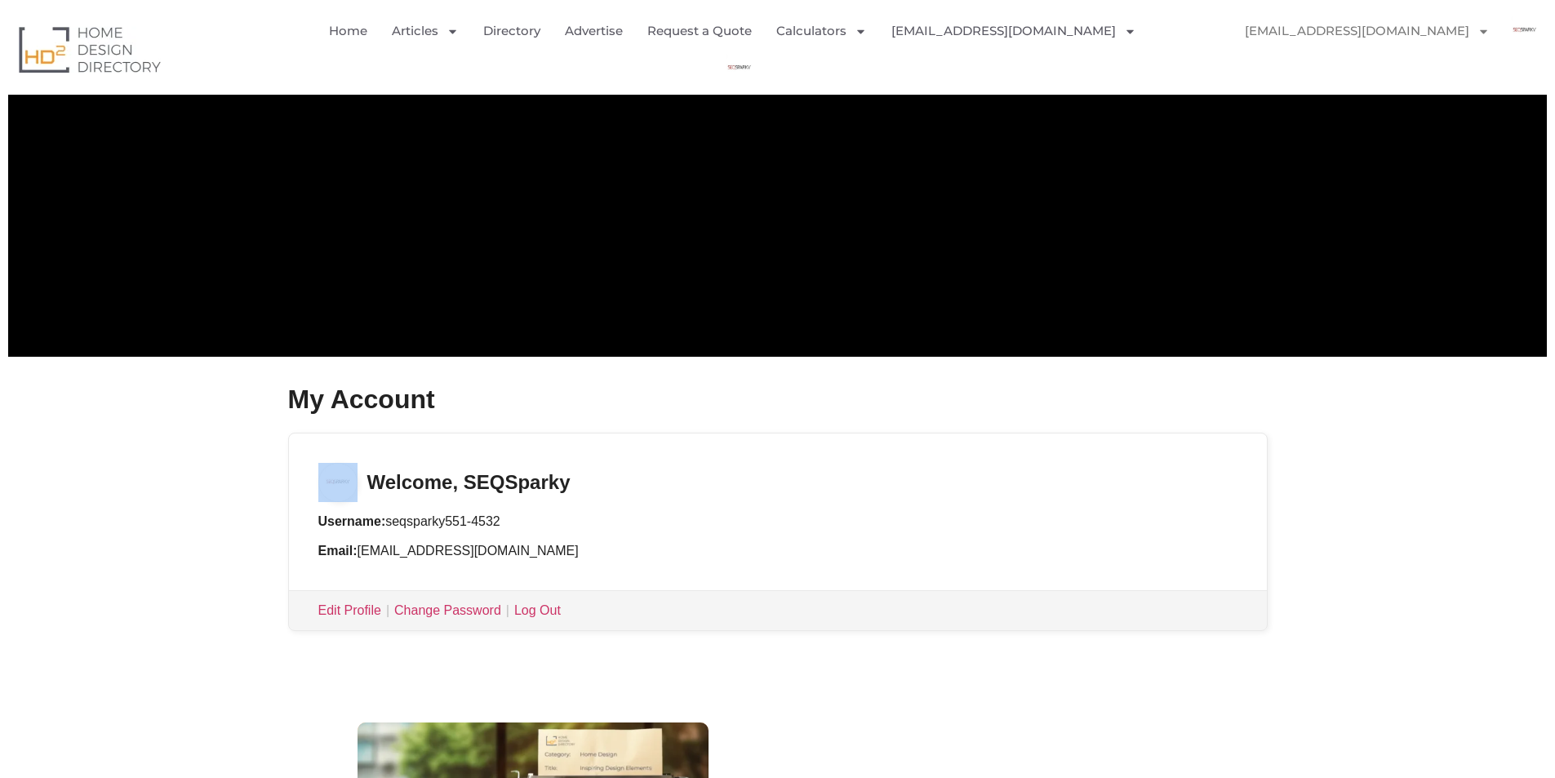
click at [633, 479] on h3 "Welcome, SEQSparky" at bounding box center [778, 467] width 978 height 69
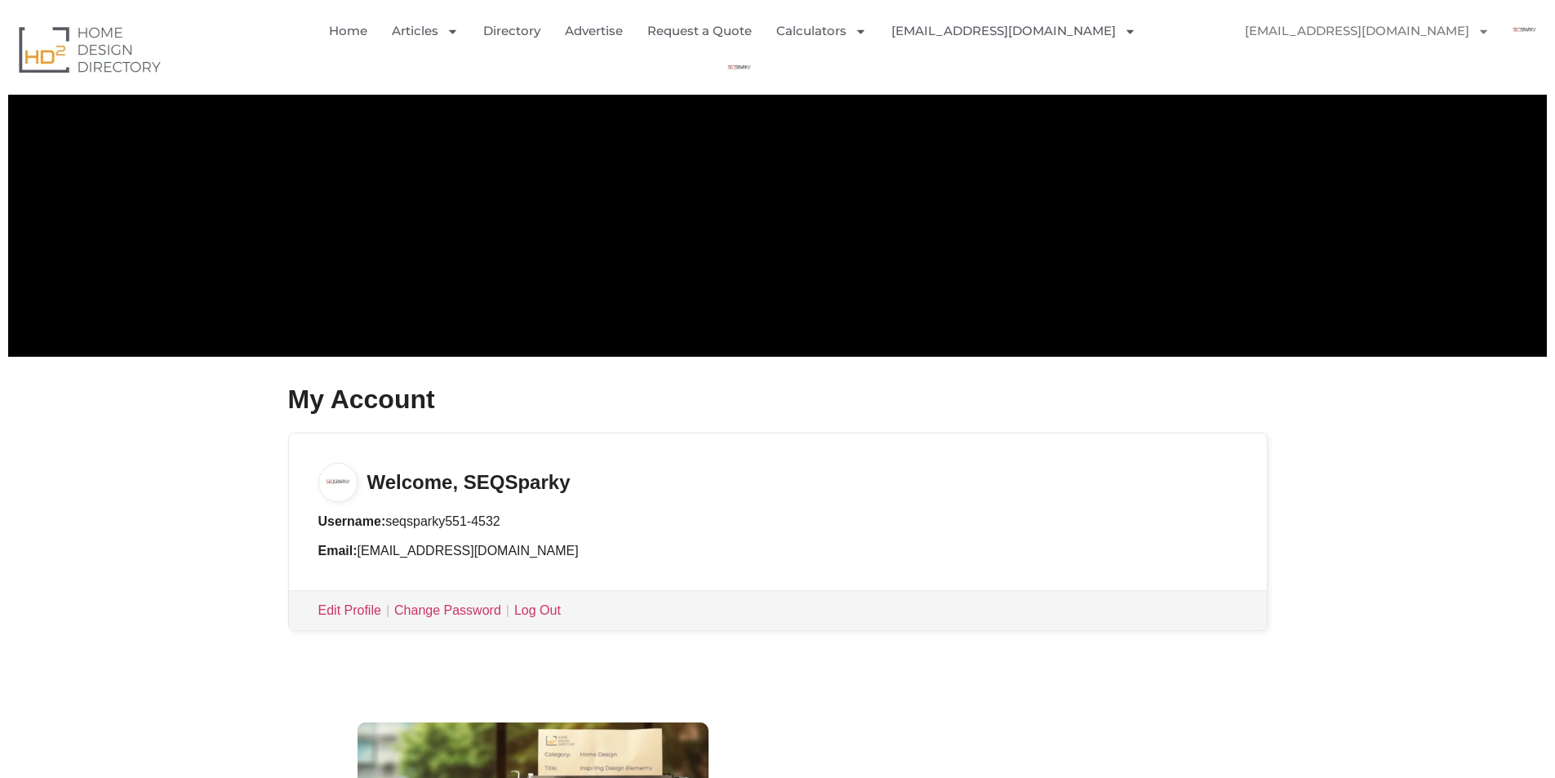
click at [633, 479] on h3 "Welcome, SEQSparky" at bounding box center [778, 467] width 978 height 69
click at [789, 553] on li "Email: Seqsparky551@gmail.com" at bounding box center [777, 551] width 919 height 20
click at [800, 525] on li "Username: seqsparky551-4532" at bounding box center [777, 522] width 919 height 20
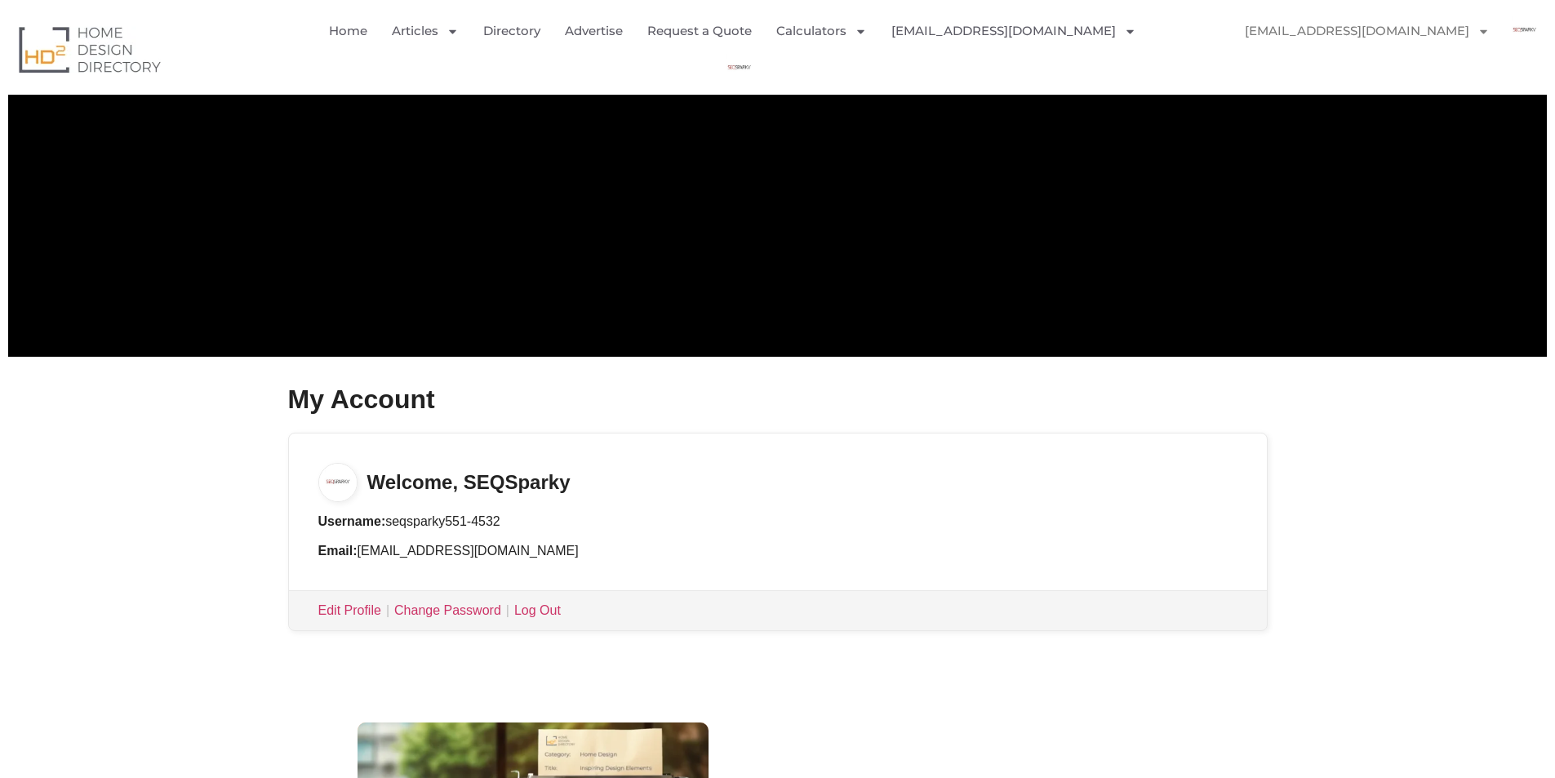
click at [804, 509] on div "Username: seqsparky551-4532 Email: Seqsparky551@gmail.com" at bounding box center [778, 546] width 978 height 88
click at [804, 507] on div "Username: seqsparky551-4532 Email: Seqsparky551@gmail.com" at bounding box center [778, 546] width 978 height 88
click at [719, 460] on h3 "Welcome, SEQSparky" at bounding box center [778, 467] width 978 height 69
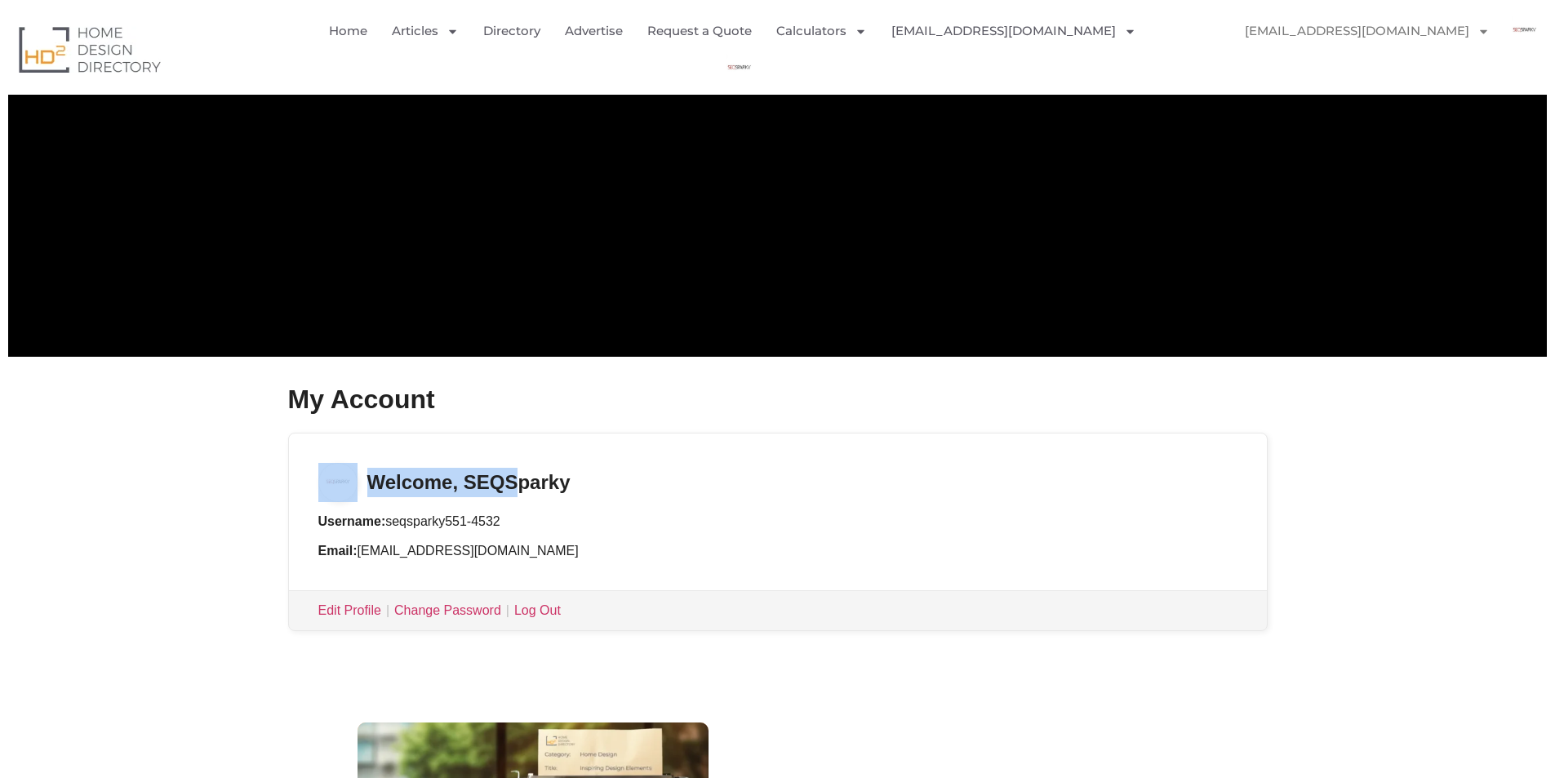
click at [719, 460] on h3 "Welcome, SEQSparky" at bounding box center [778, 467] width 978 height 69
click at [721, 471] on h3 "Welcome, SEQSparky" at bounding box center [778, 467] width 978 height 69
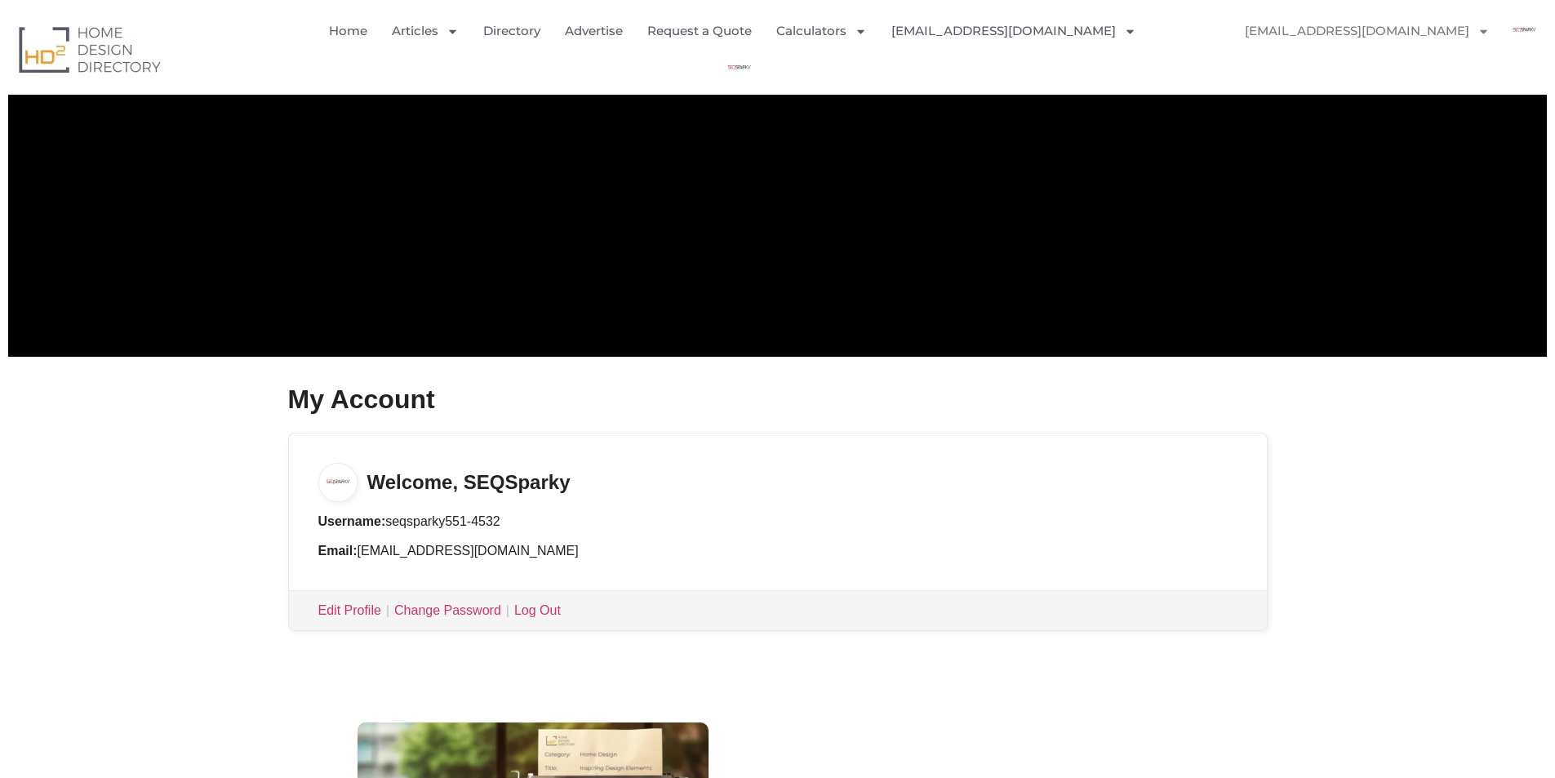
click at [721, 471] on h3 "Welcome, SEQSparky" at bounding box center [778, 467] width 978 height 69
